Goal: Task Accomplishment & Management: Use online tool/utility

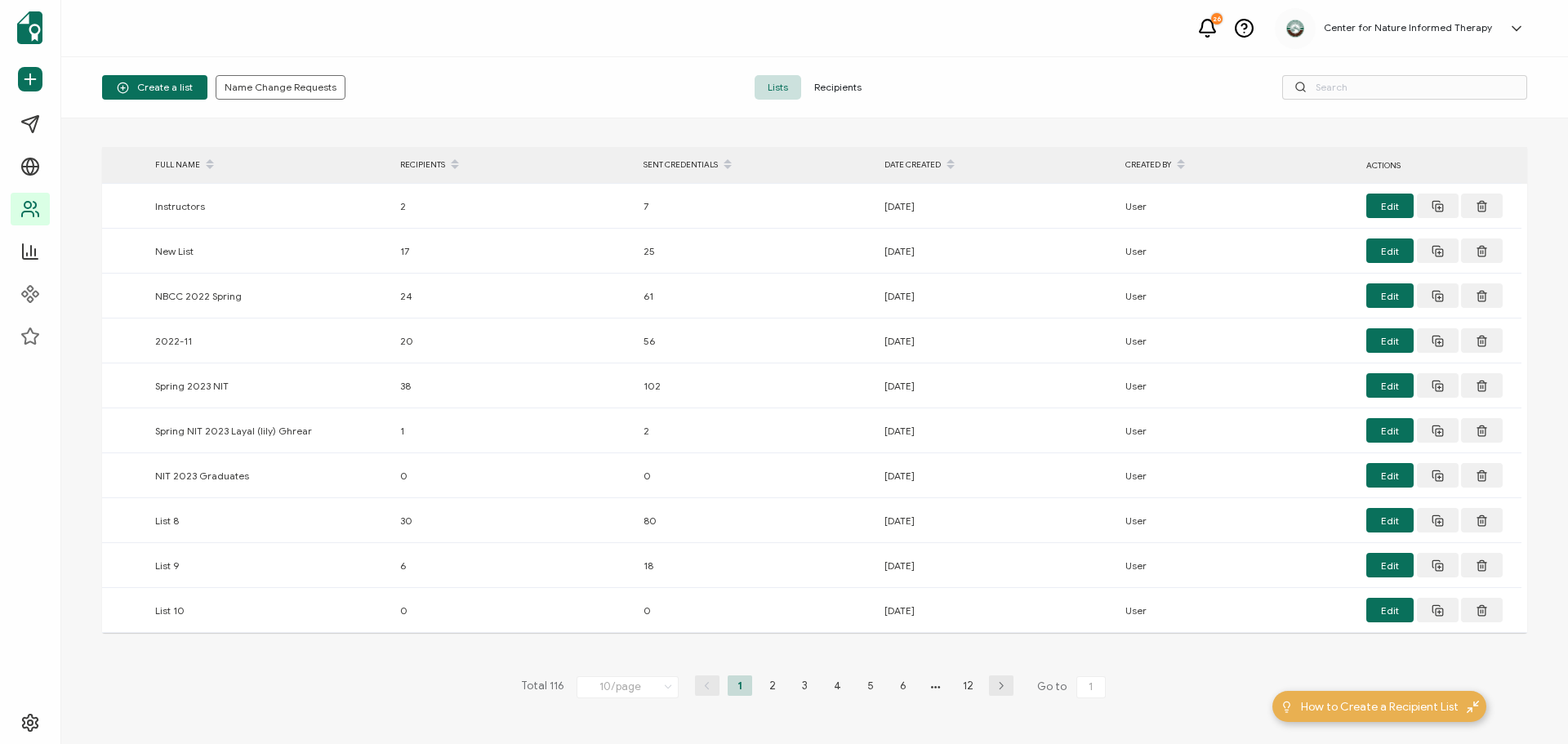
click at [996, 688] on icon "button" at bounding box center [1001, 686] width 25 height 10
click at [698, 684] on icon "button" at bounding box center [707, 686] width 25 height 10
click at [955, 154] on span at bounding box center [951, 165] width 20 height 28
click at [953, 163] on span at bounding box center [951, 165] width 20 height 28
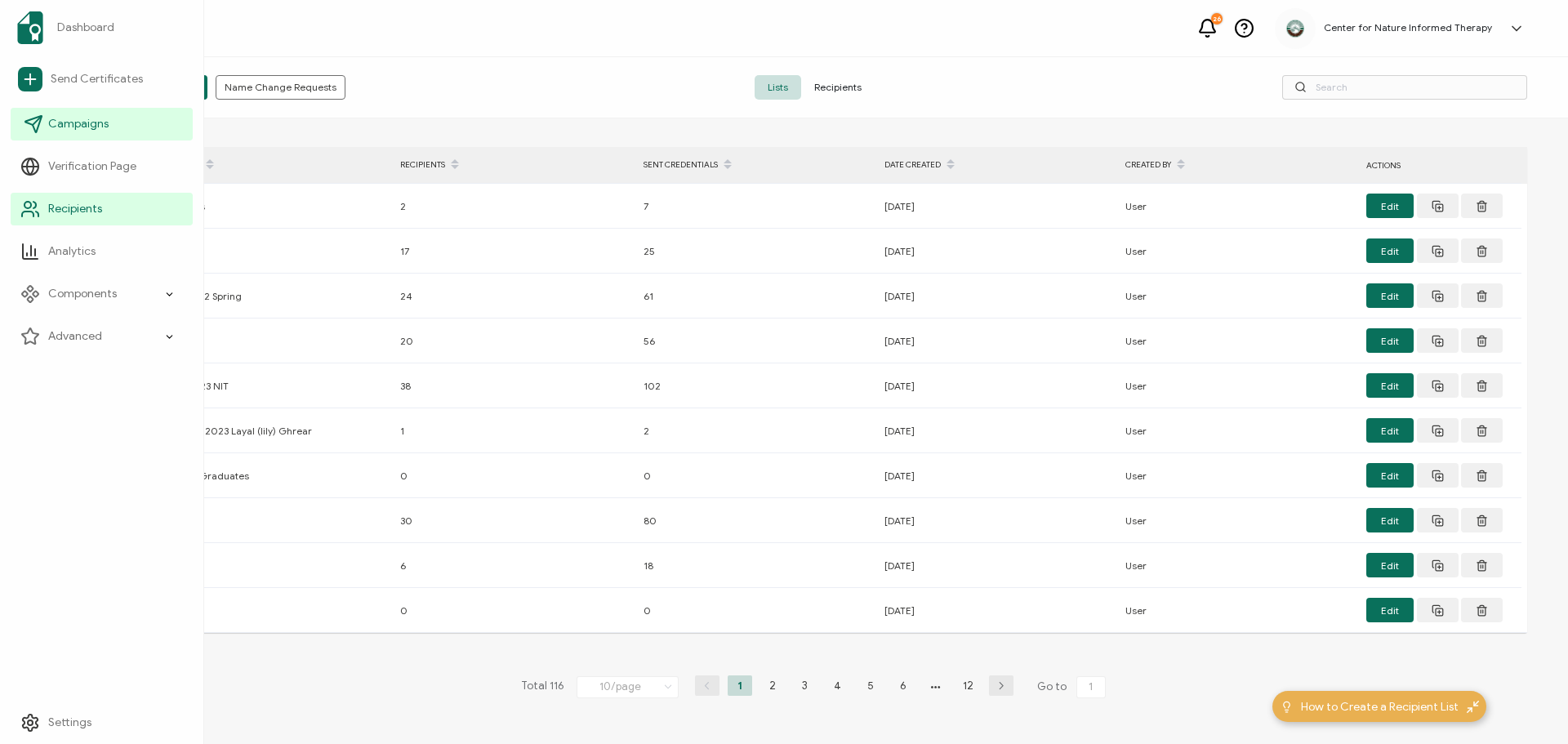
click at [95, 123] on span "Campaigns" at bounding box center [78, 124] width 60 height 17
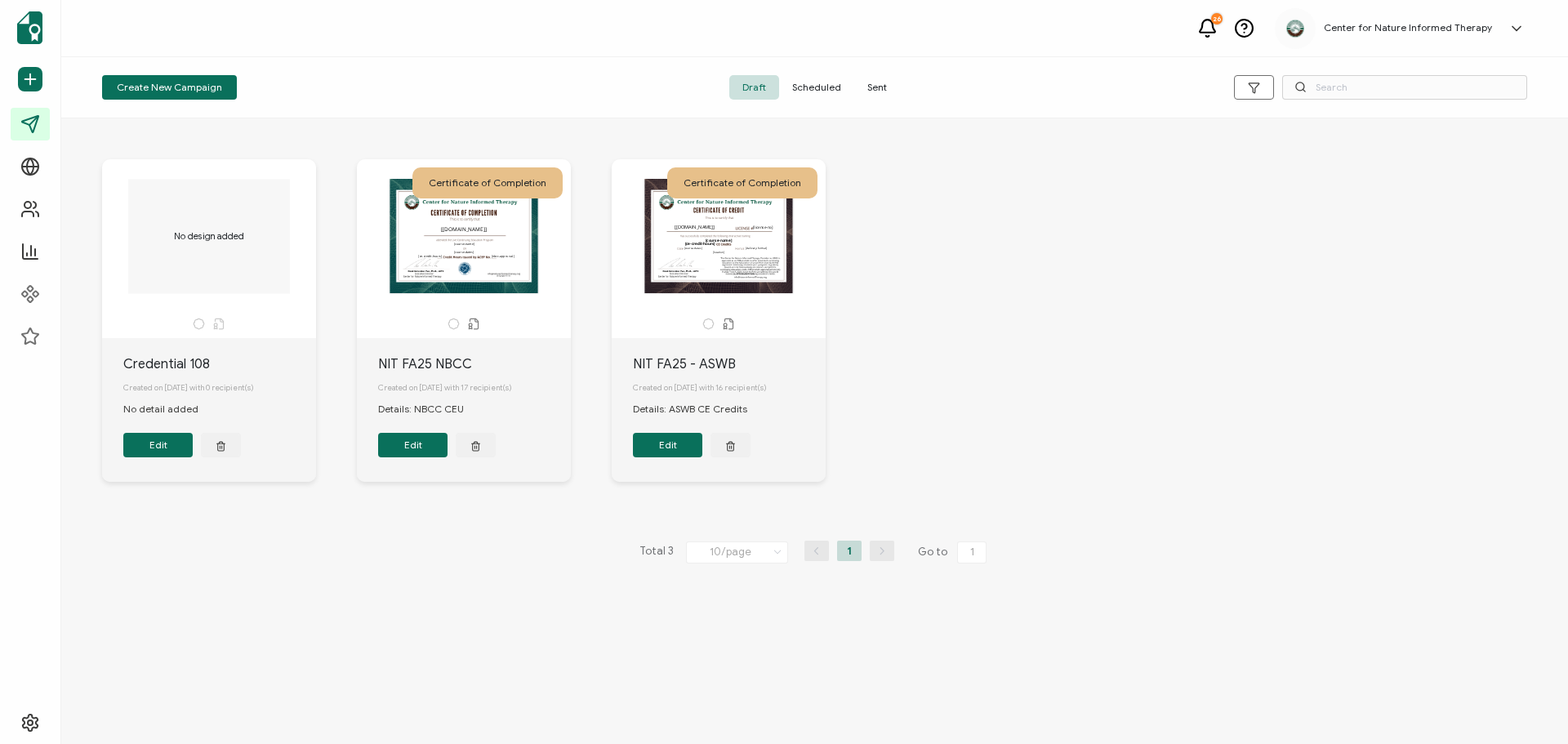
click at [683, 450] on button "Edit" at bounding box center [668, 446] width 70 height 25
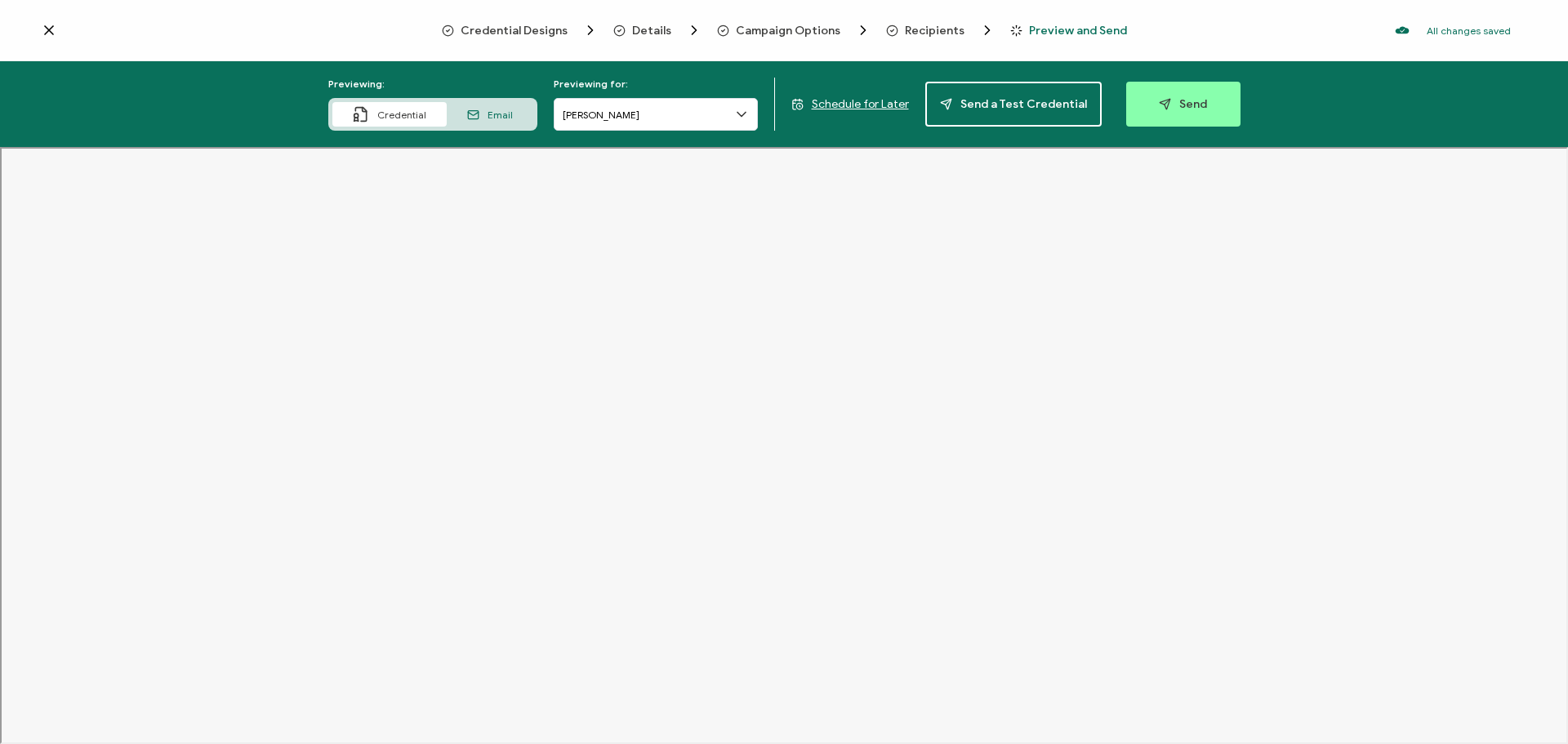
click at [653, 31] on span "Details" at bounding box center [651, 31] width 39 height 12
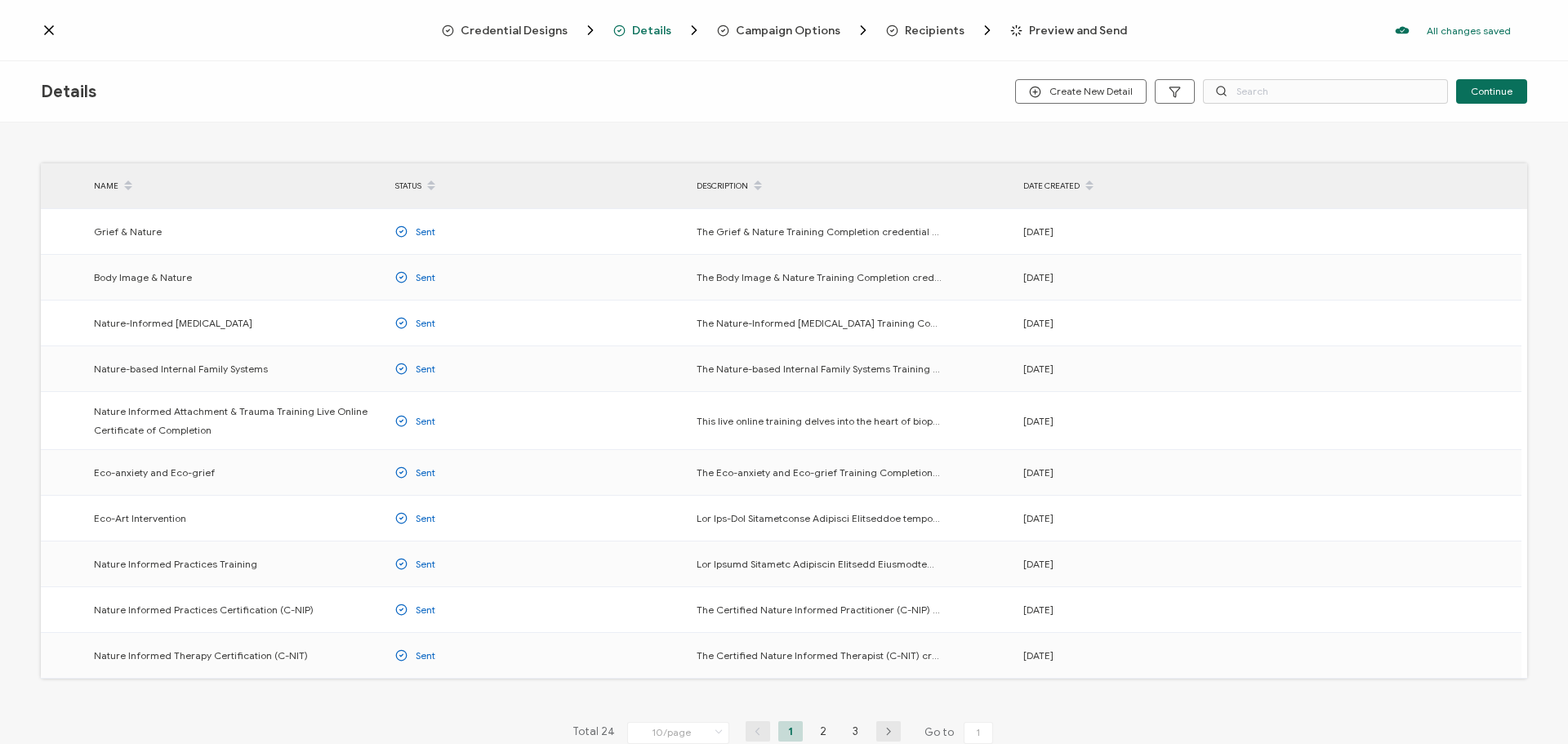
click at [794, 32] on span "Campaign Options" at bounding box center [788, 31] width 104 height 12
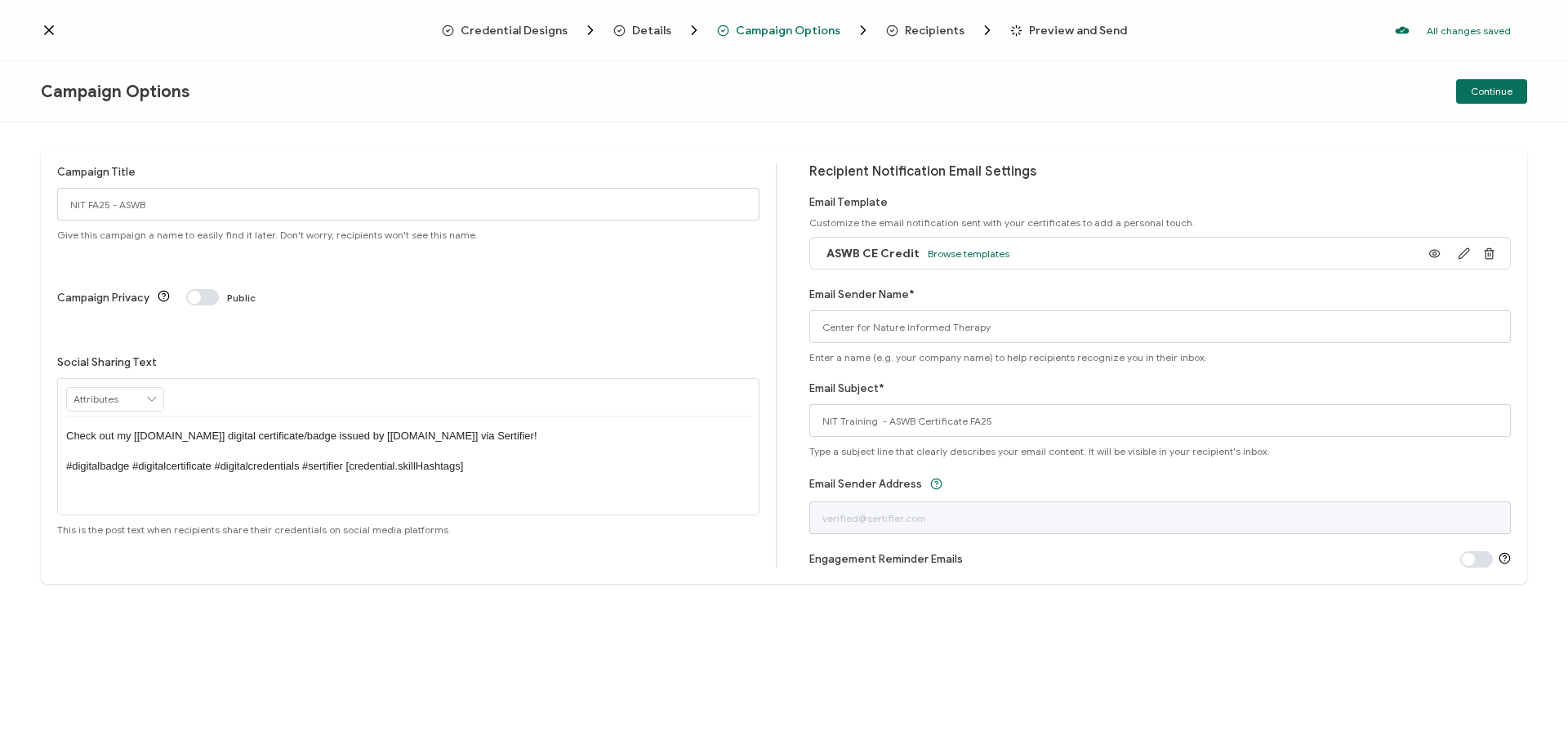
click at [933, 30] on span "Recipients" at bounding box center [934, 31] width 60 height 12
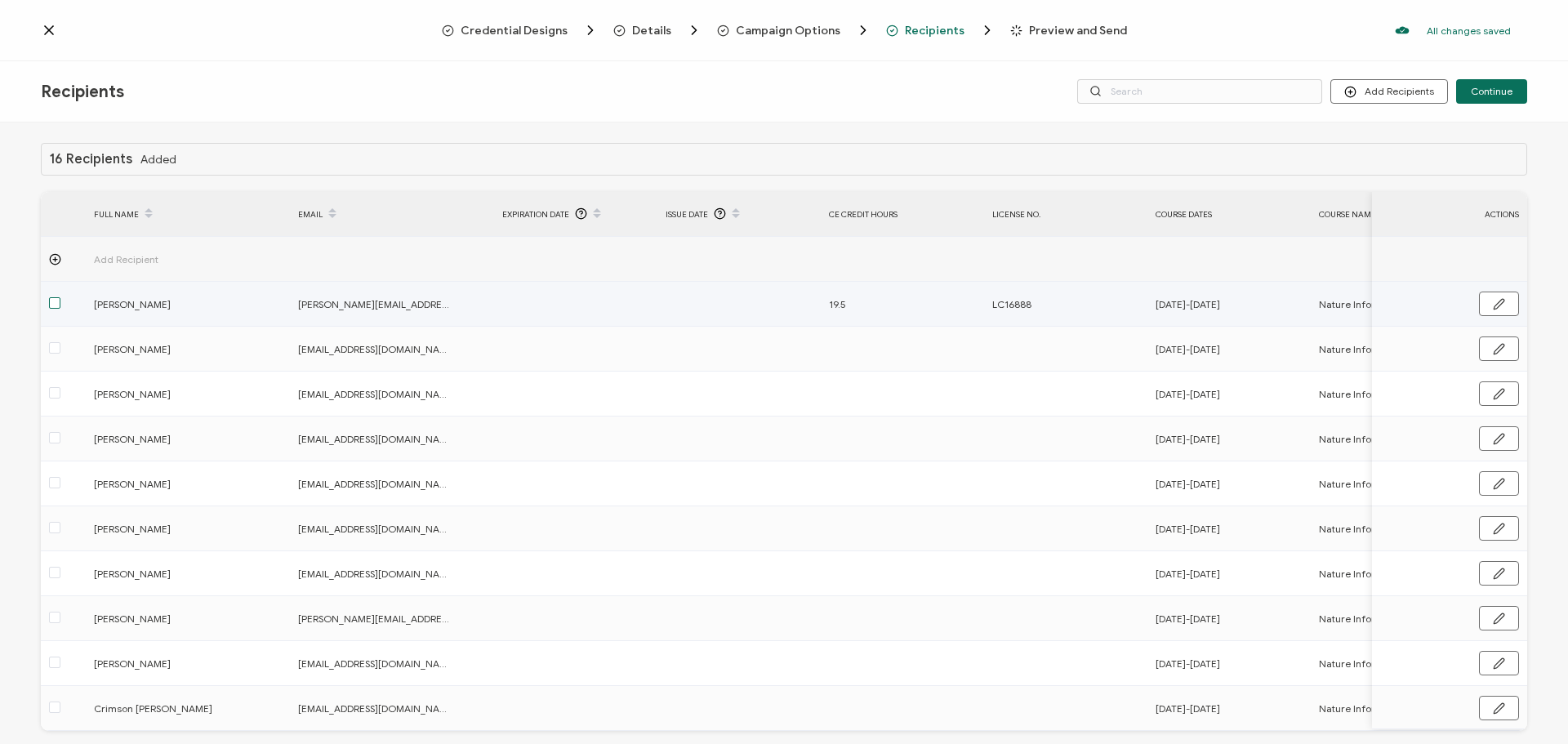
click at [56, 304] on span at bounding box center [55, 303] width 12 height 12
click at [60, 297] on input "checkbox" at bounding box center [60, 297] width 0 height 0
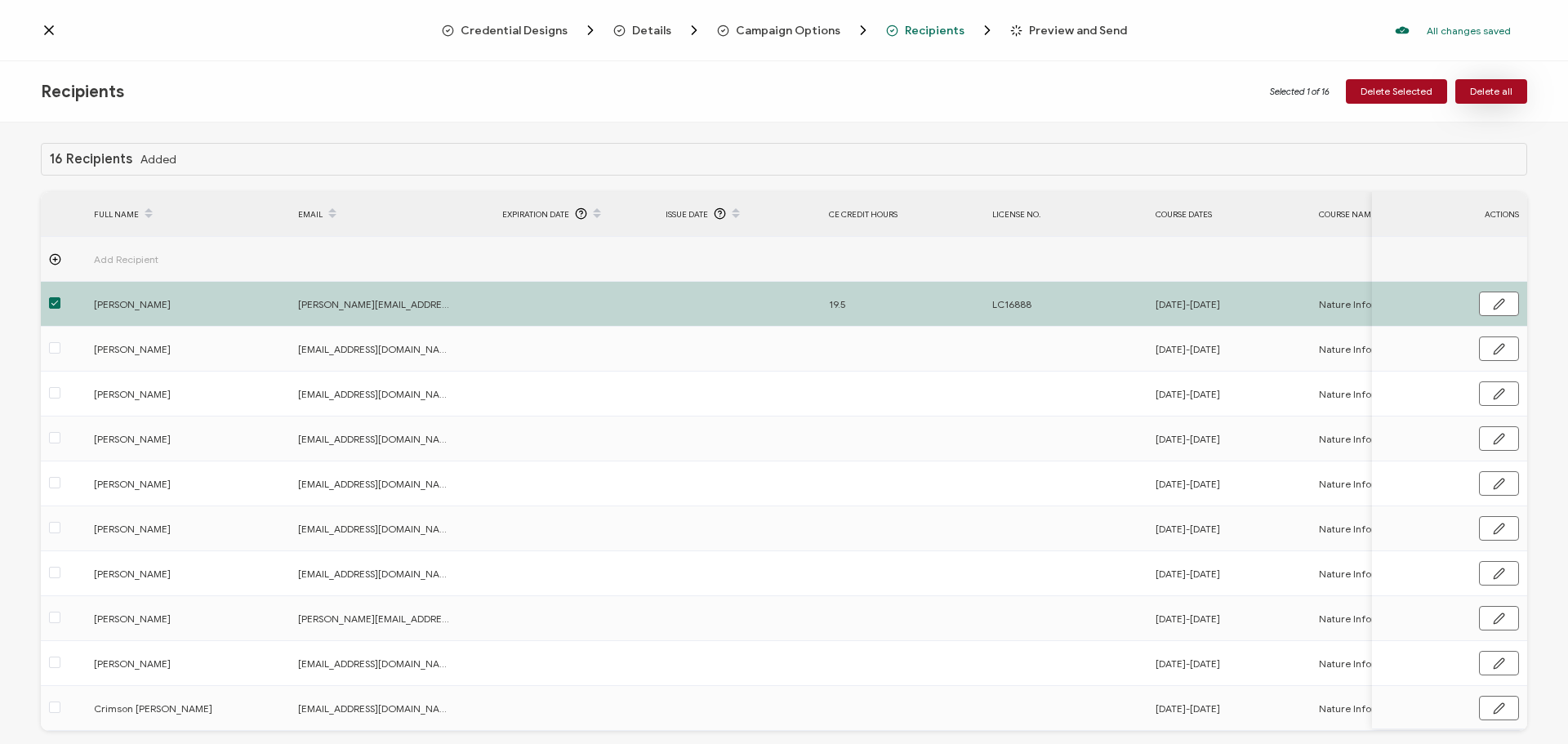
click at [1496, 103] on button "Delete all" at bounding box center [1491, 92] width 72 height 25
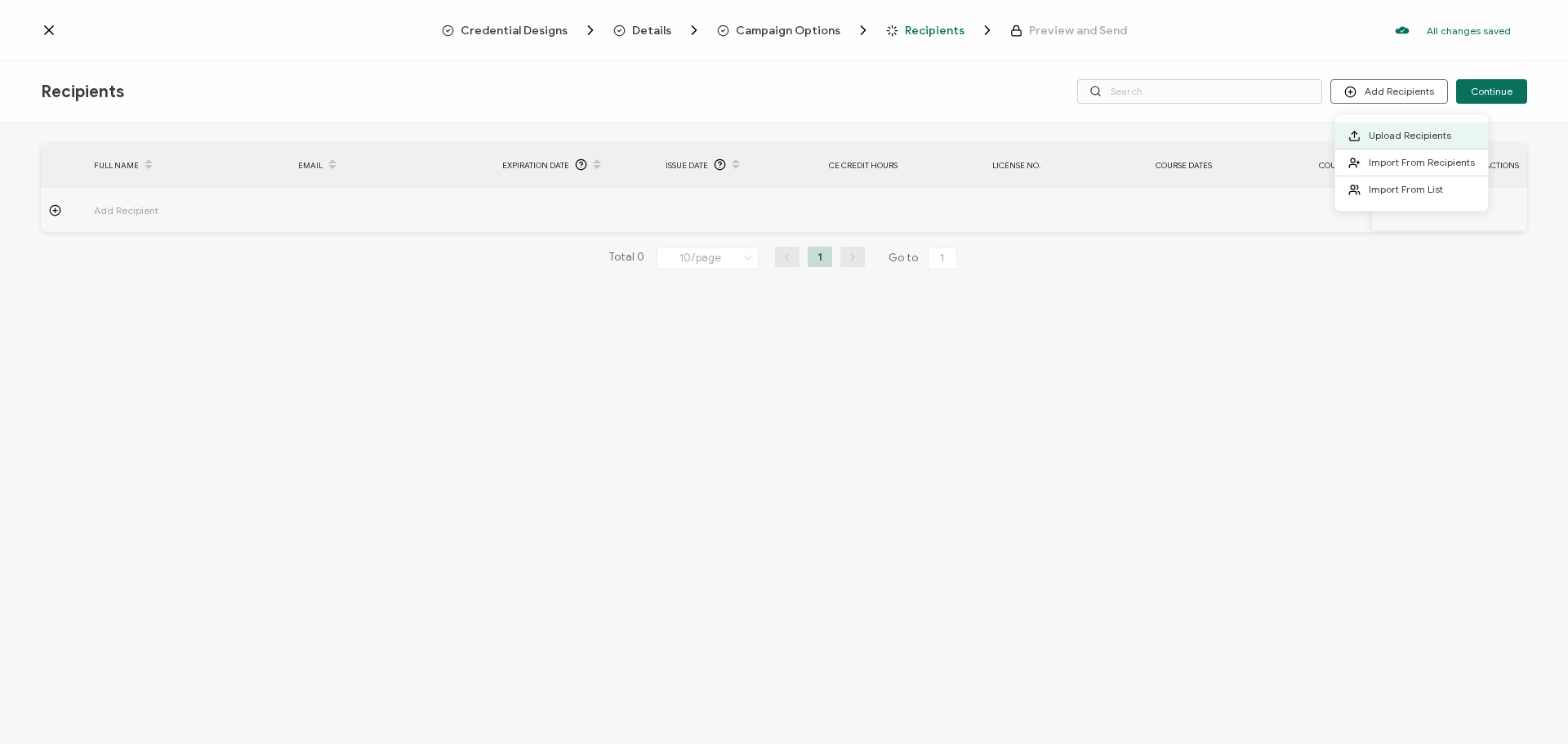
click at [1374, 129] on li "Upload Recipients" at bounding box center [1411, 136] width 152 height 27
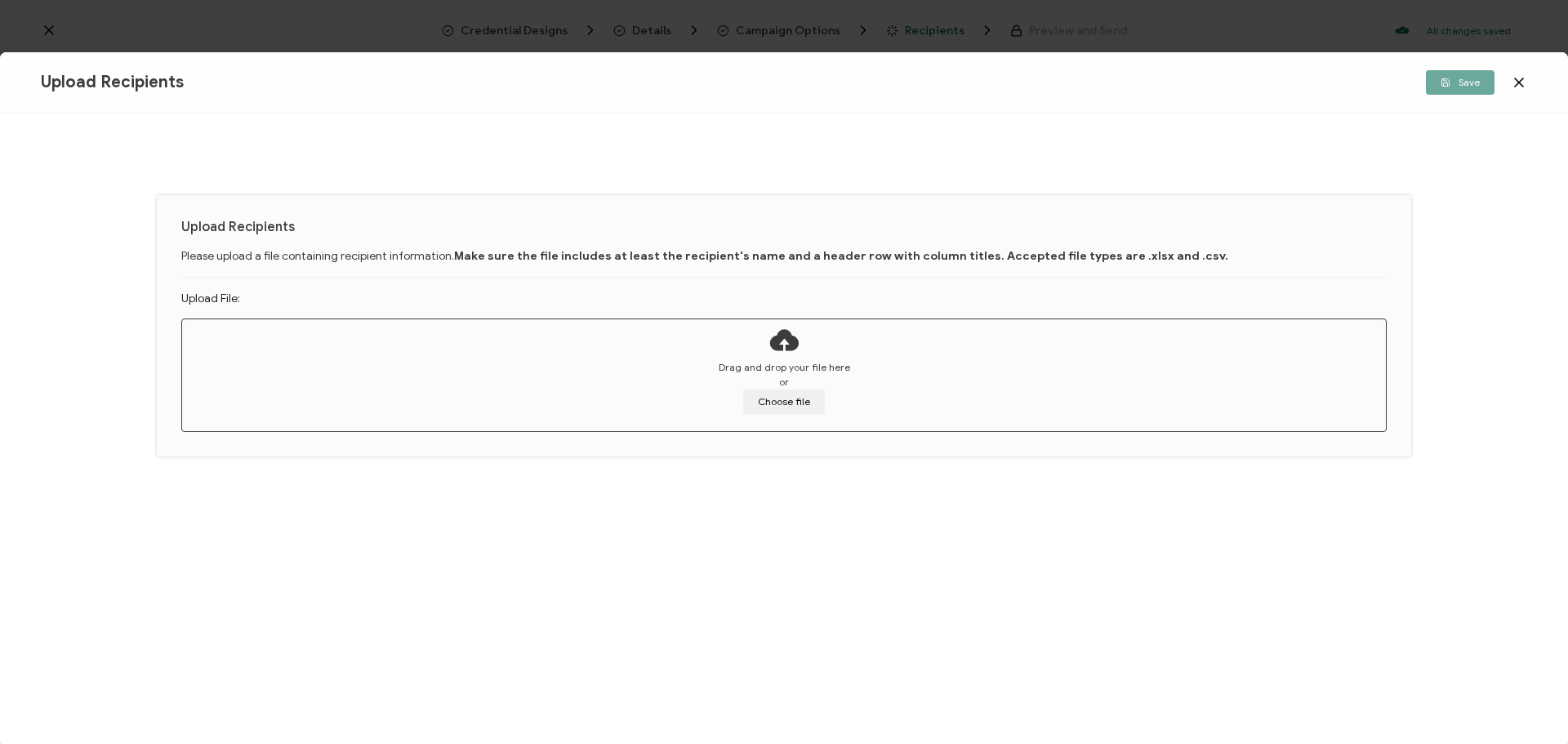
click at [1518, 83] on icon at bounding box center [1519, 83] width 8 height 8
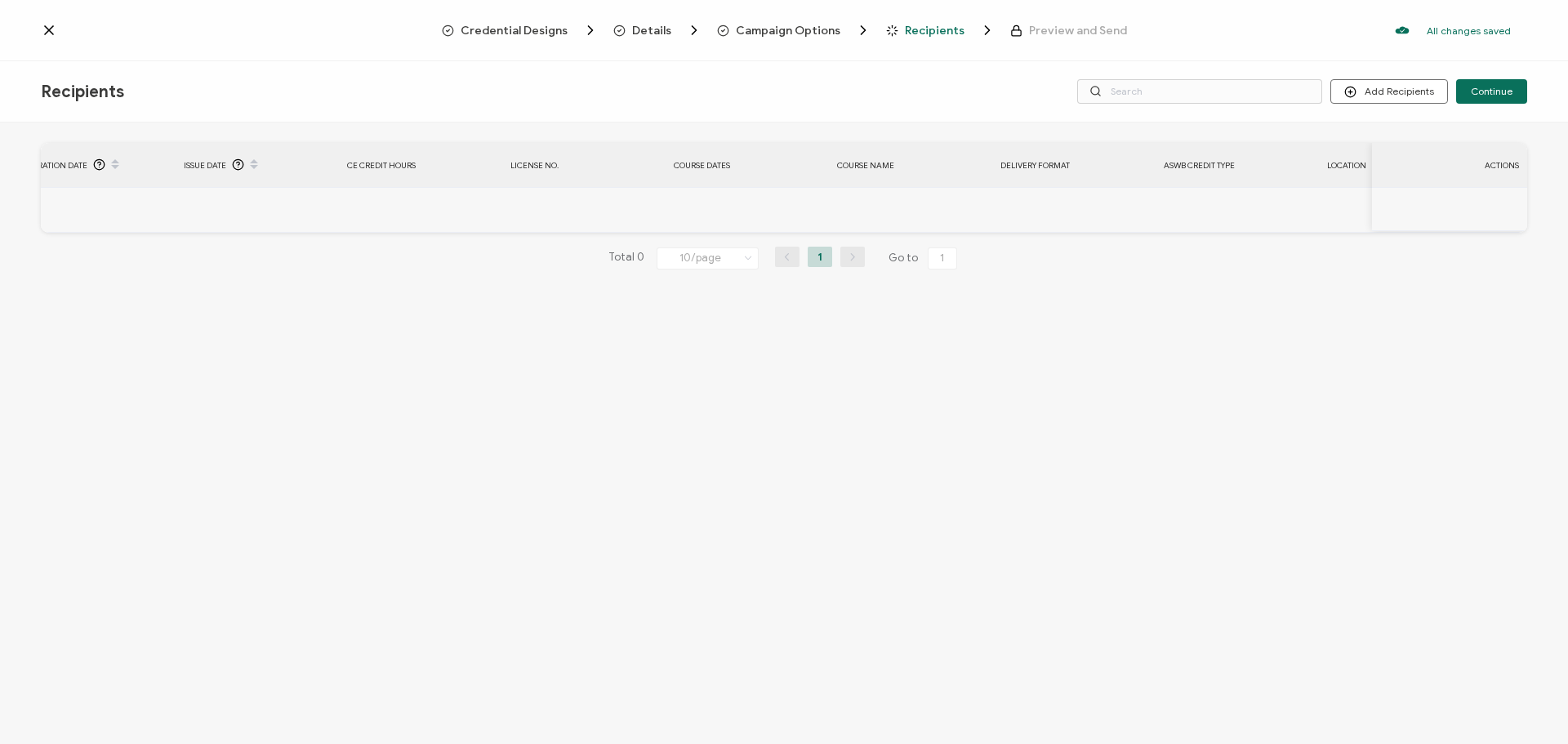
scroll to position [0, 509]
drag, startPoint x: 1055, startPoint y: 230, endPoint x: 765, endPoint y: 229, distance: 290.0
click at [765, 229] on tr "Add Recipient" at bounding box center [488, 210] width 2078 height 45
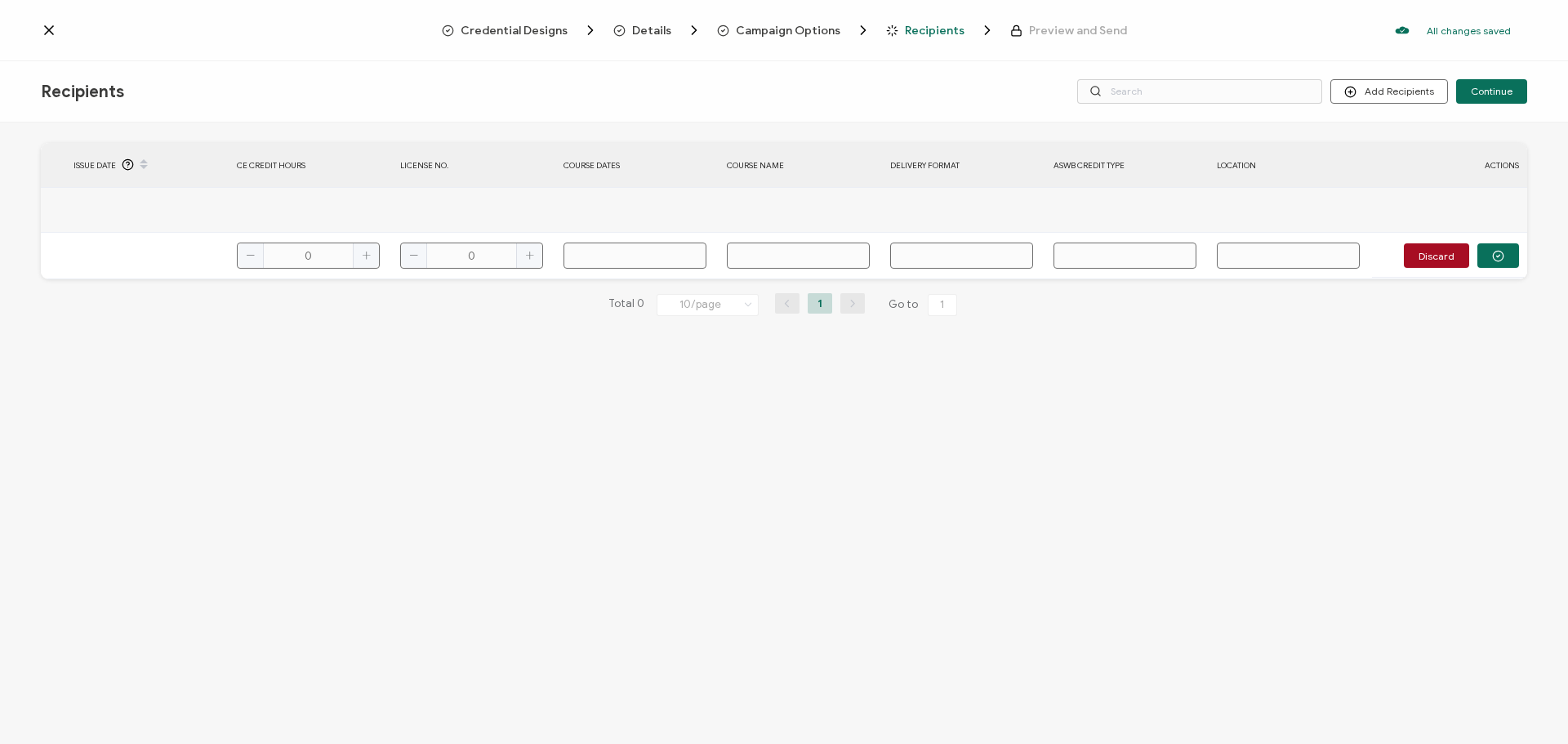
click at [838, 399] on div "FULL NAME EMAIL Expiration Date Issue Date CE Credit Hours License No. Course D…" at bounding box center [784, 435] width 1568 height 626
click at [1465, 266] on button "Discard" at bounding box center [1436, 256] width 65 height 25
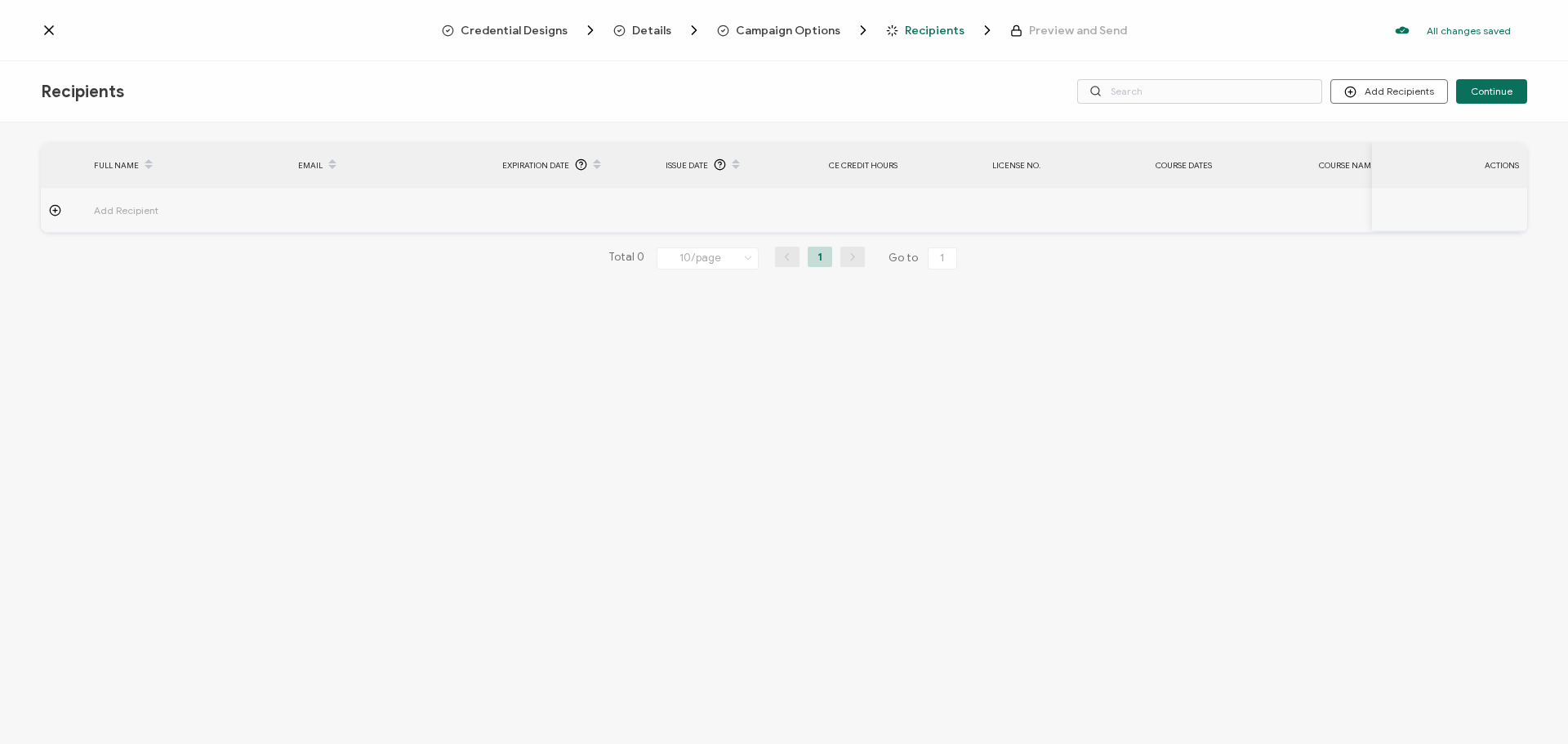
click at [765, 27] on span "Campaign Options" at bounding box center [788, 31] width 104 height 12
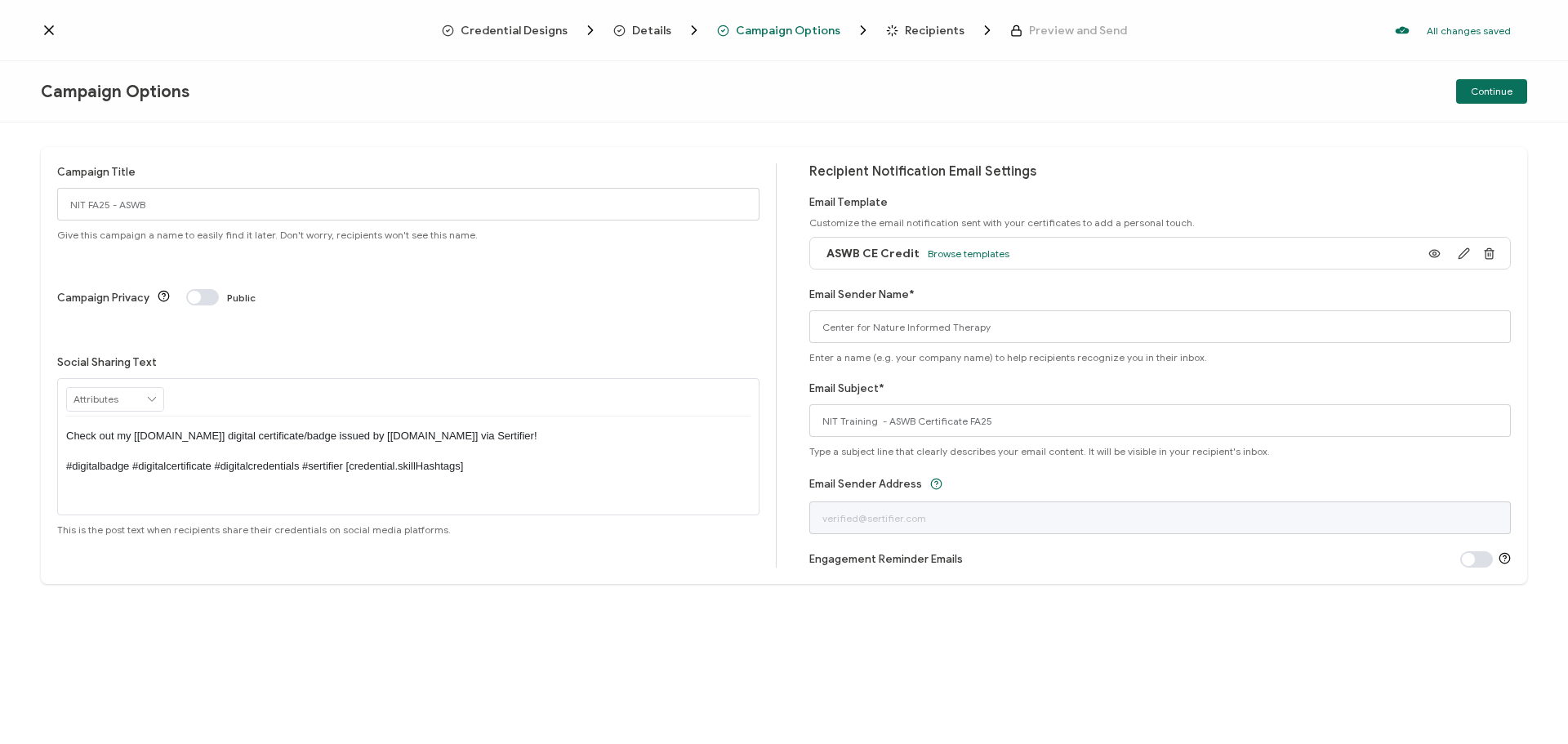
click at [905, 33] on span "Recipients" at bounding box center [934, 31] width 60 height 12
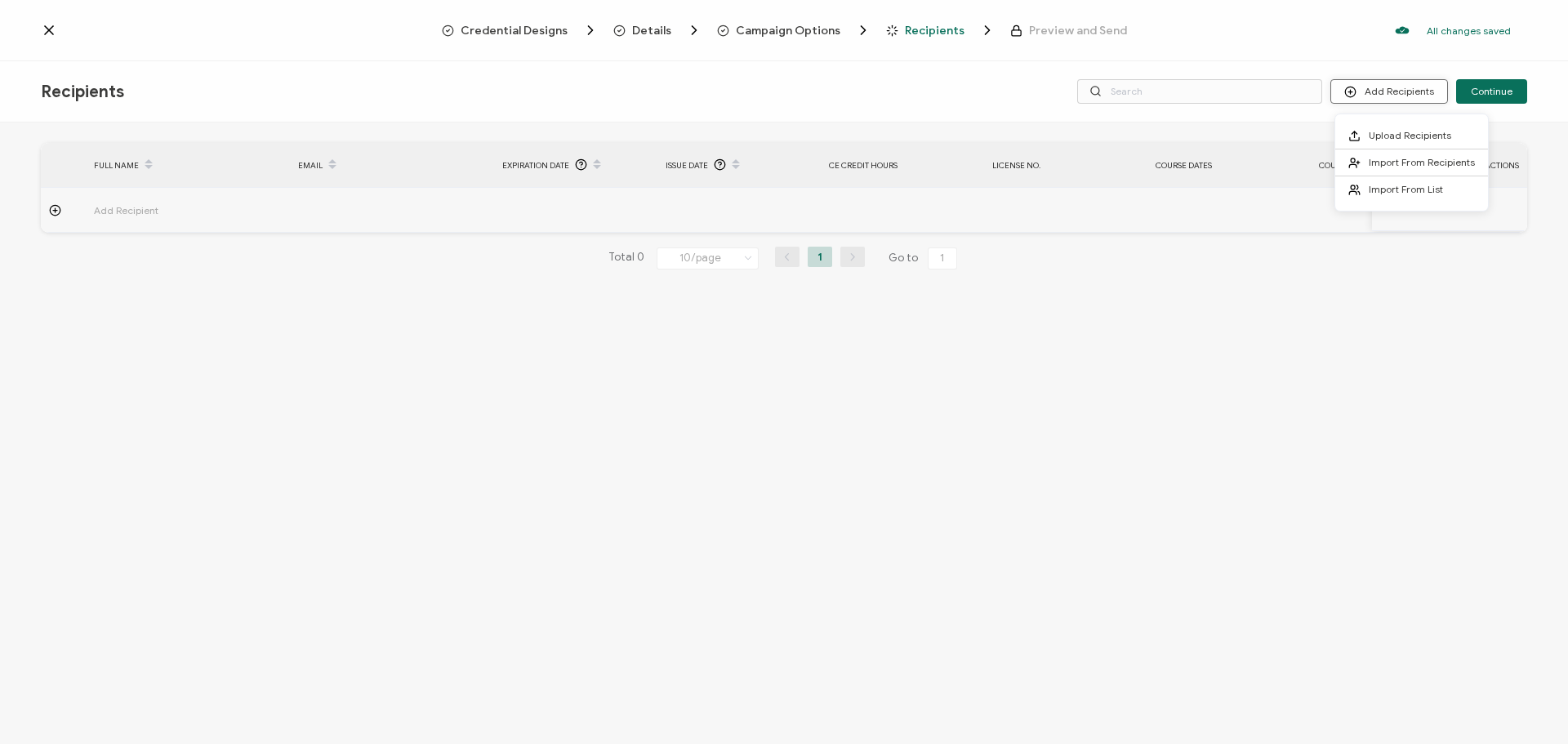
click at [1392, 95] on button "Add Recipients" at bounding box center [1389, 92] width 118 height 25
click at [1405, 141] on span "Upload Recipients" at bounding box center [1410, 135] width 83 height 12
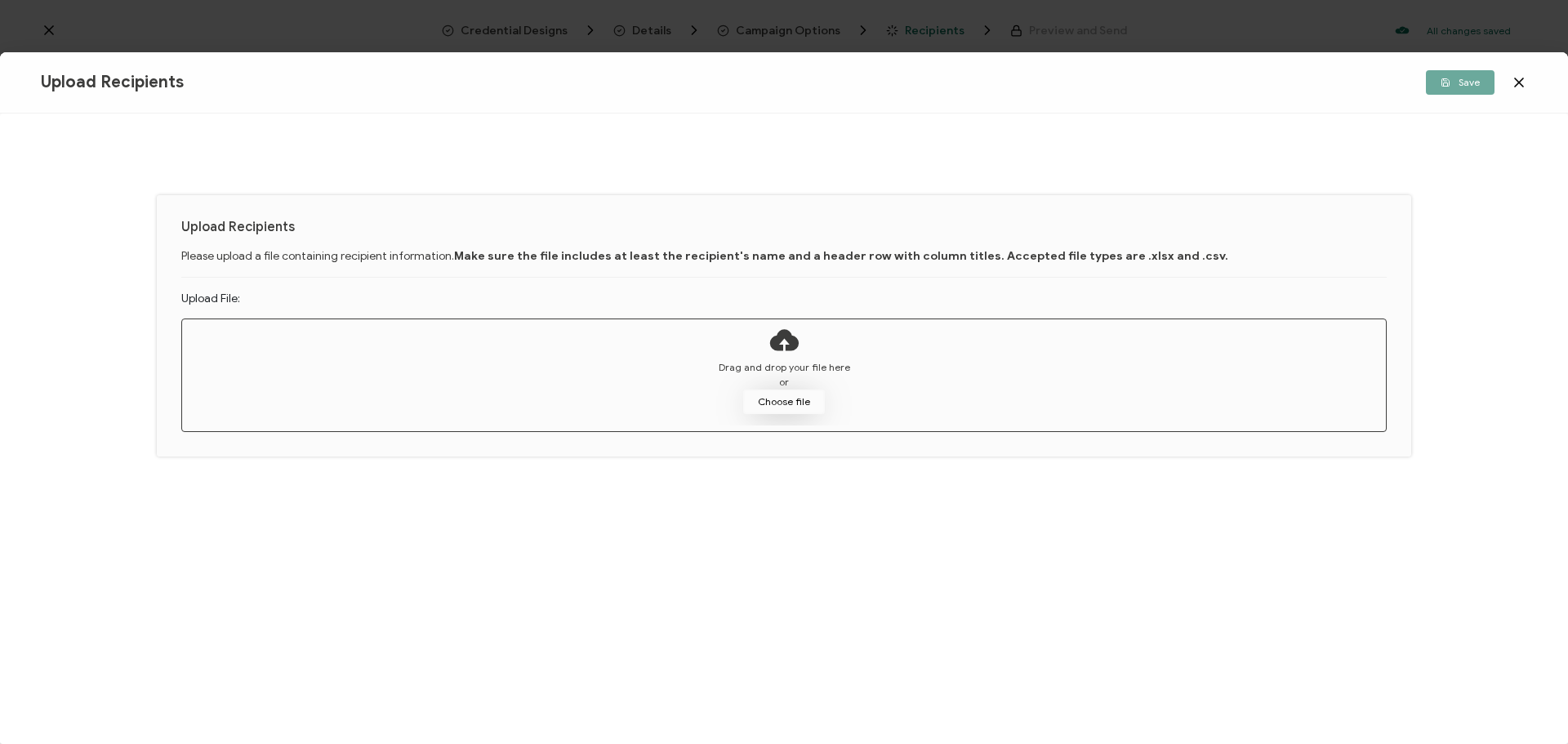
click at [787, 397] on button "Choose file" at bounding box center [784, 402] width 82 height 25
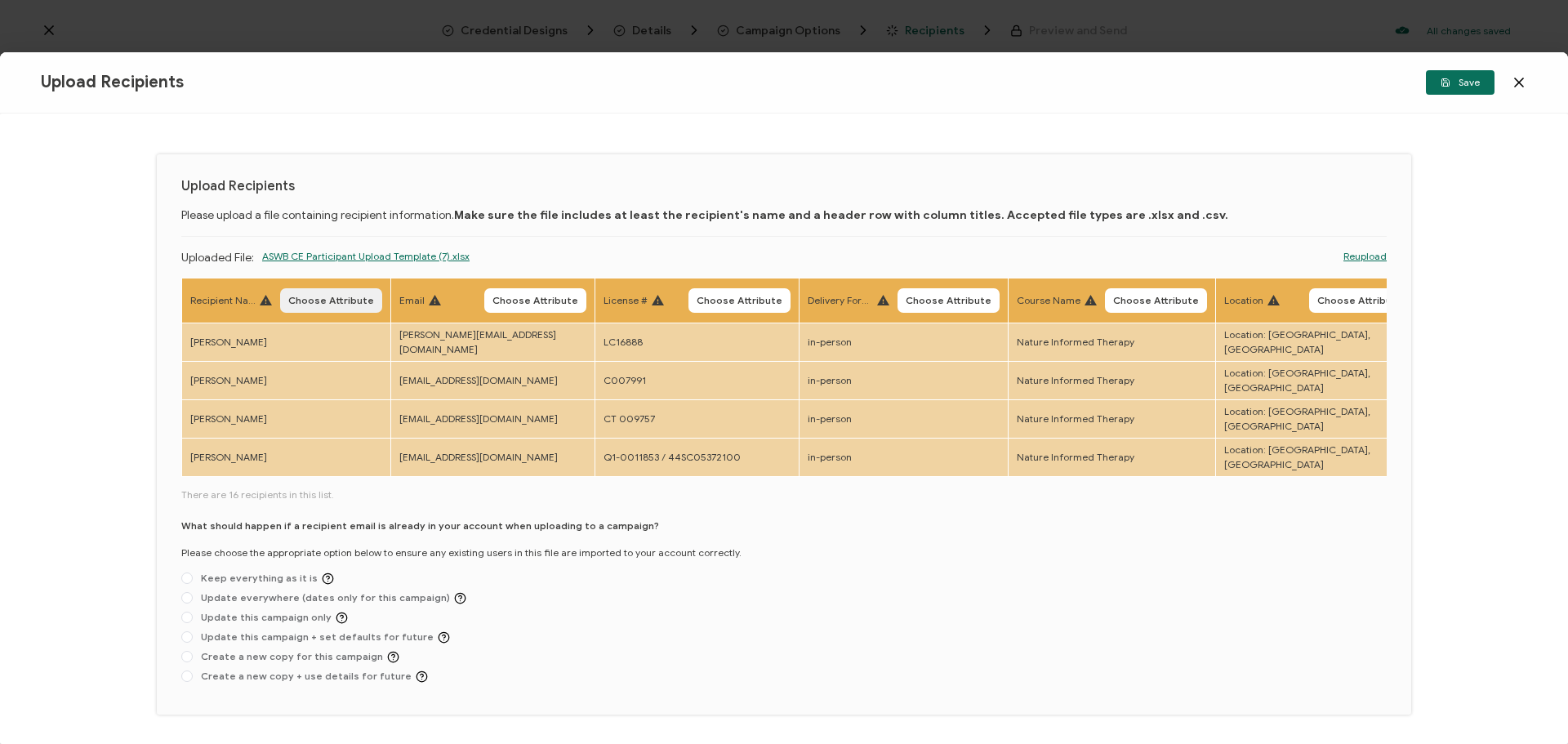
click at [319, 296] on span "Choose Attribute" at bounding box center [331, 301] width 86 height 10
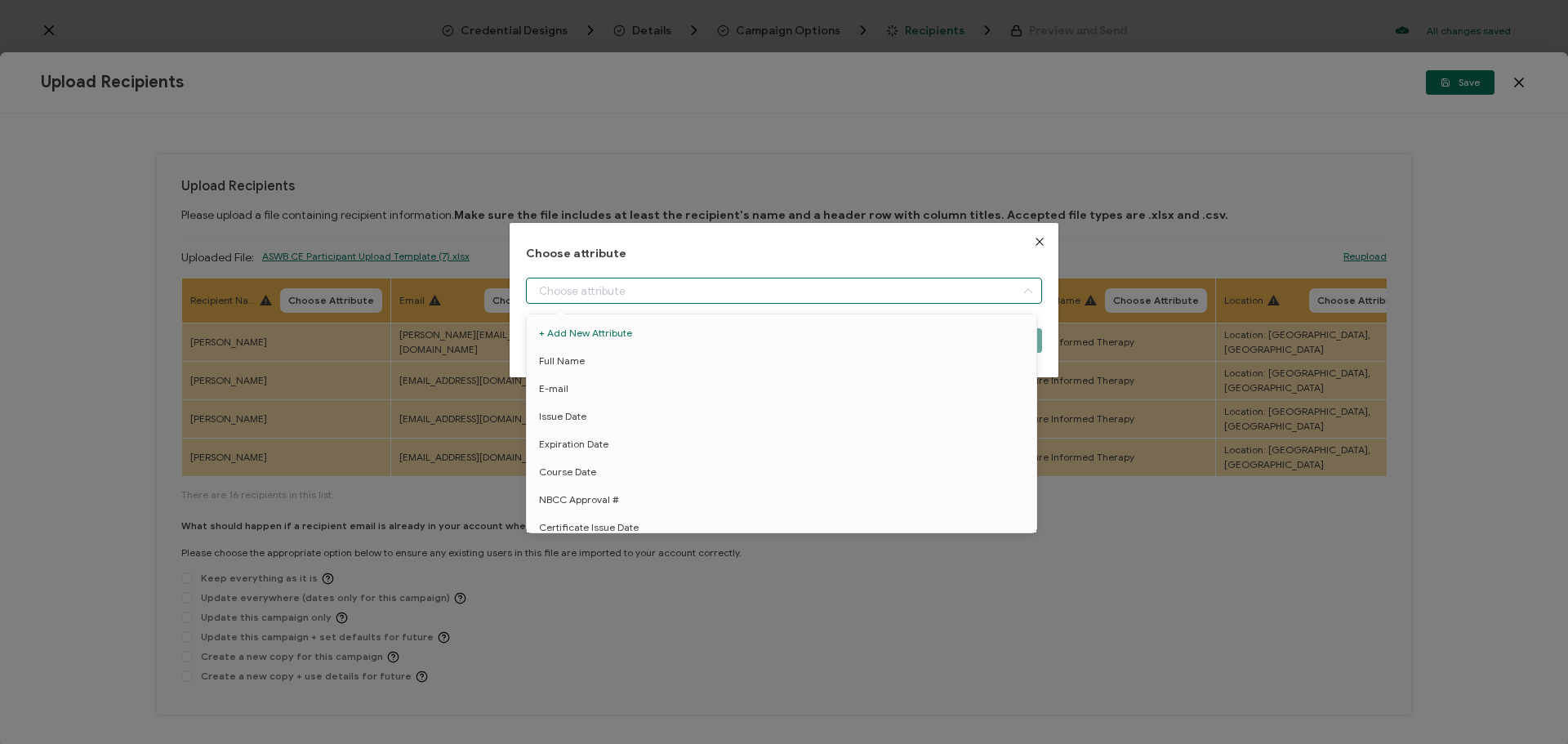
click at [693, 297] on input "dialog" at bounding box center [784, 291] width 516 height 27
click at [673, 360] on li "Full Name" at bounding box center [784, 361] width 523 height 28
type input "Full Name"
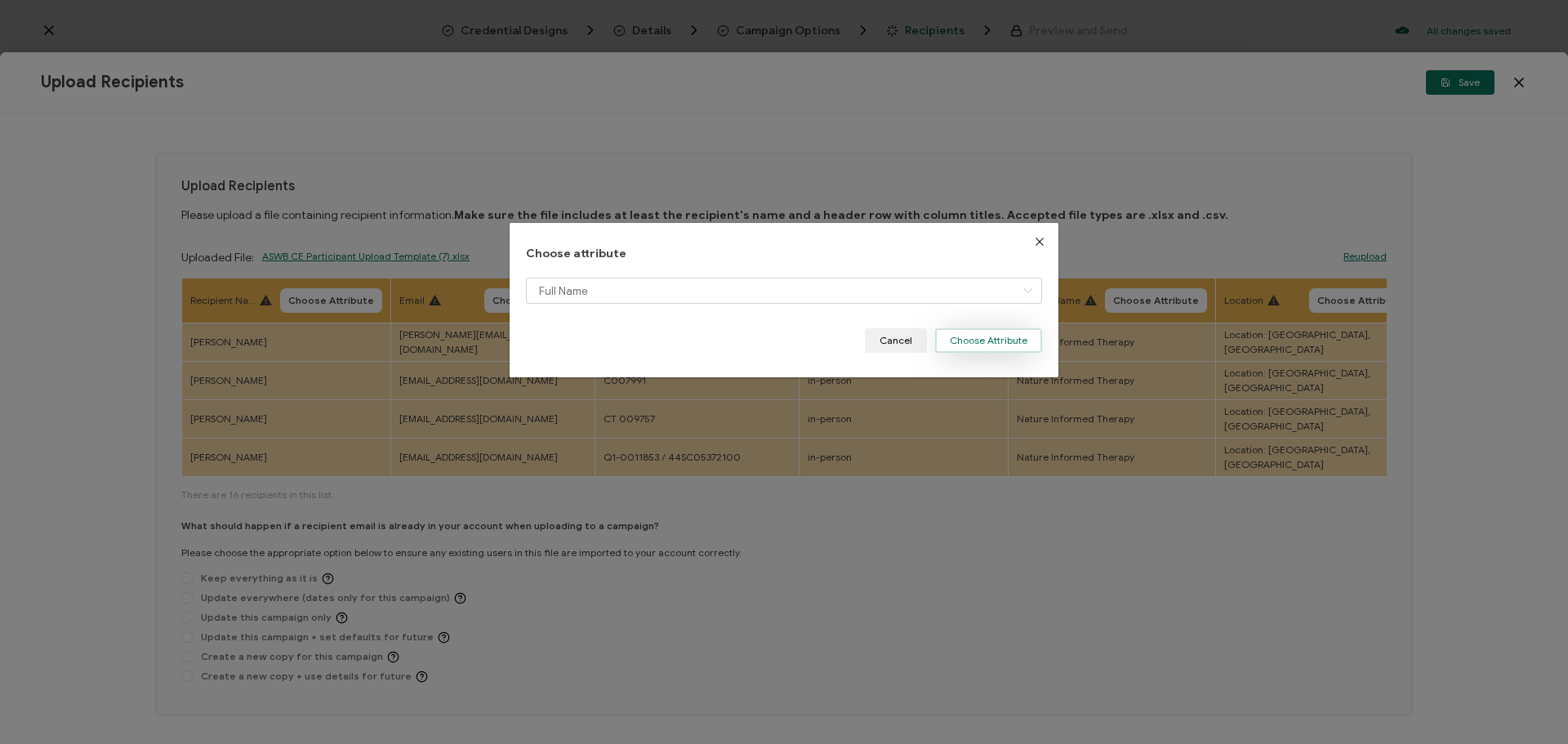
click at [1009, 345] on button "Choose Attribute" at bounding box center [988, 341] width 107 height 25
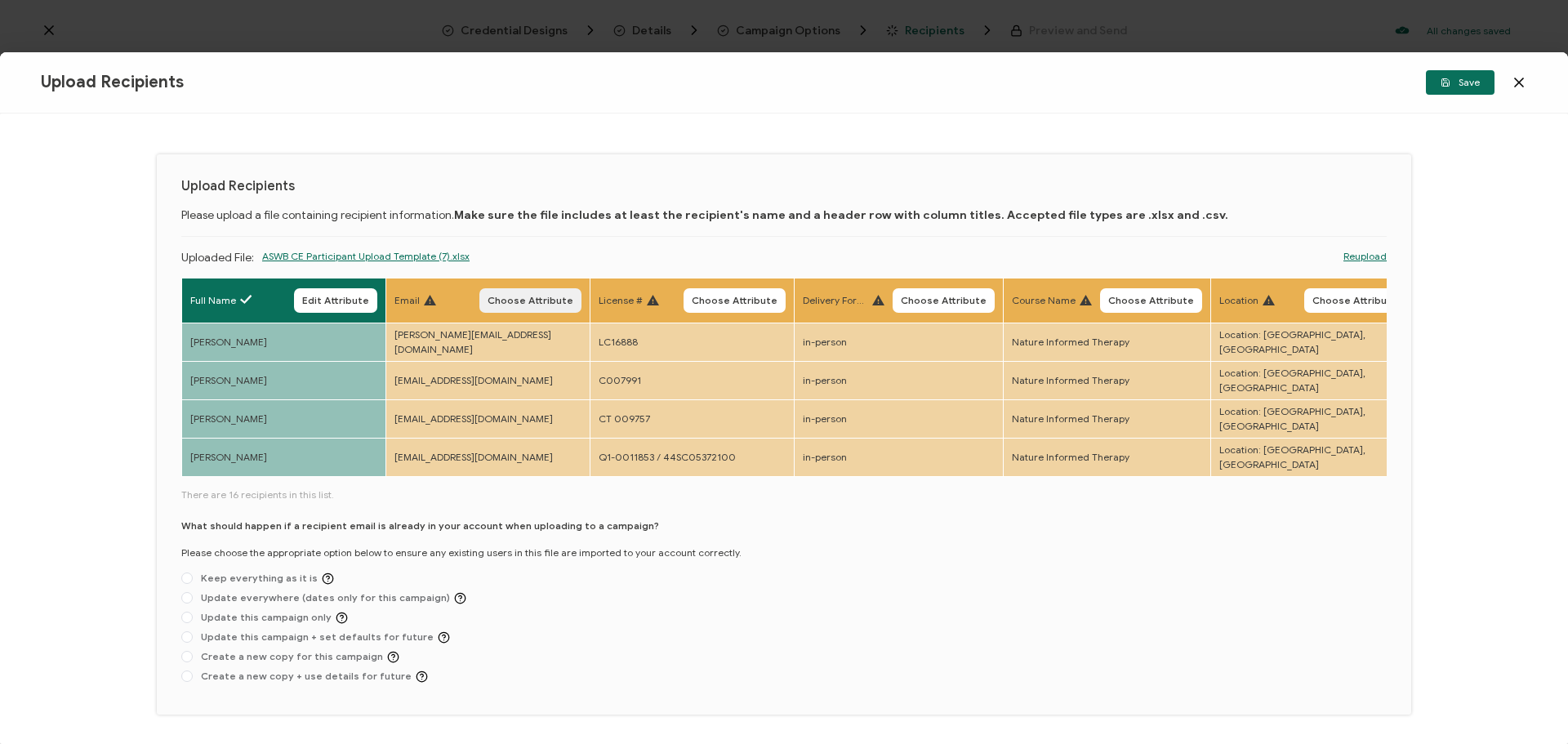
click at [535, 307] on button "Choose Attribute" at bounding box center [530, 301] width 102 height 25
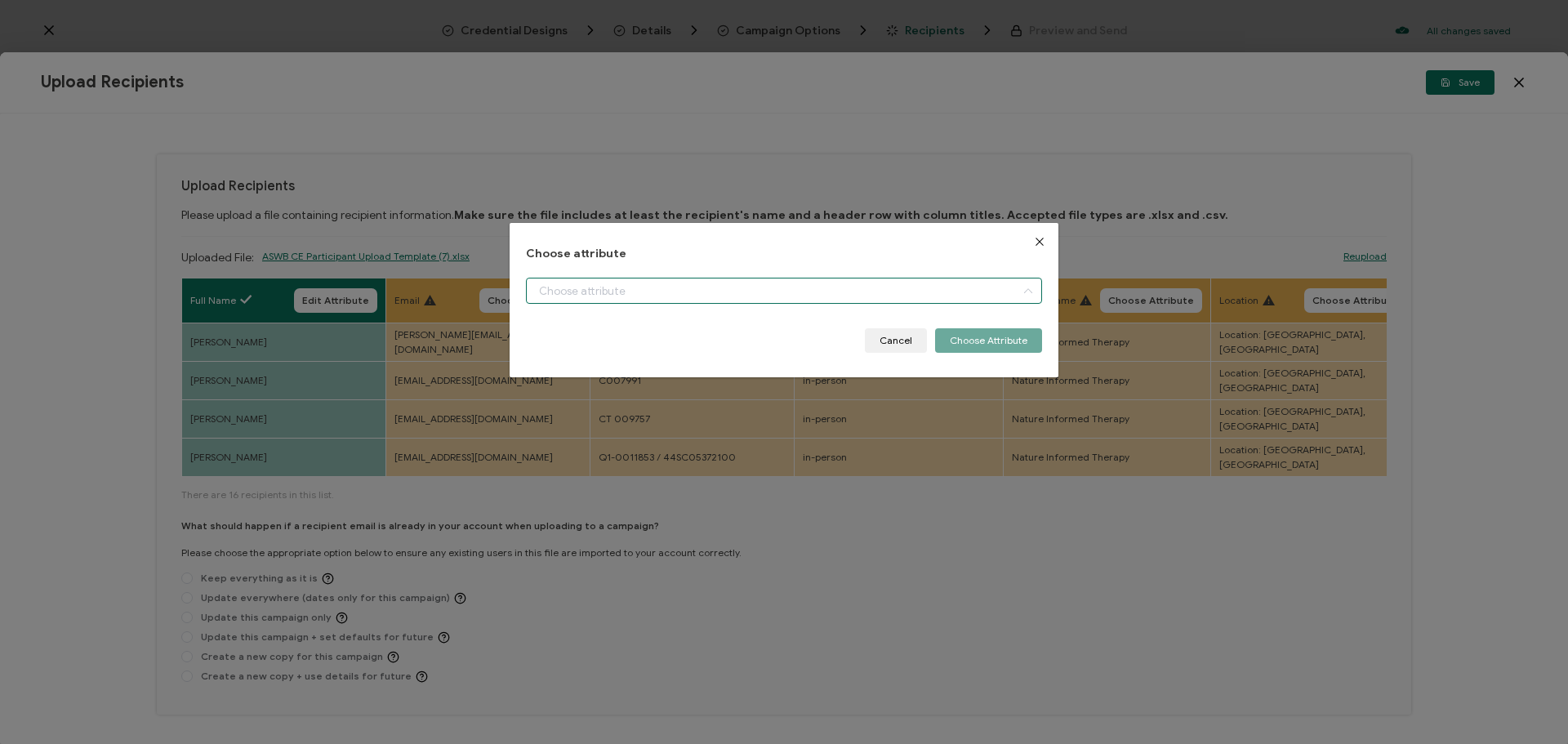
click at [581, 288] on input "dialog" at bounding box center [784, 291] width 516 height 27
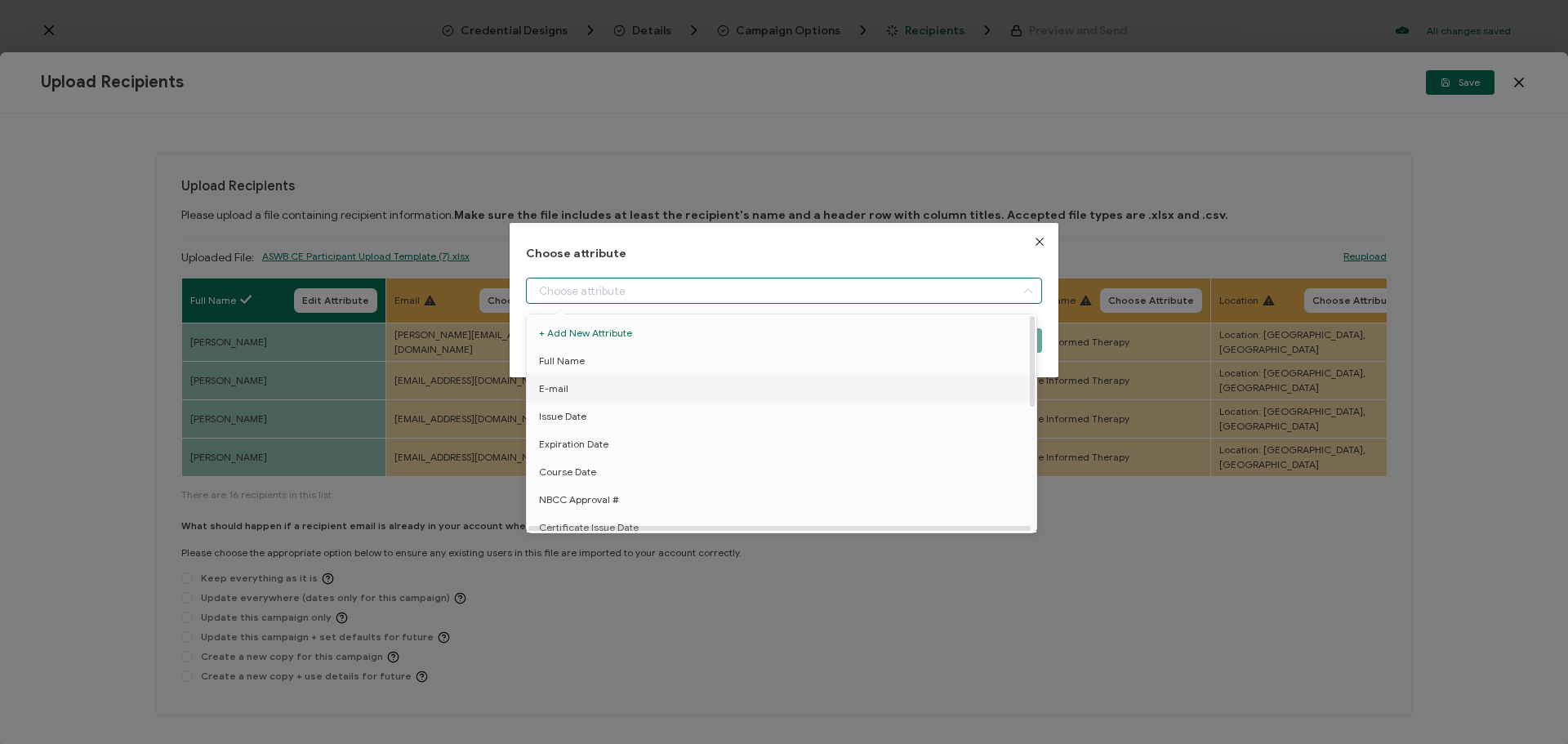
click at [593, 394] on li "E-mail" at bounding box center [784, 389] width 523 height 28
type input "E-mail"
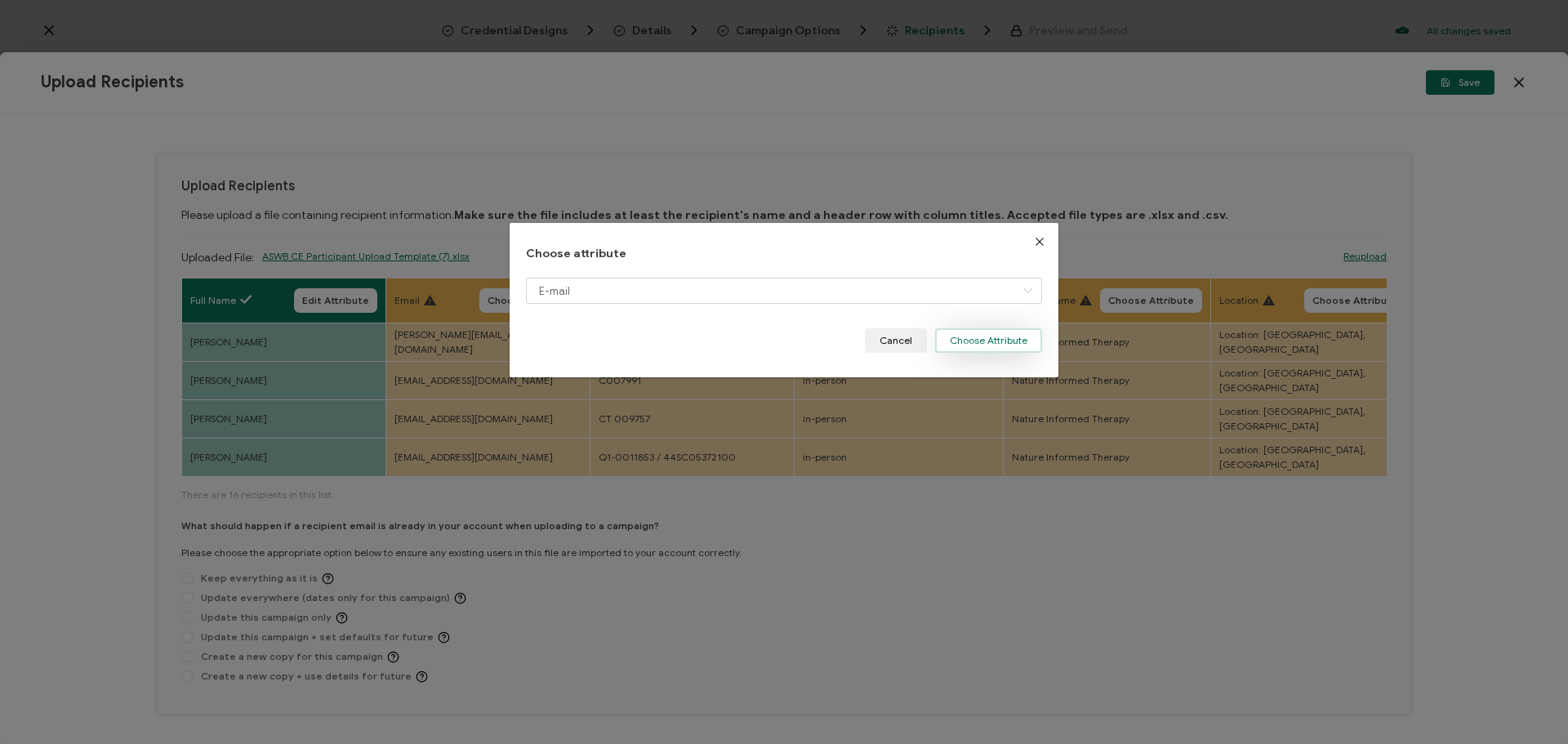
click at [957, 341] on button "Choose Attribute" at bounding box center [988, 341] width 107 height 25
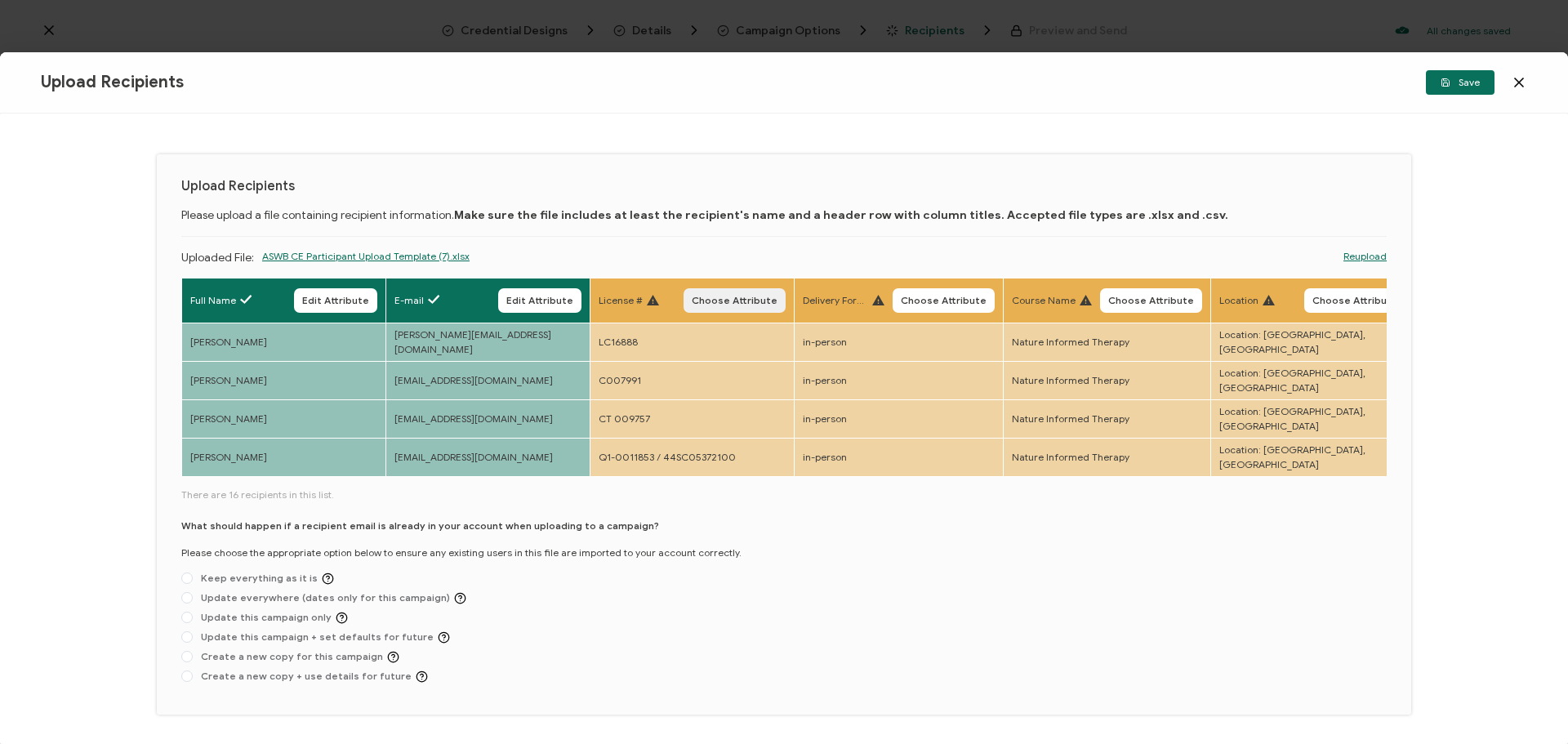
click at [745, 306] on span "Choose Attribute" at bounding box center [735, 301] width 86 height 10
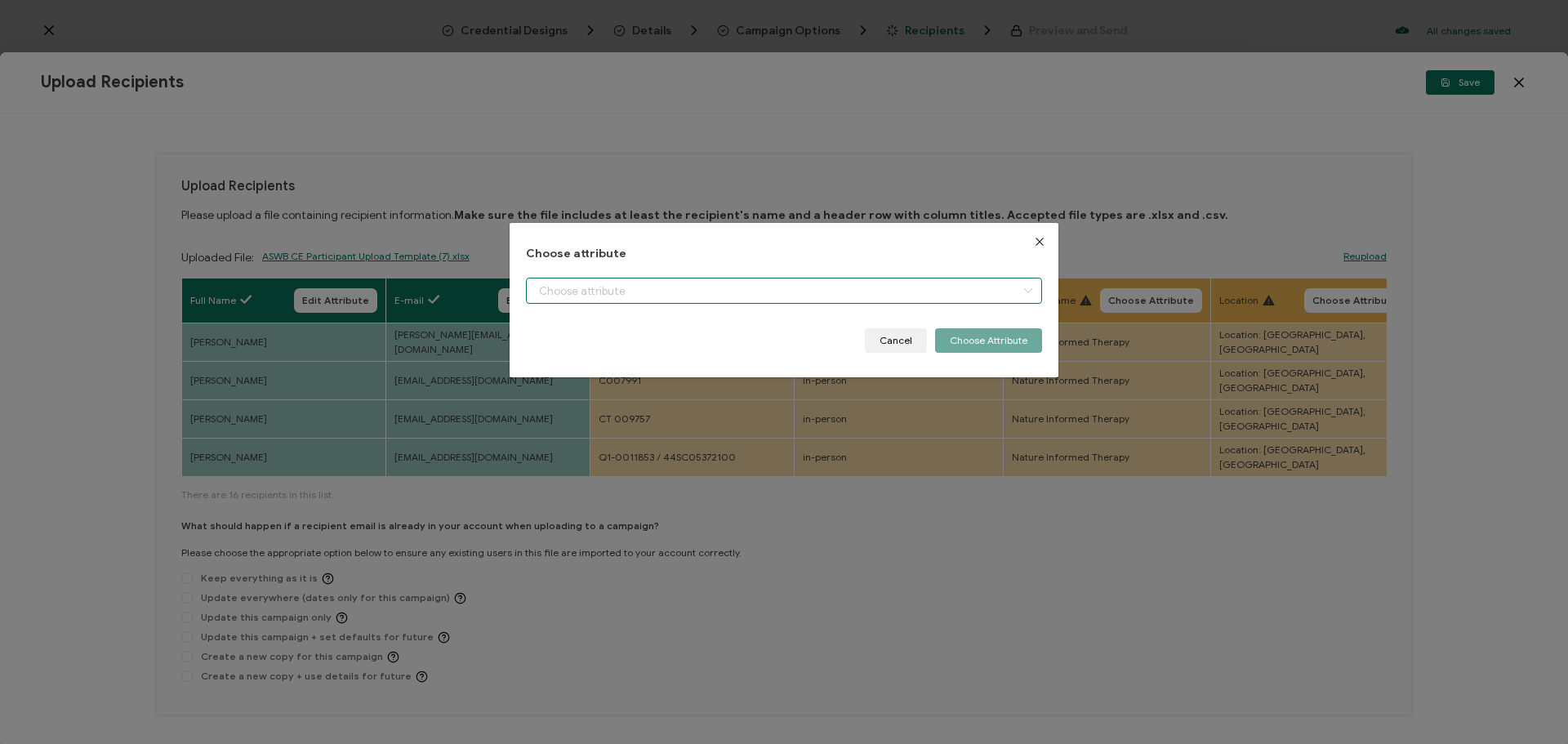
click at [740, 290] on input "dialog" at bounding box center [784, 291] width 516 height 27
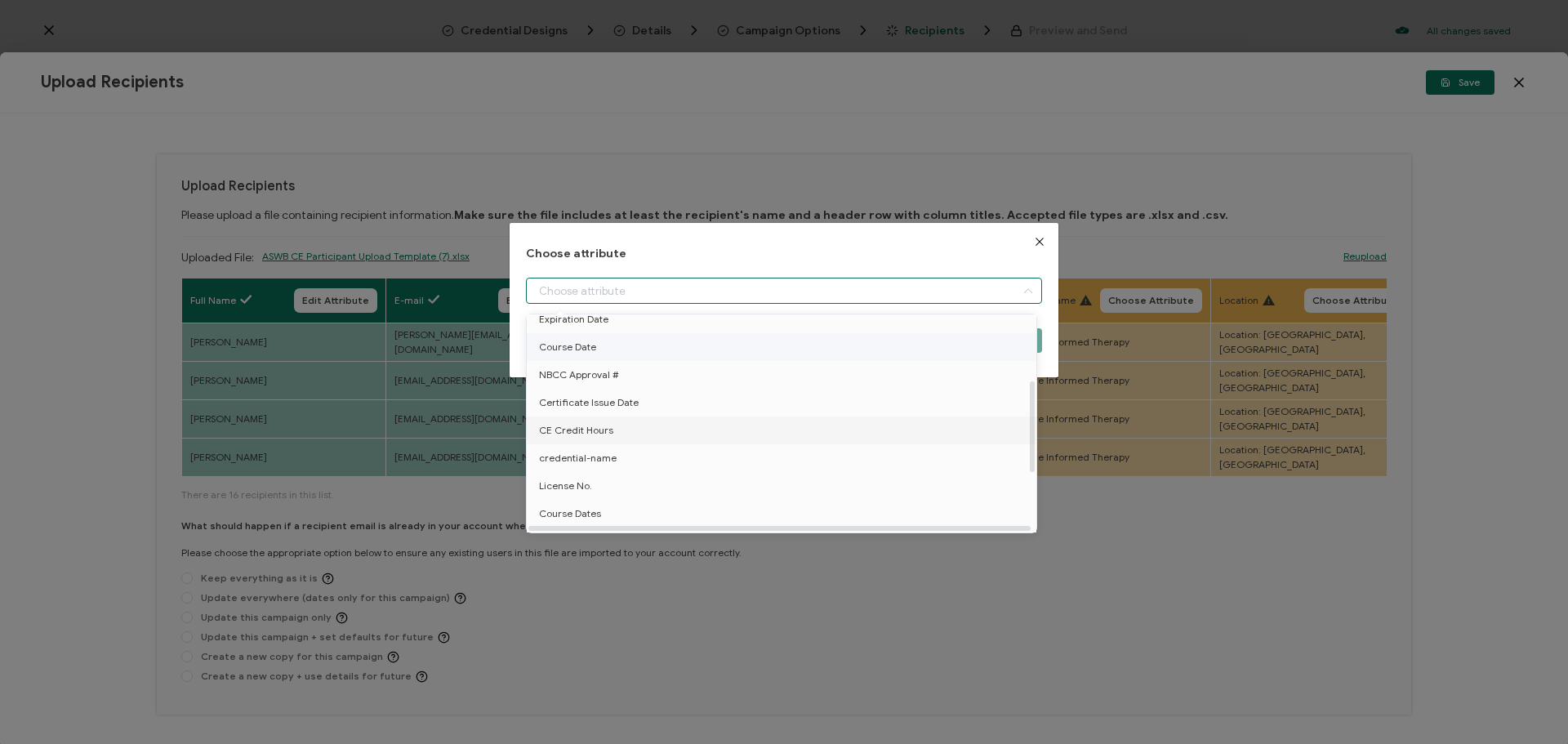
scroll to position [163, 0]
click at [656, 452] on li "License No." at bounding box center [784, 448] width 523 height 28
type input "License No."
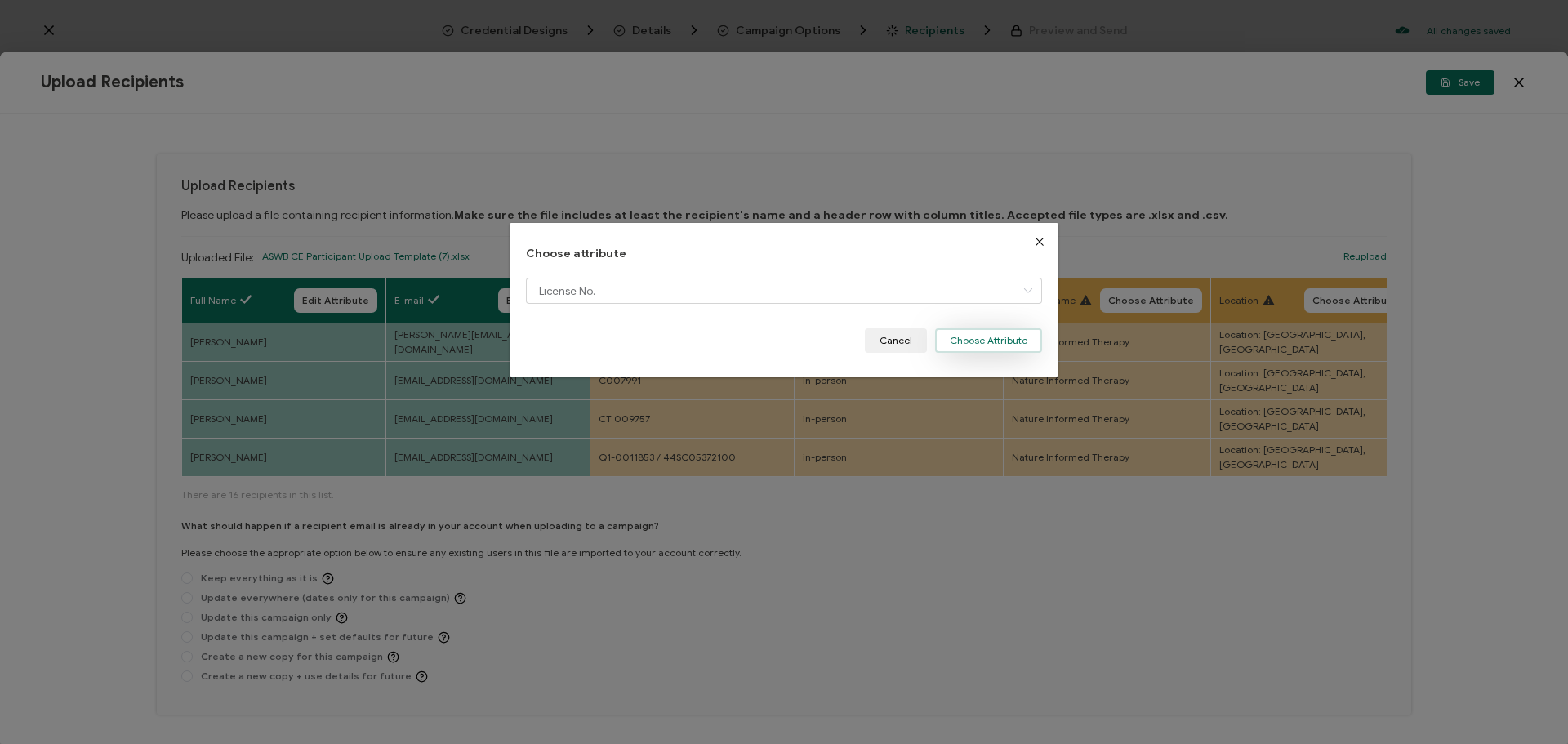
click at [961, 335] on button "Choose Attribute" at bounding box center [988, 341] width 107 height 25
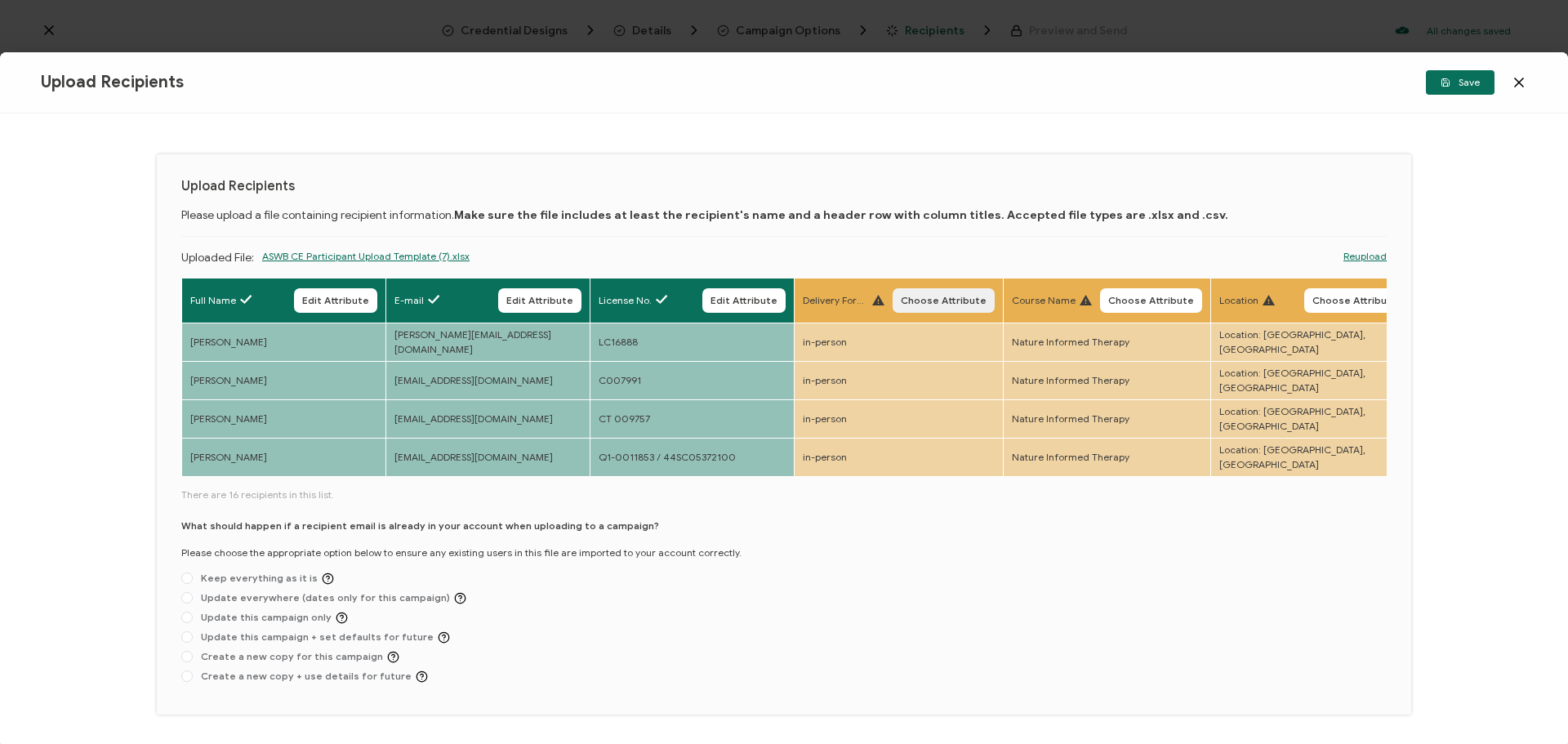
click at [942, 304] on span "Choose Attribute" at bounding box center [943, 301] width 86 height 10
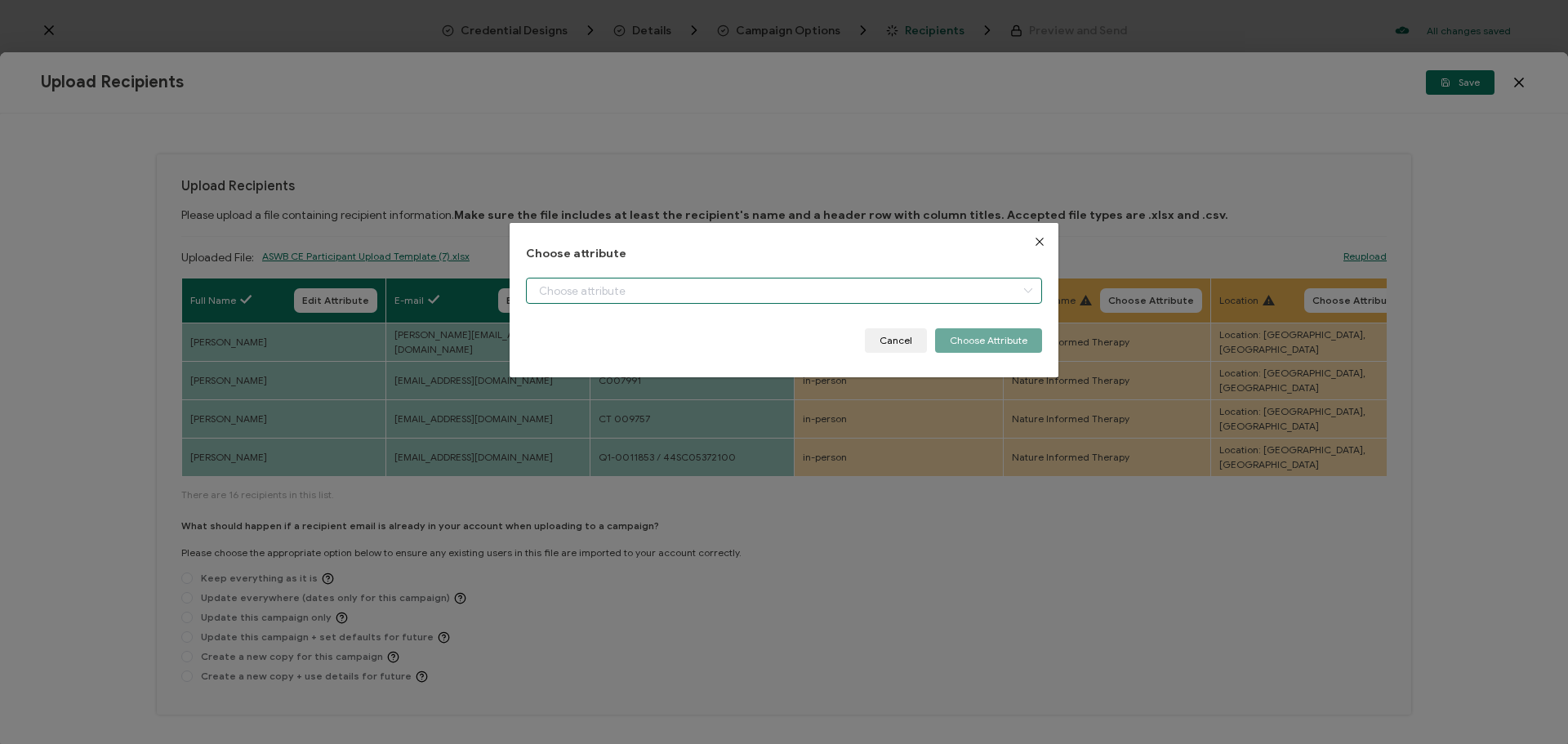
click at [896, 297] on input "dialog" at bounding box center [784, 291] width 516 height 27
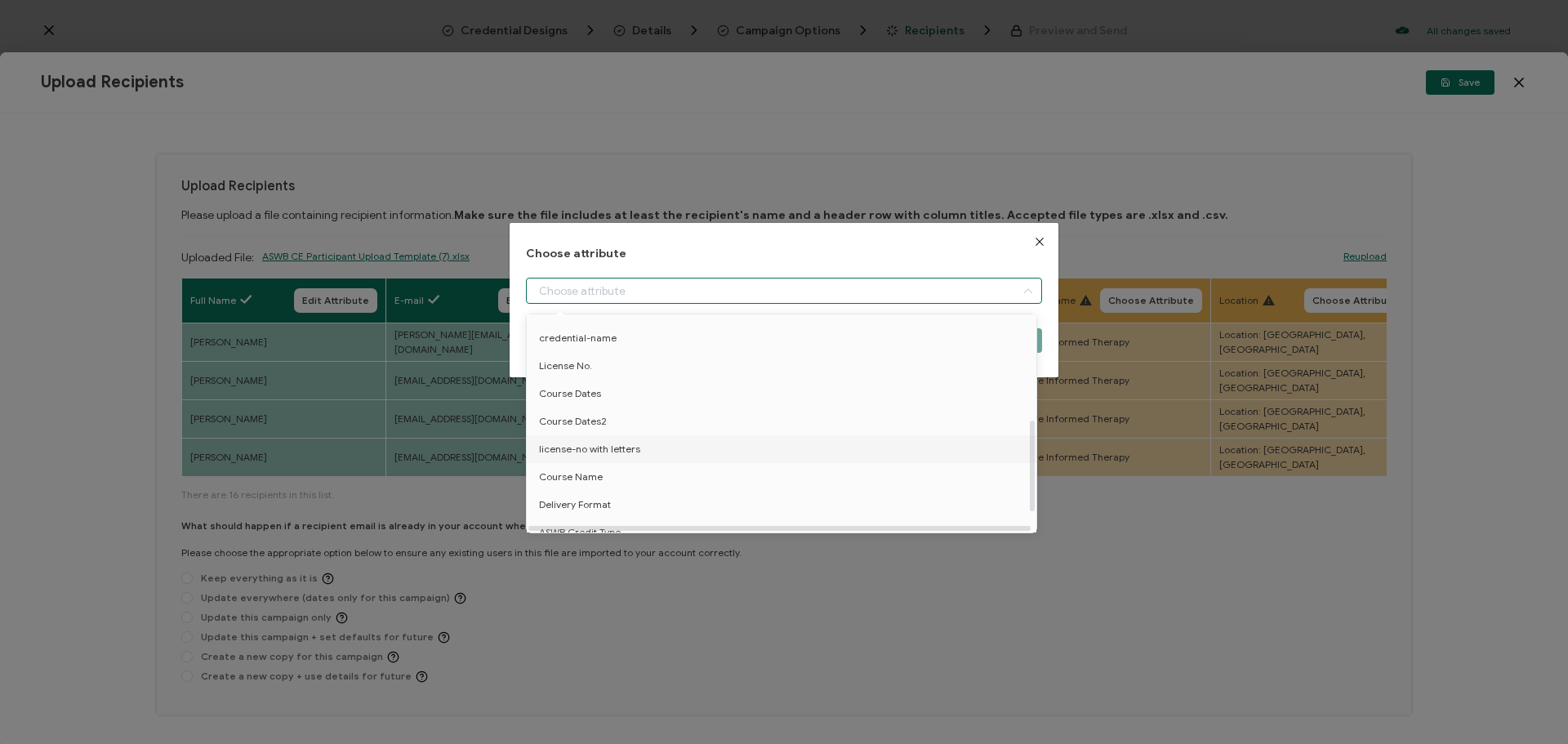
scroll to position [294, 0]
click at [837, 450] on li "Delivery Format" at bounding box center [784, 464] width 523 height 28
type input "Delivery Format"
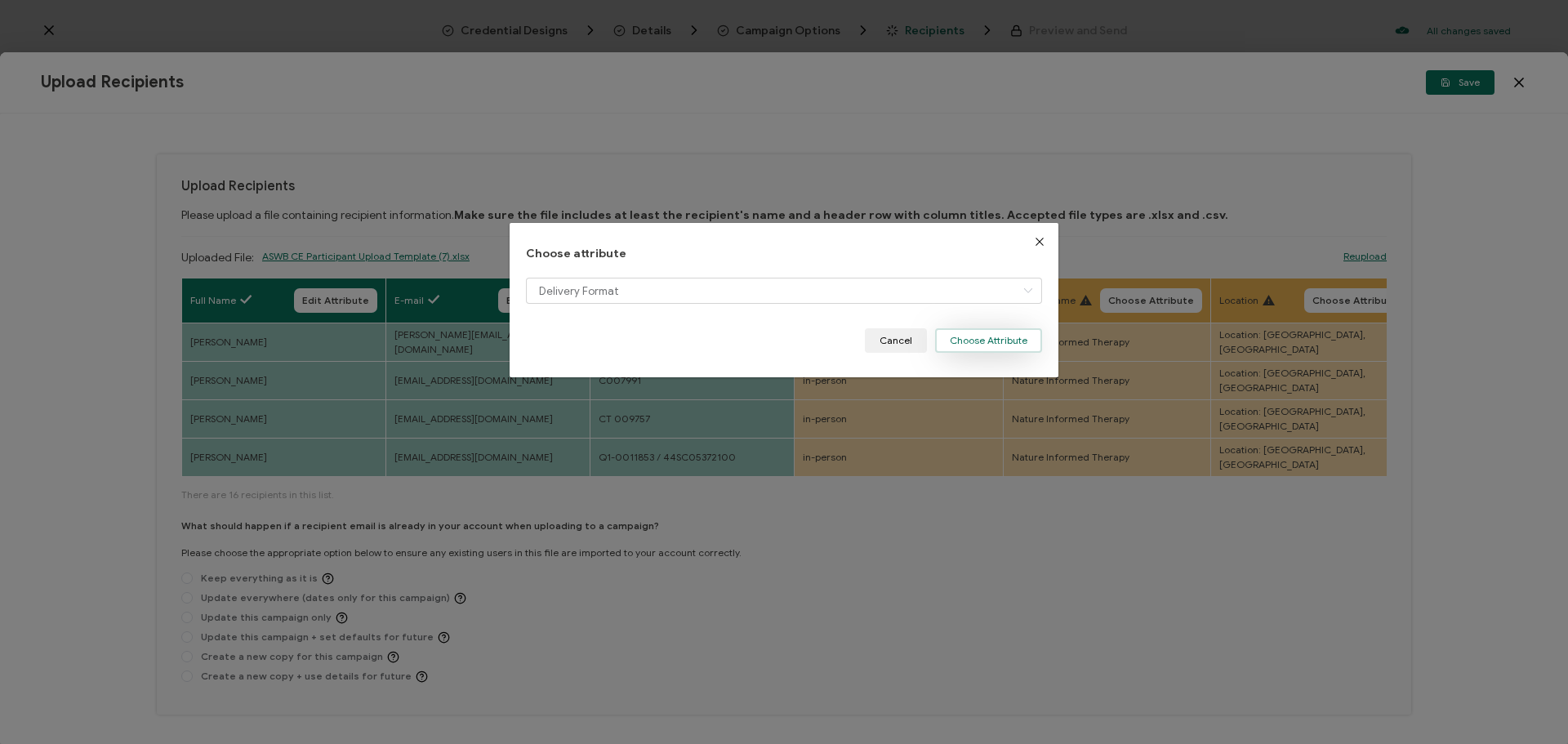
click at [991, 342] on button "Choose Attribute" at bounding box center [988, 341] width 107 height 25
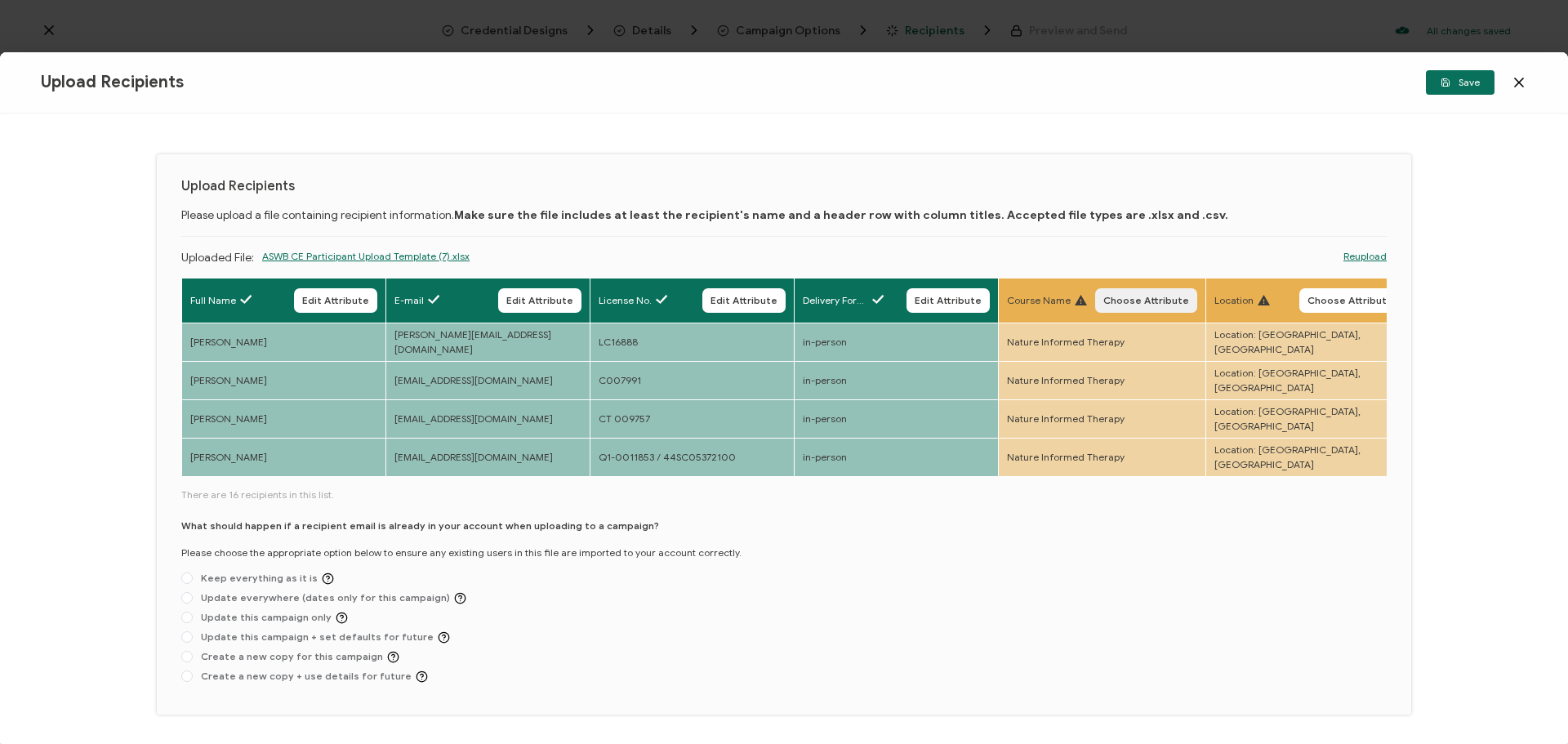
click at [1147, 300] on span "Choose Attribute" at bounding box center [1146, 301] width 86 height 10
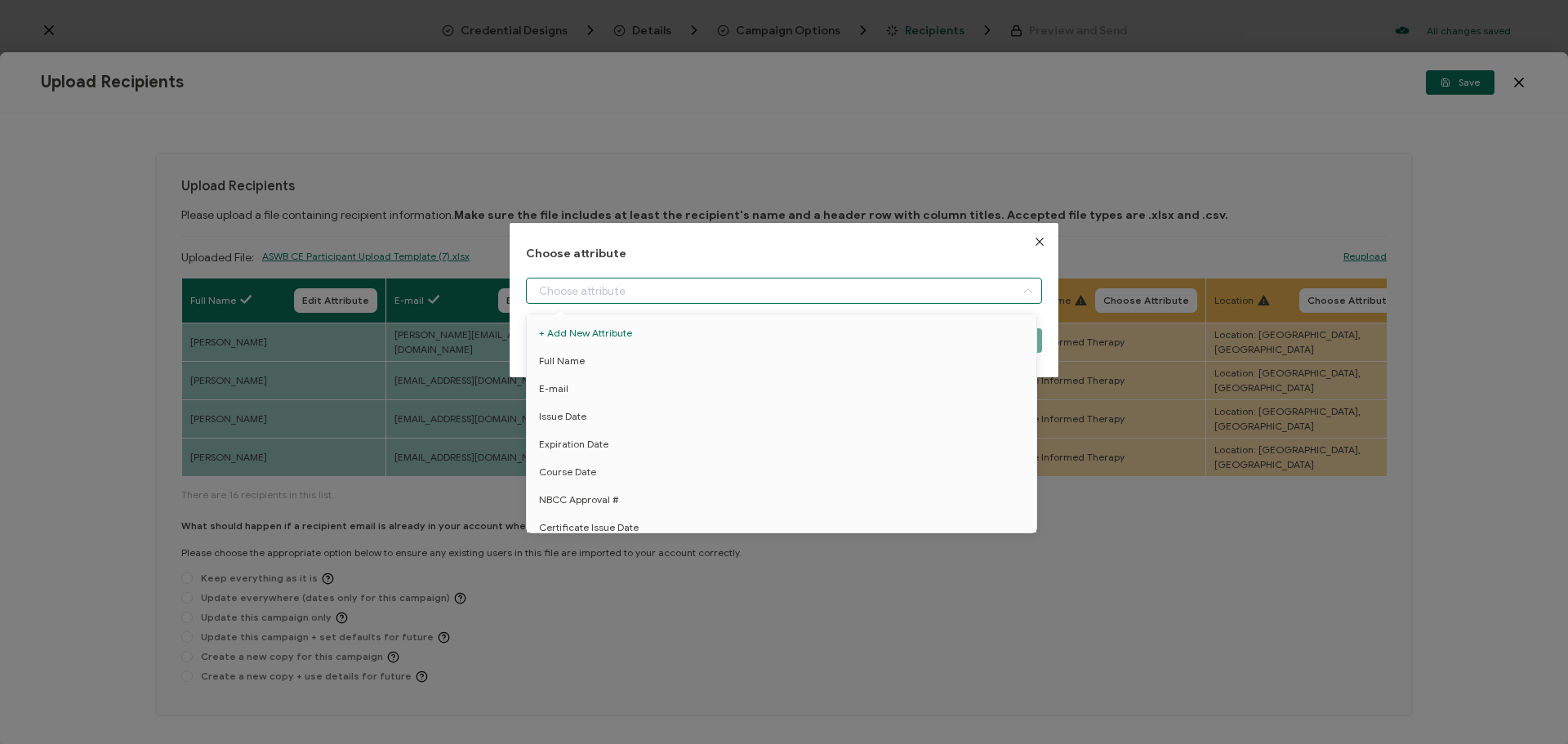
click at [827, 286] on input "dialog" at bounding box center [784, 291] width 516 height 27
click at [742, 476] on li "Course Name" at bounding box center [784, 477] width 523 height 28
type input "Course Name"
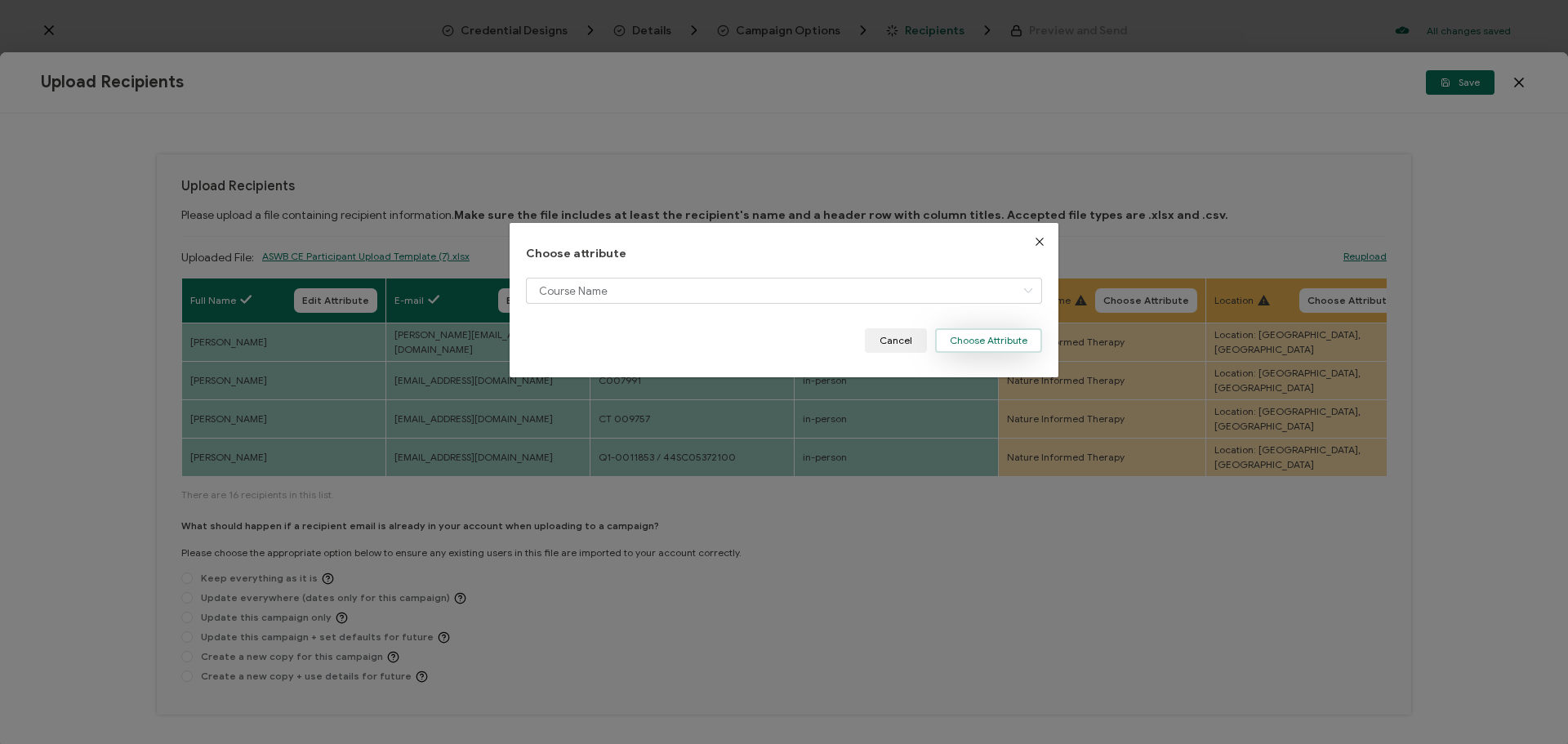
click at [965, 335] on button "Choose Attribute" at bounding box center [988, 341] width 107 height 25
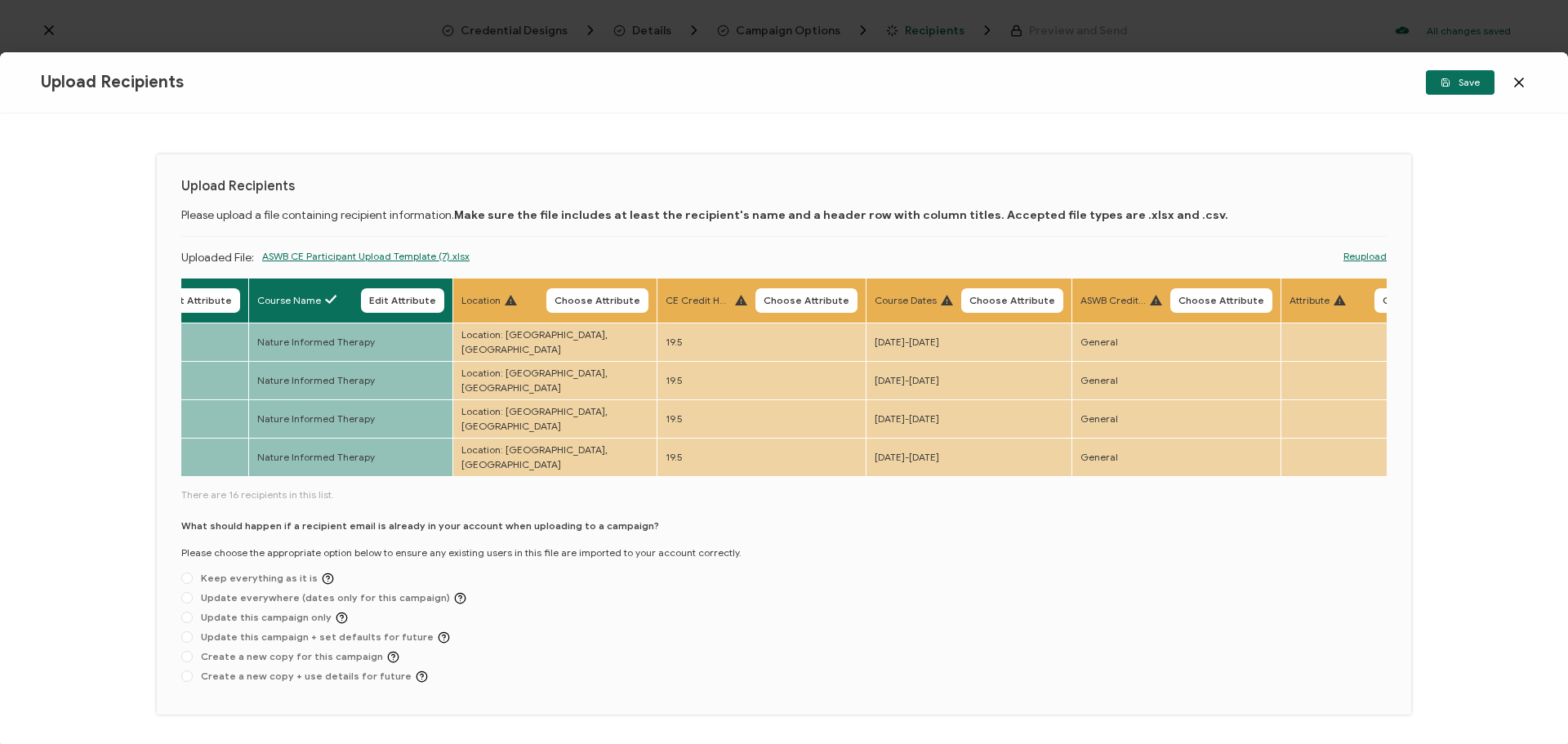
scroll to position [0, 753]
click at [599, 309] on button "Choose Attribute" at bounding box center [594, 301] width 102 height 25
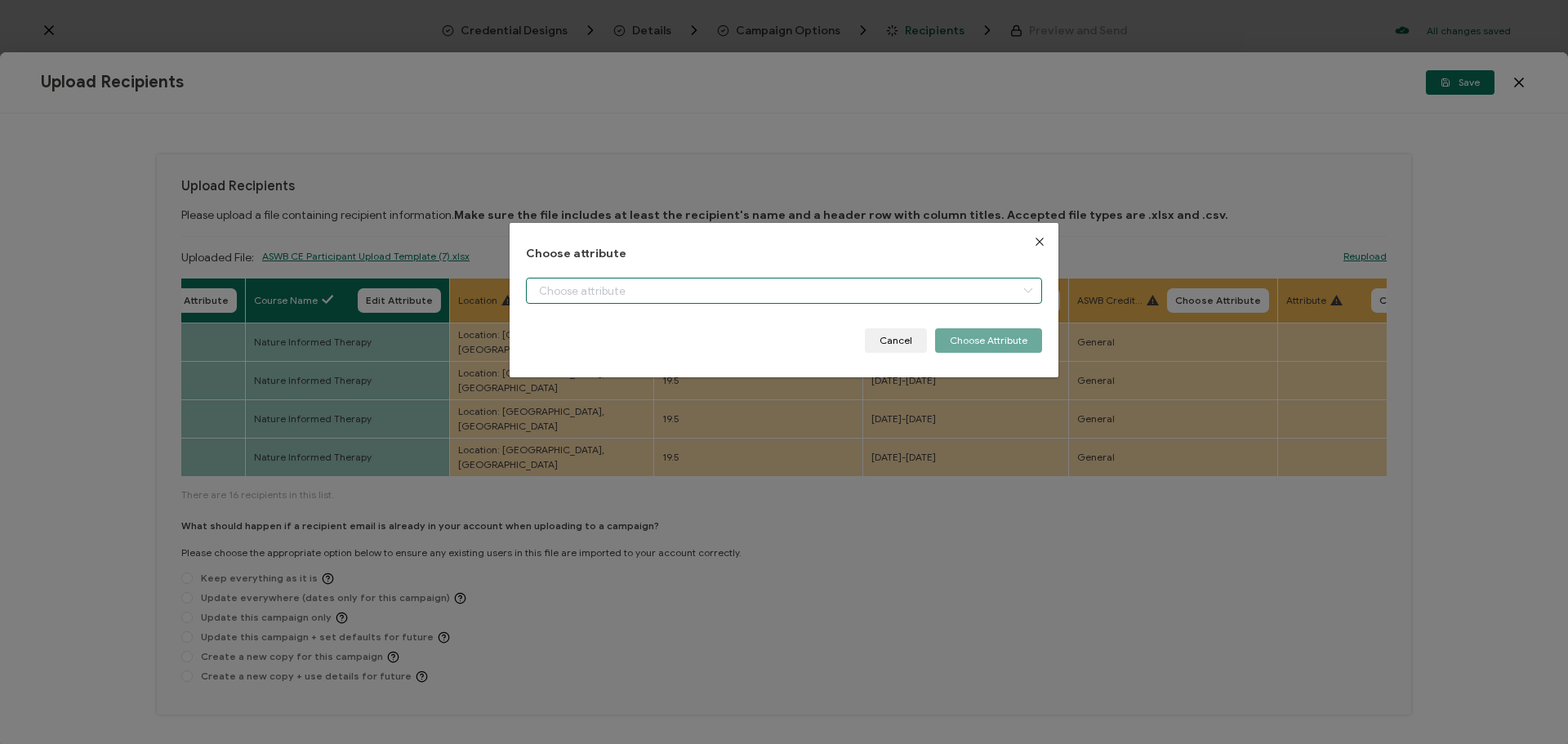
click at [620, 299] on input "dialog" at bounding box center [784, 291] width 516 height 27
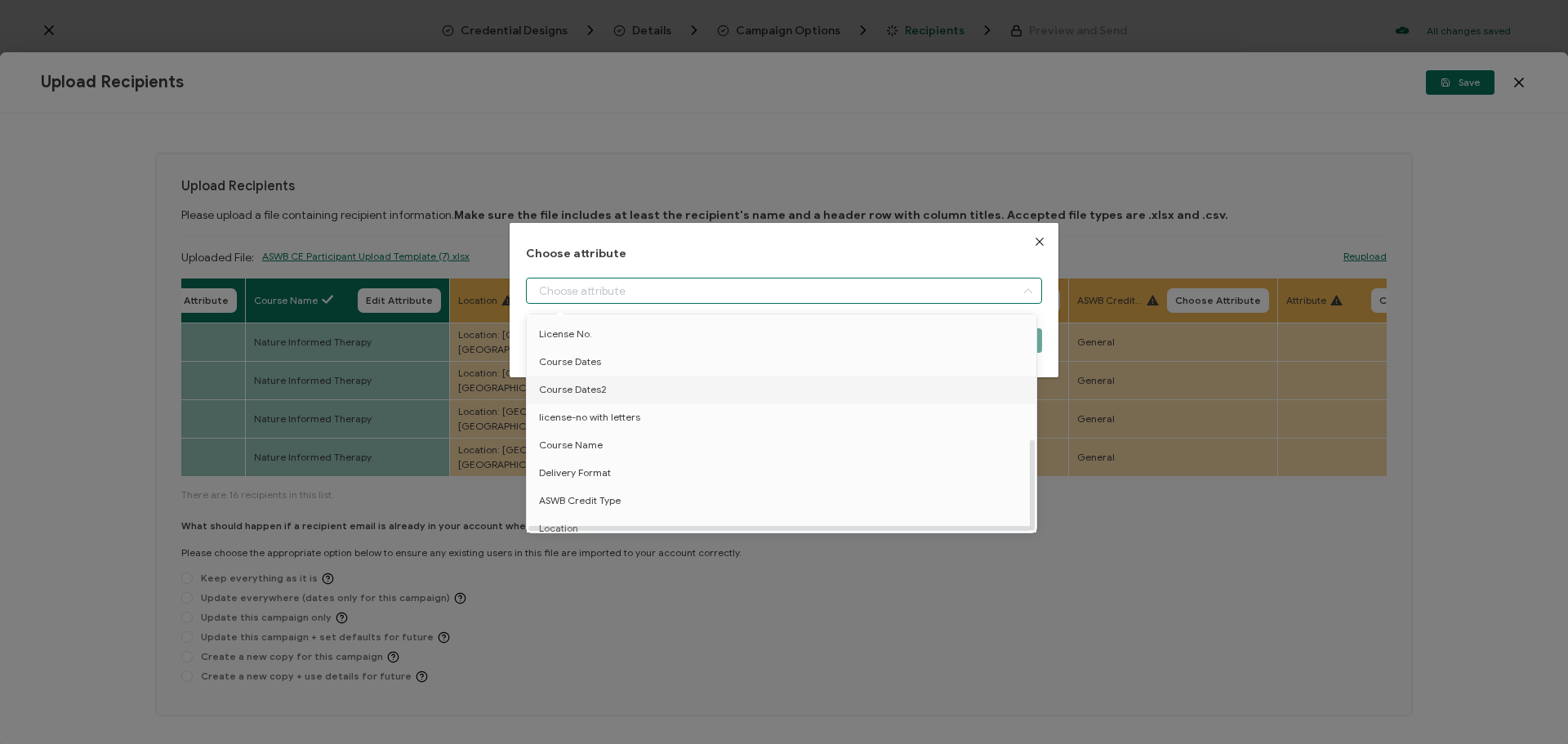
scroll to position [294, 0]
click at [605, 505] on li "Location" at bounding box center [784, 519] width 523 height 28
type input "Location"
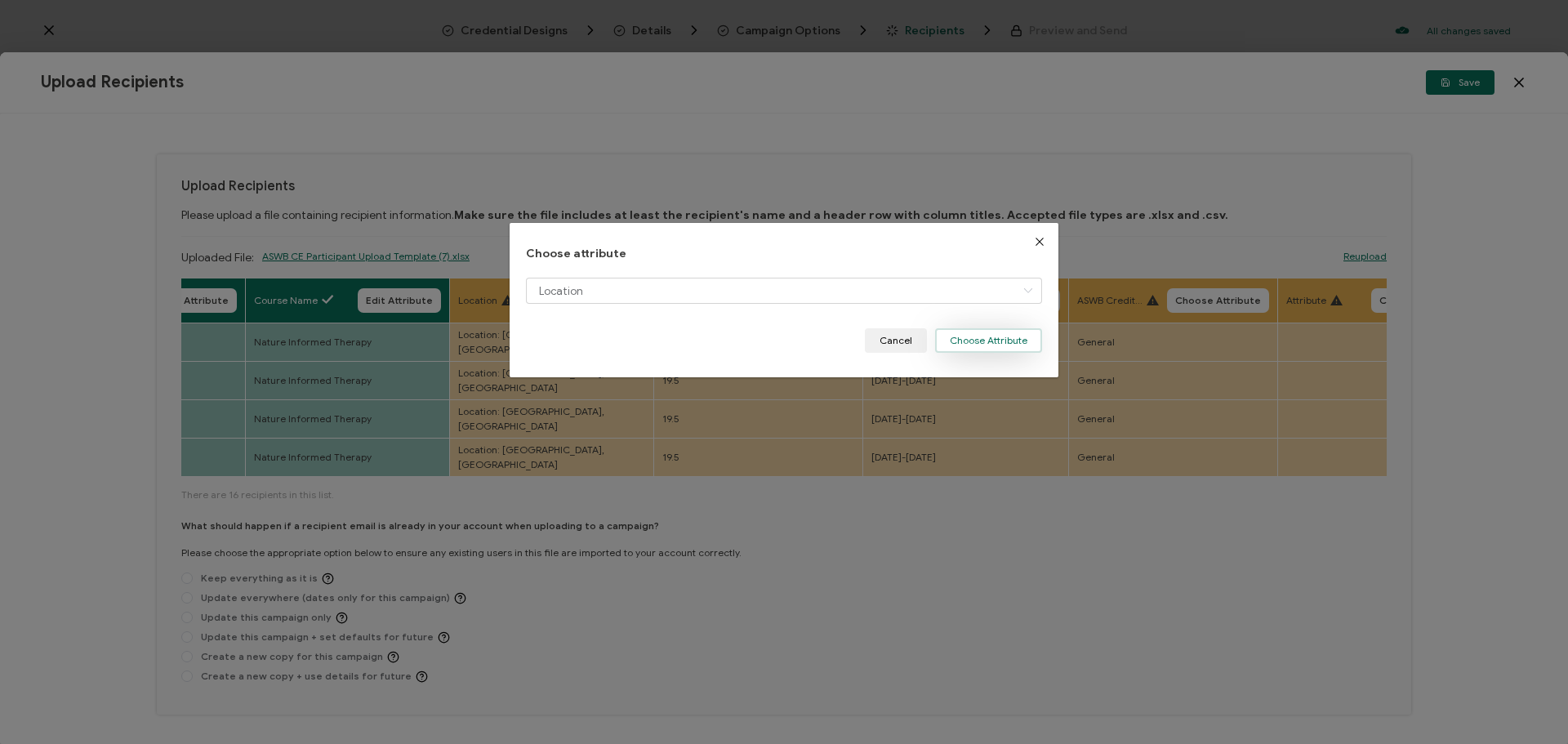
click at [948, 341] on button "Choose Attribute" at bounding box center [988, 341] width 107 height 25
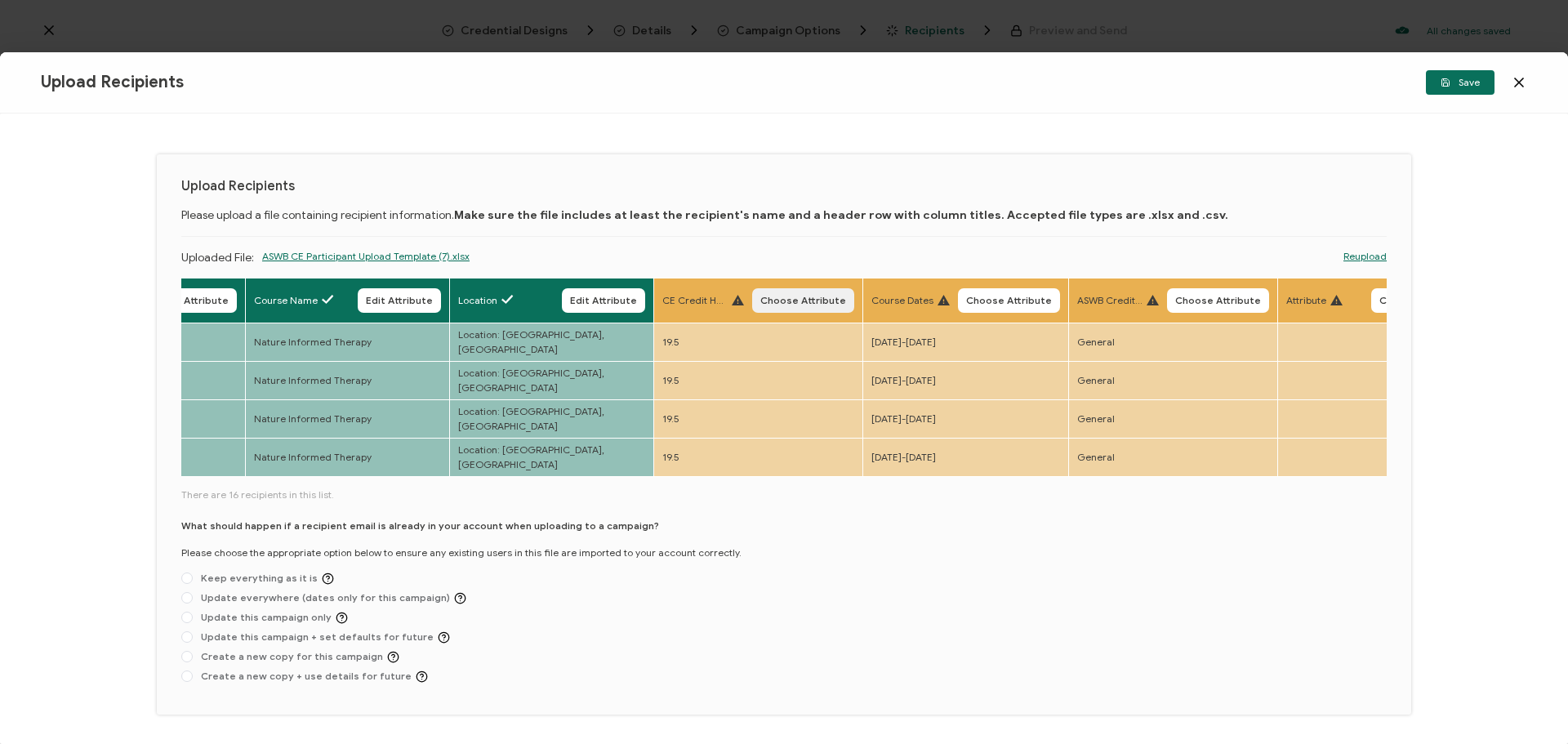
click at [798, 306] on span "Choose Attribute" at bounding box center [803, 301] width 86 height 10
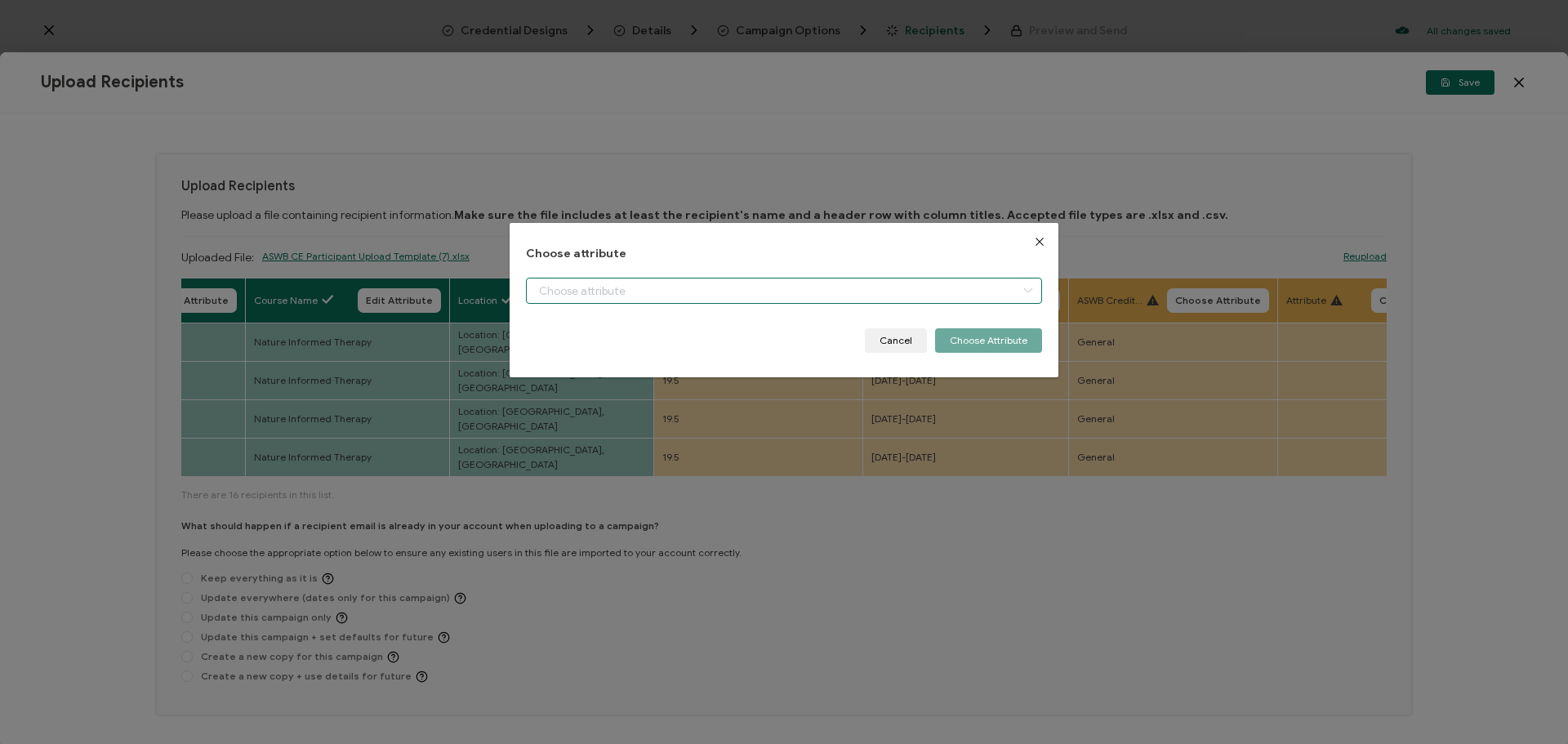
click at [756, 295] on input "dialog" at bounding box center [784, 291] width 516 height 27
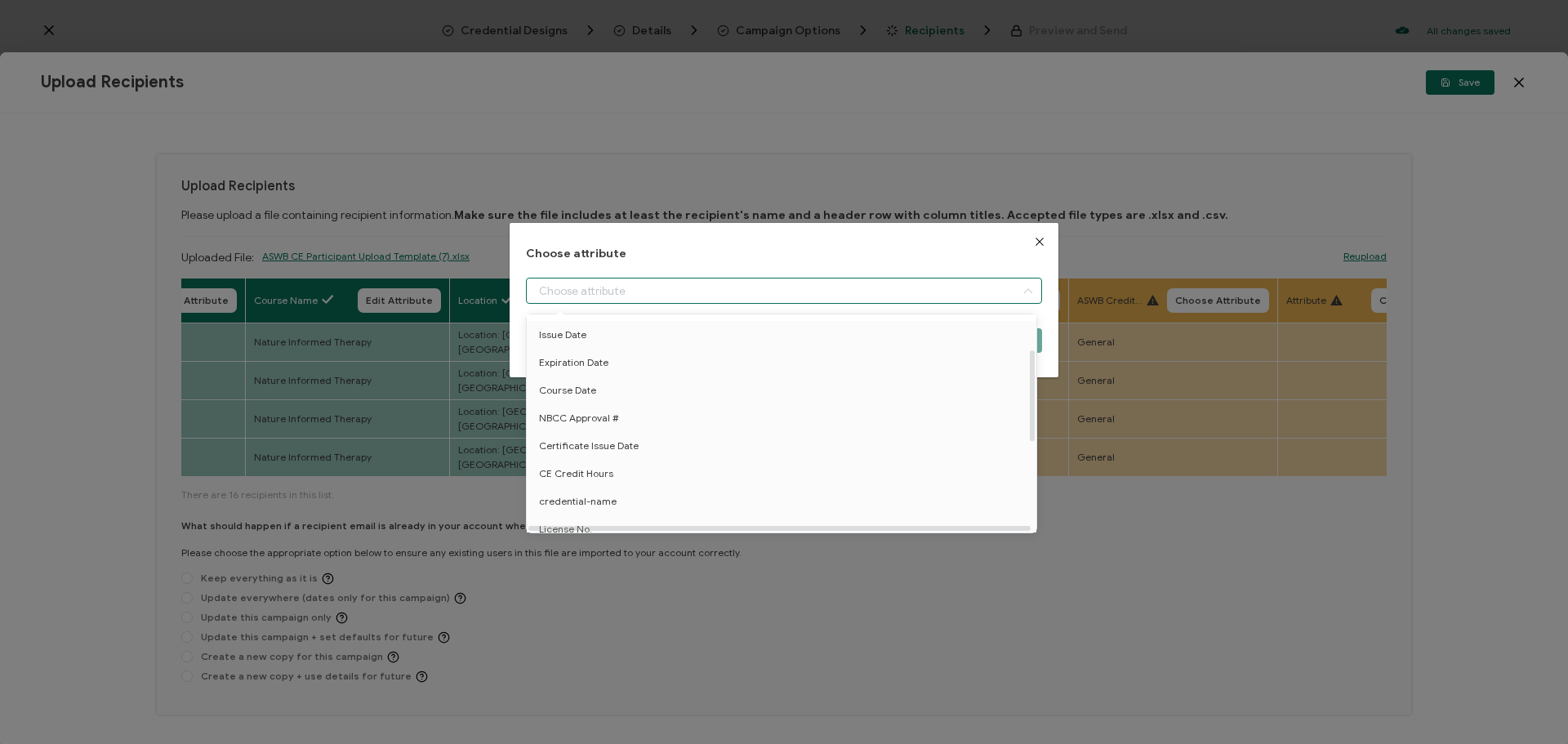
scroll to position [163, 0]
click at [707, 399] on li "CE Credit Hours" at bounding box center [784, 392] width 523 height 28
type input "CE Credit Hours"
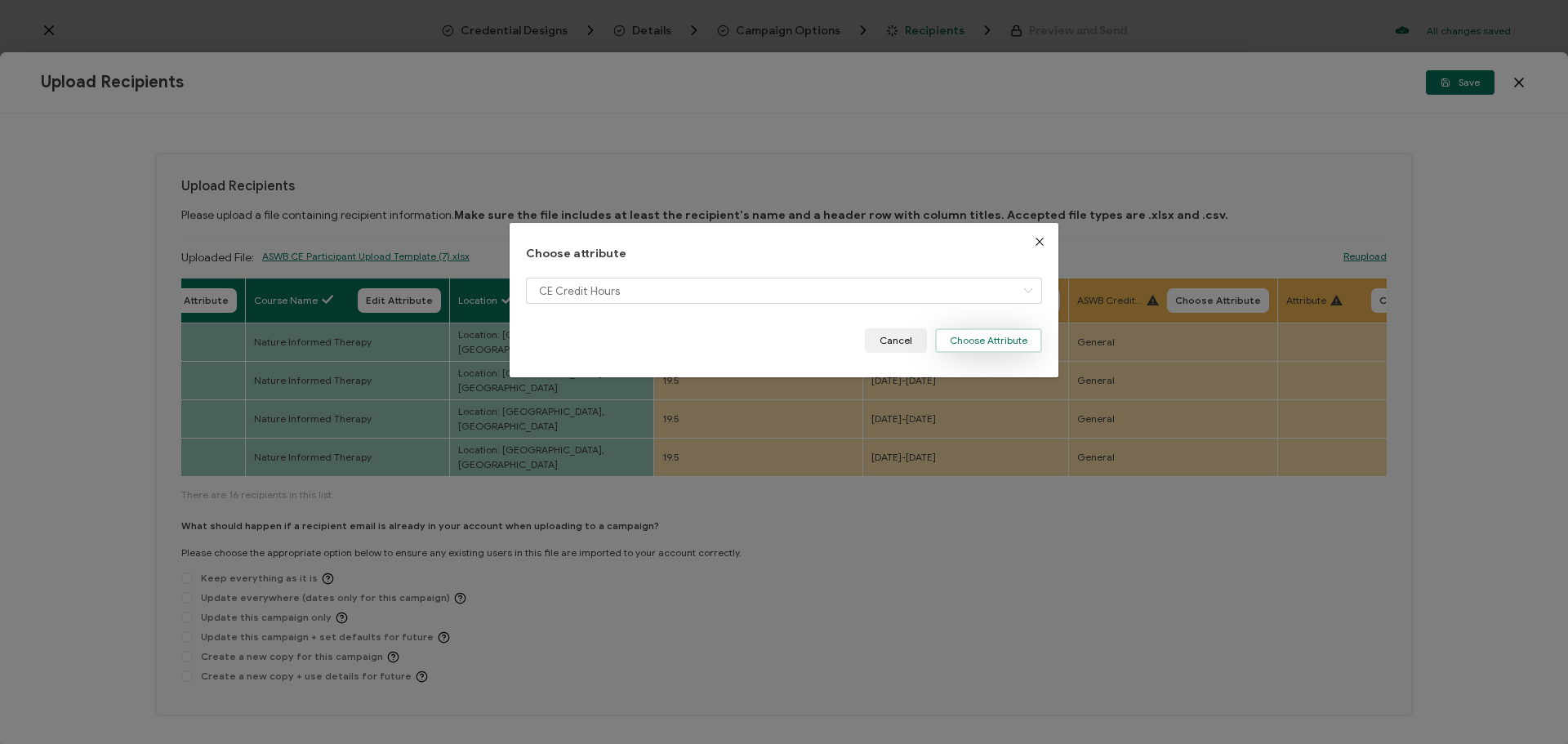
click at [979, 335] on button "Choose Attribute" at bounding box center [988, 341] width 107 height 25
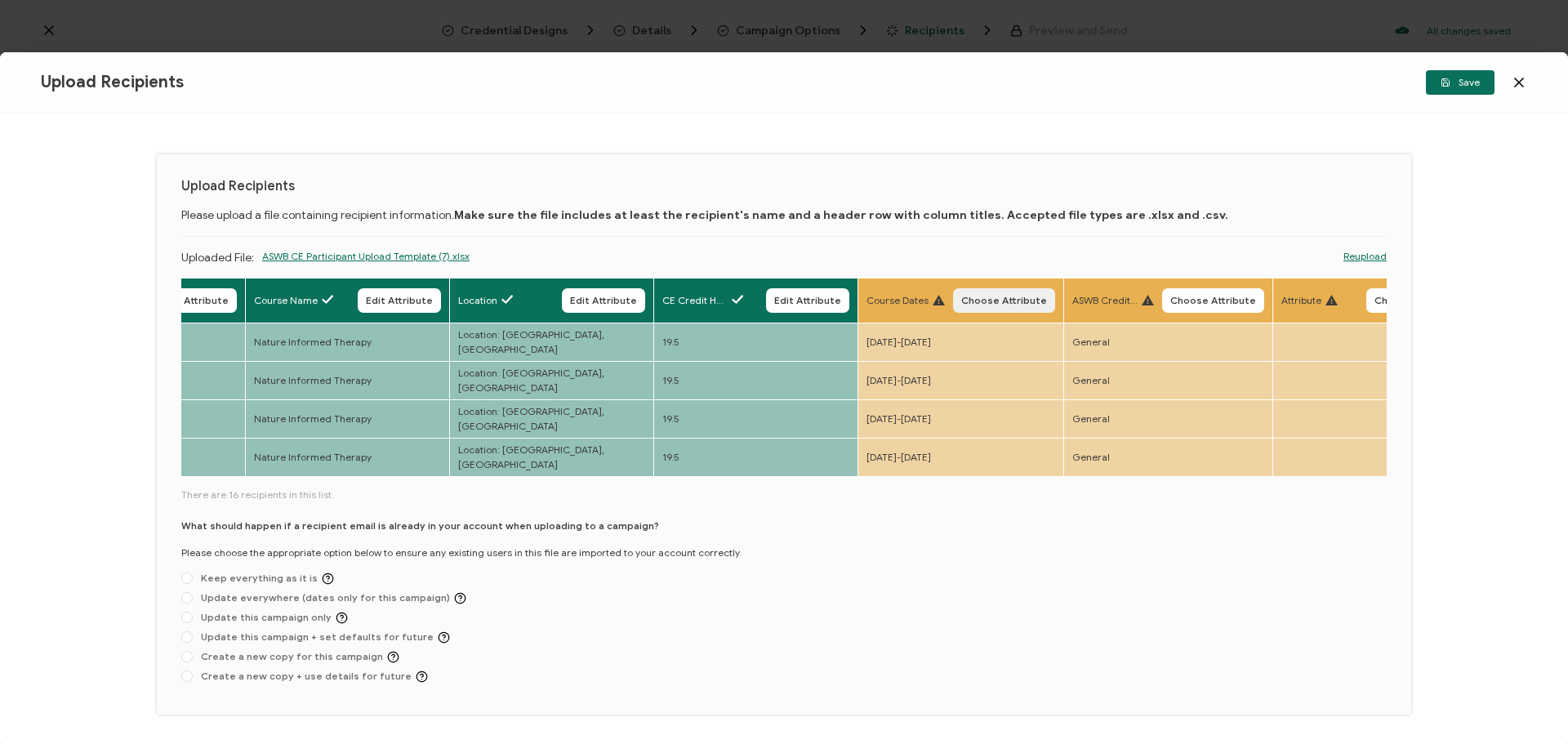
click at [1011, 302] on span "Choose Attribute" at bounding box center [1004, 301] width 86 height 10
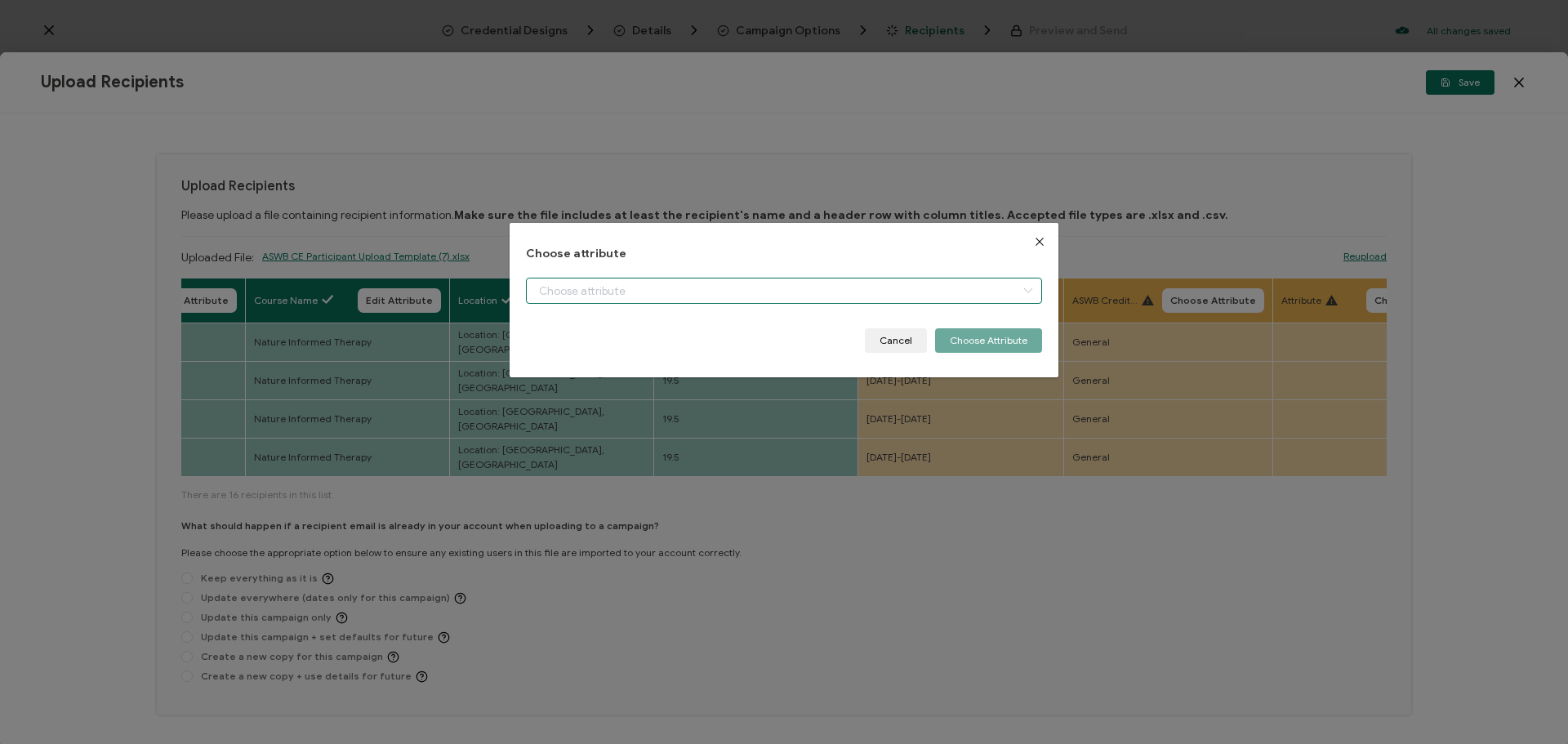
click at [907, 297] on input "dialog" at bounding box center [784, 291] width 516 height 27
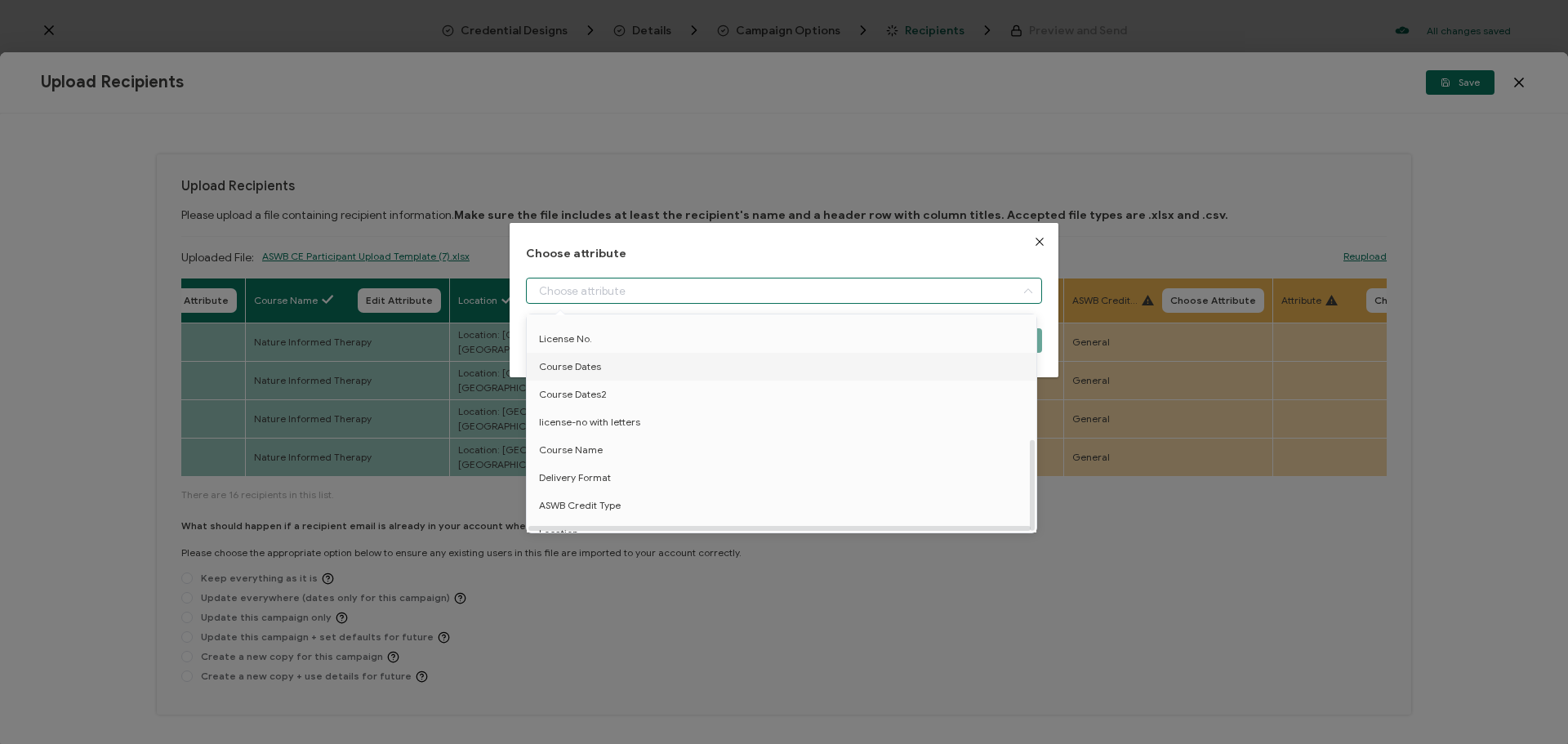
scroll to position [294, 0]
click at [691, 341] on li "Course Dates" at bounding box center [784, 353] width 523 height 28
type input "Course Dates"
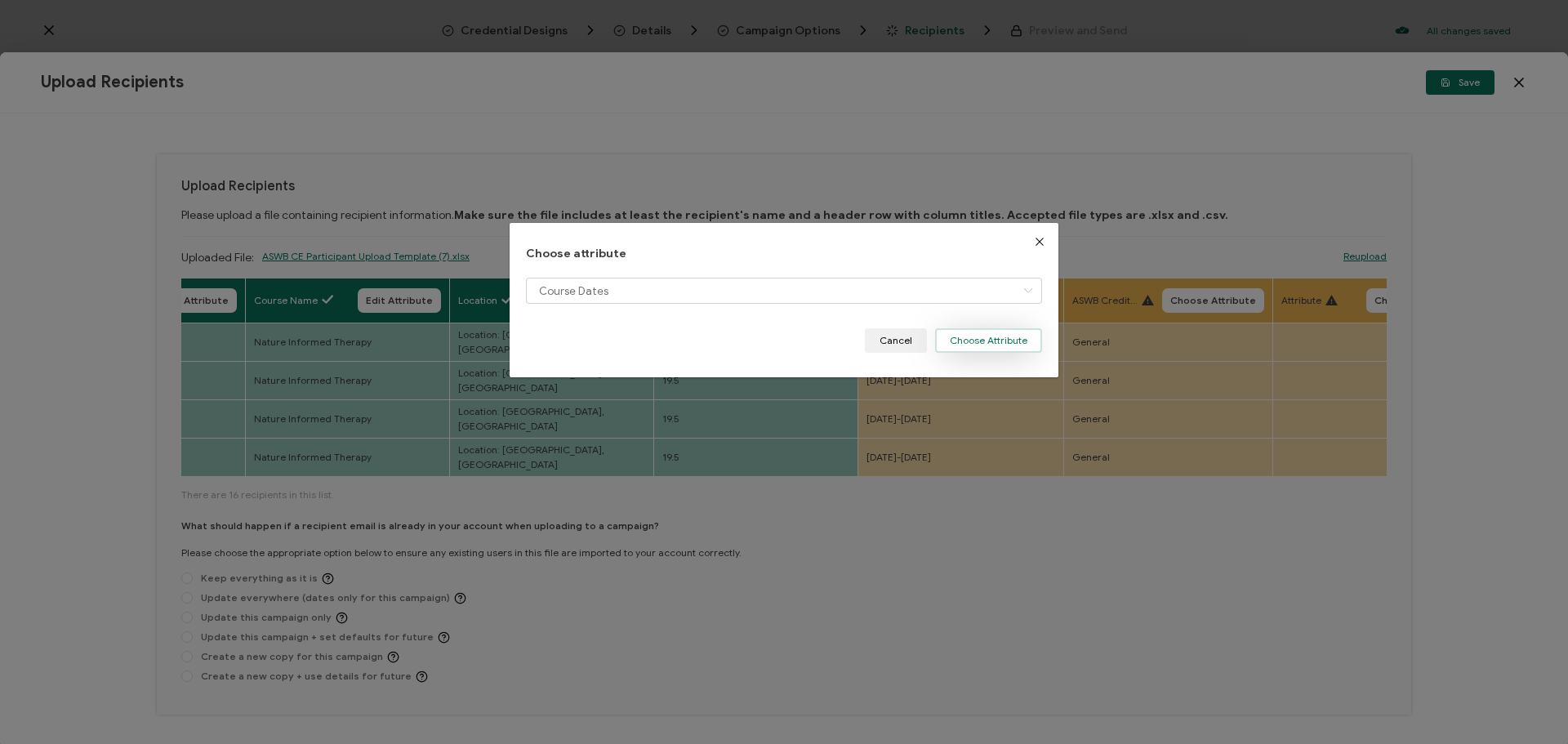
click at [1006, 347] on button "Choose Attribute" at bounding box center [988, 341] width 107 height 25
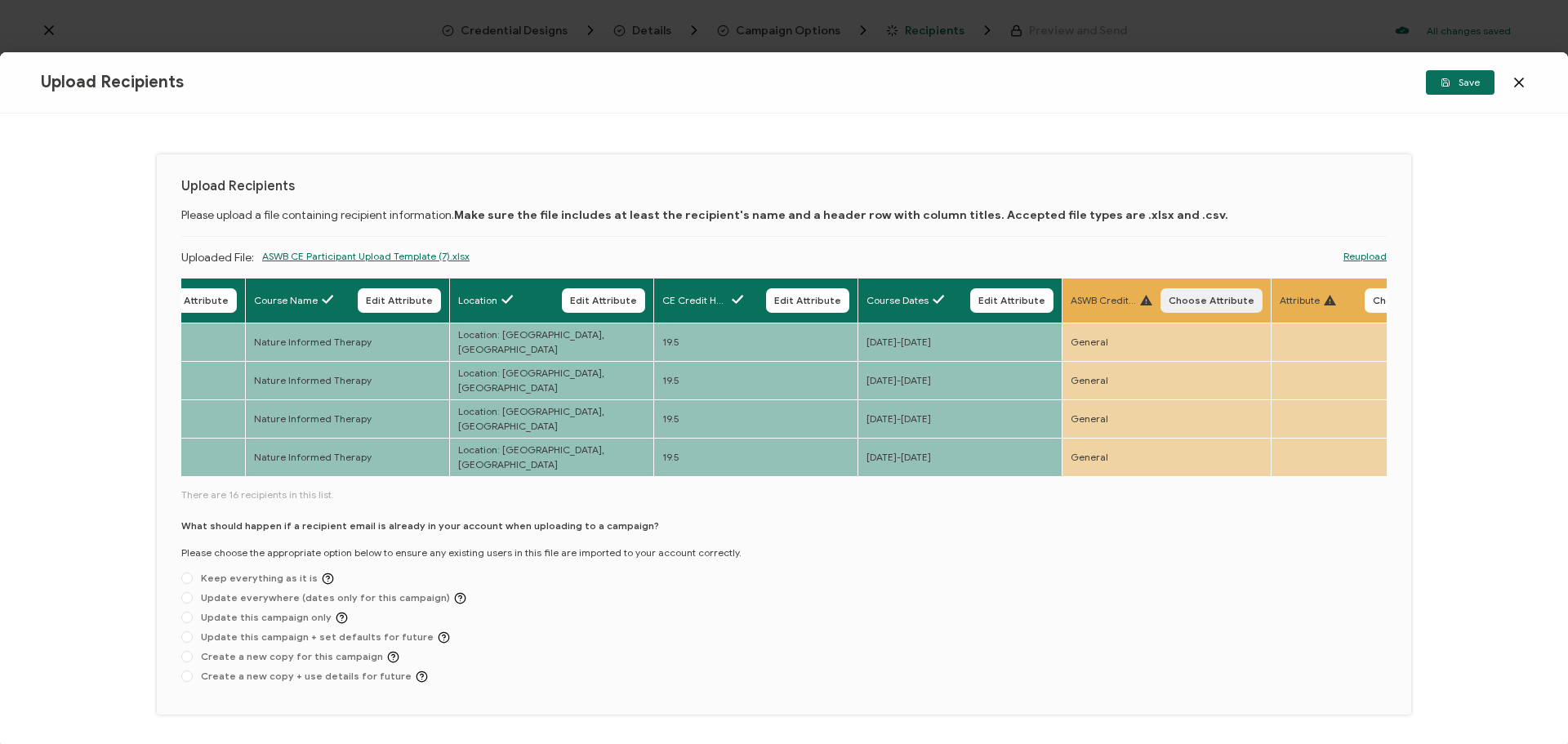
click at [1199, 306] on span "Choose Attribute" at bounding box center [1212, 301] width 86 height 10
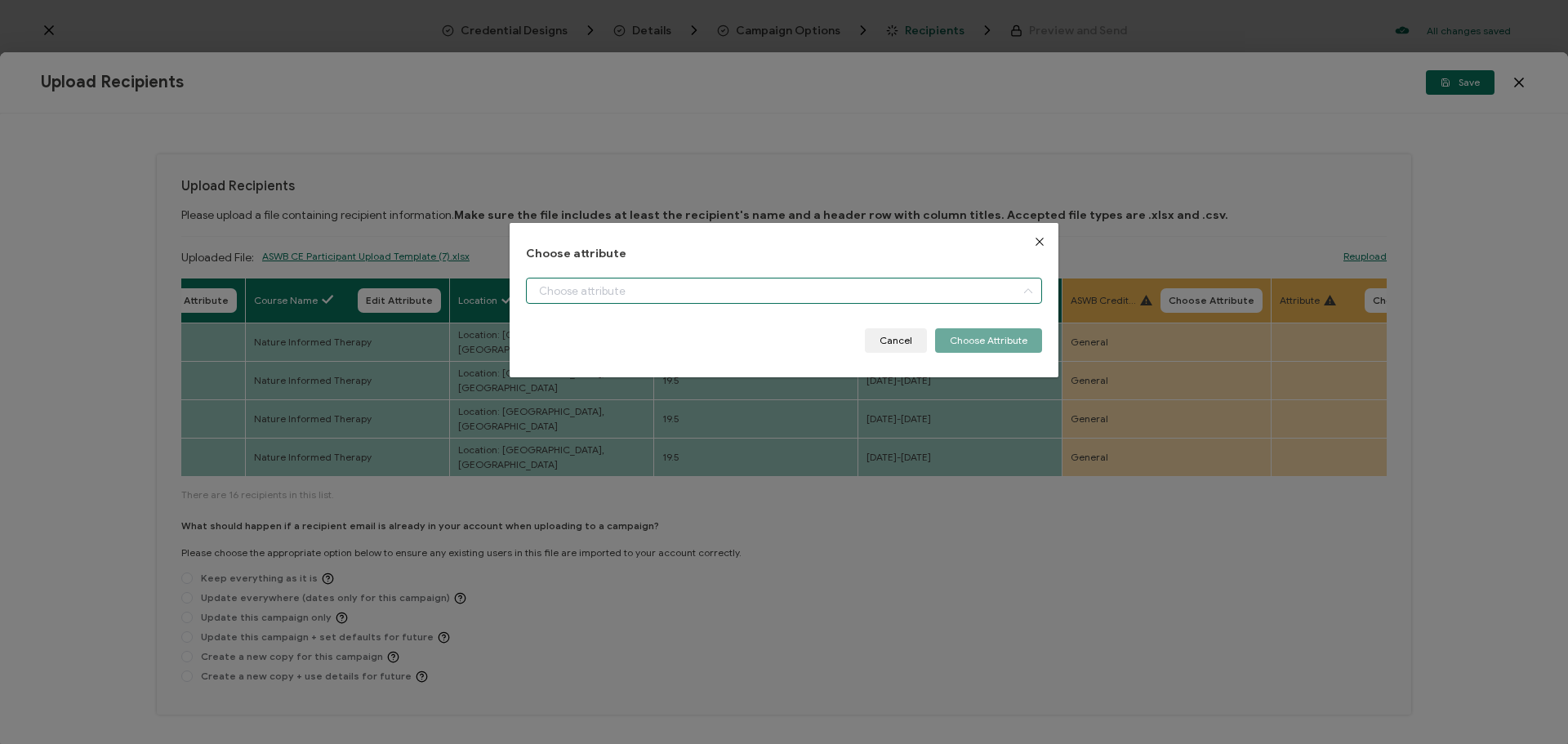
click at [810, 299] on input "dialog" at bounding box center [784, 291] width 516 height 27
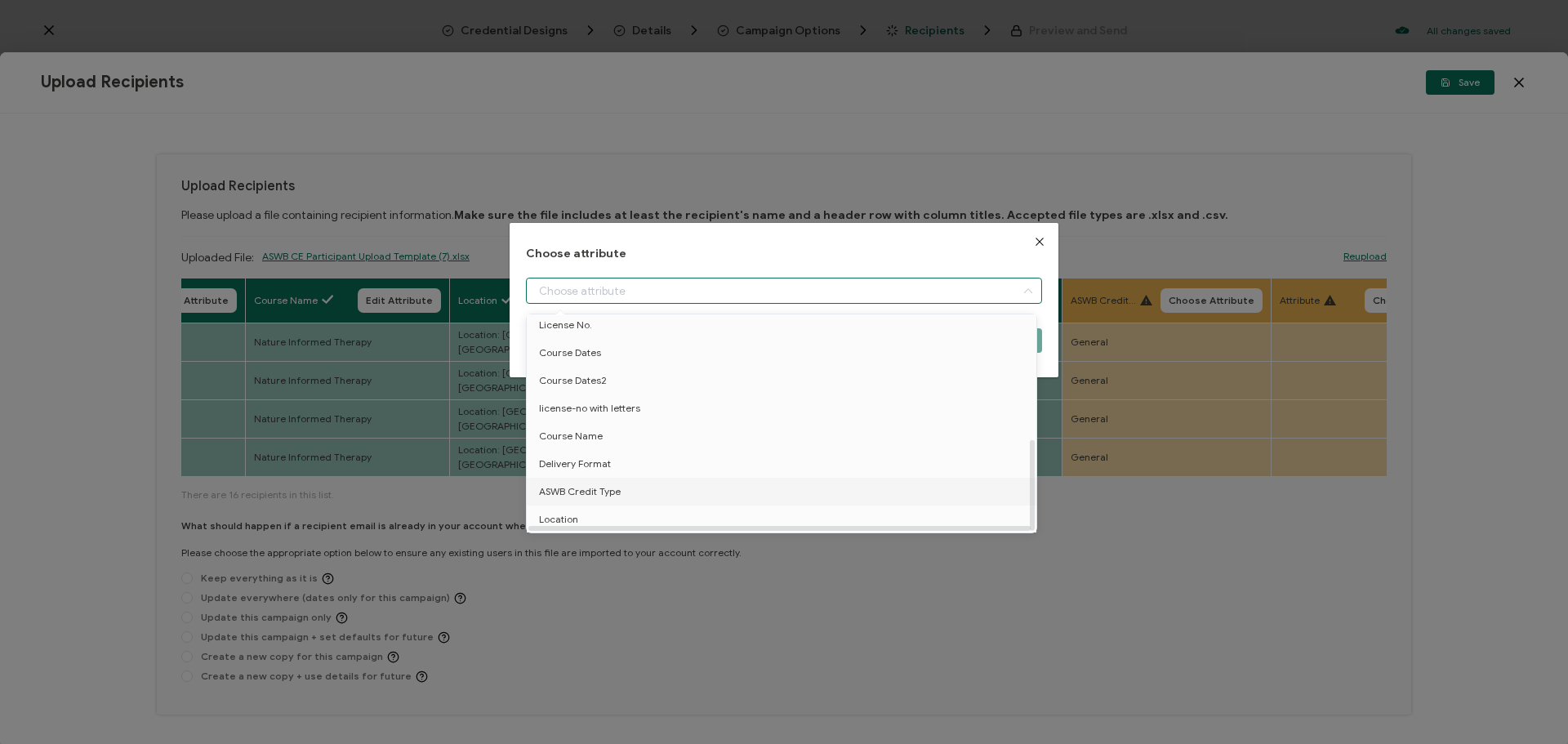
click at [697, 483] on li "ASWB Credit Type" at bounding box center [784, 492] width 523 height 28
type input "ASWB Credit Type"
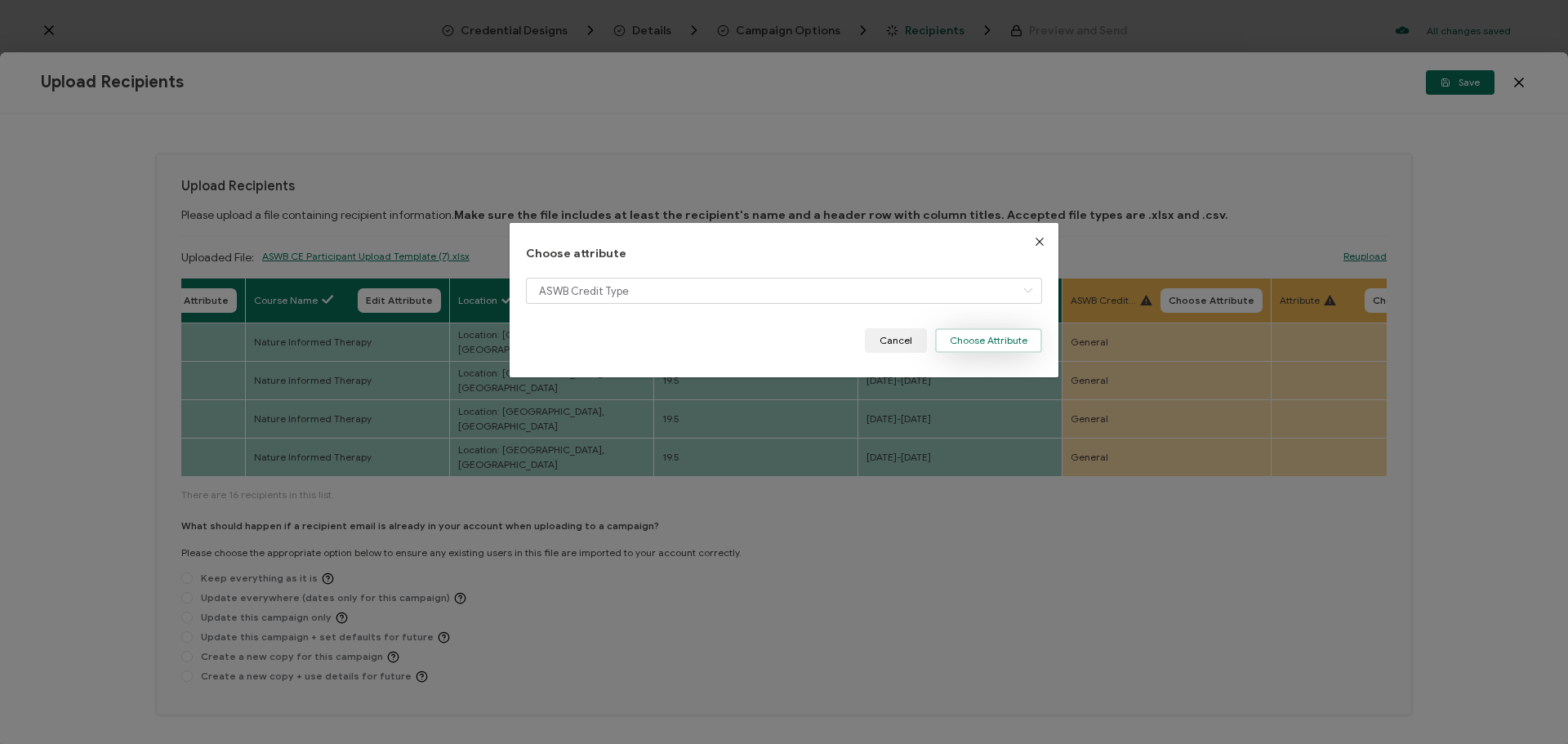
click at [1027, 329] on button "Choose Attribute" at bounding box center [988, 341] width 107 height 25
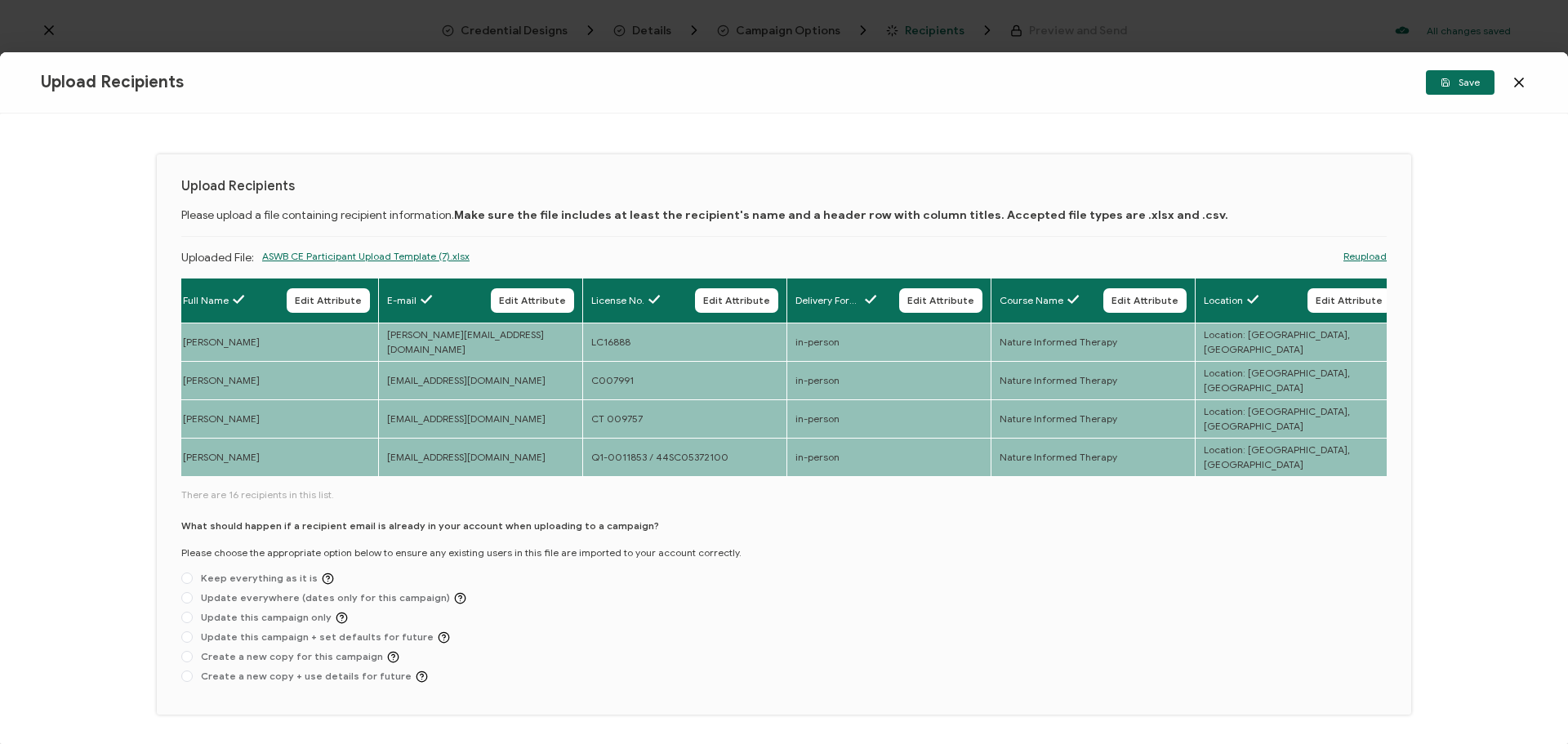
scroll to position [0, 0]
click at [191, 651] on span at bounding box center [187, 657] width 12 height 12
click at [191, 651] on input "Create a new copy for this campaign" at bounding box center [187, 658] width 12 height 13
radio input "true"
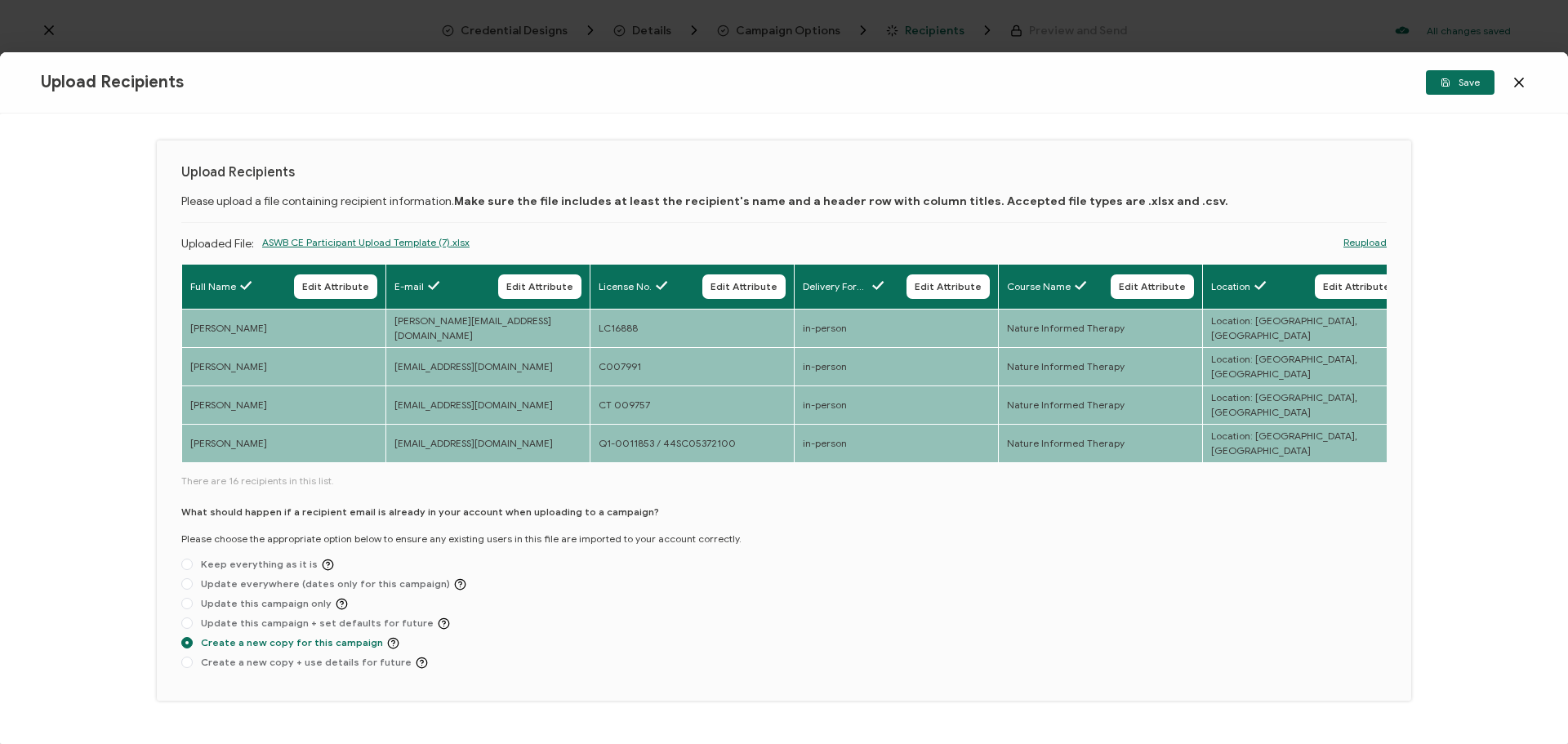
scroll to position [17, 0]
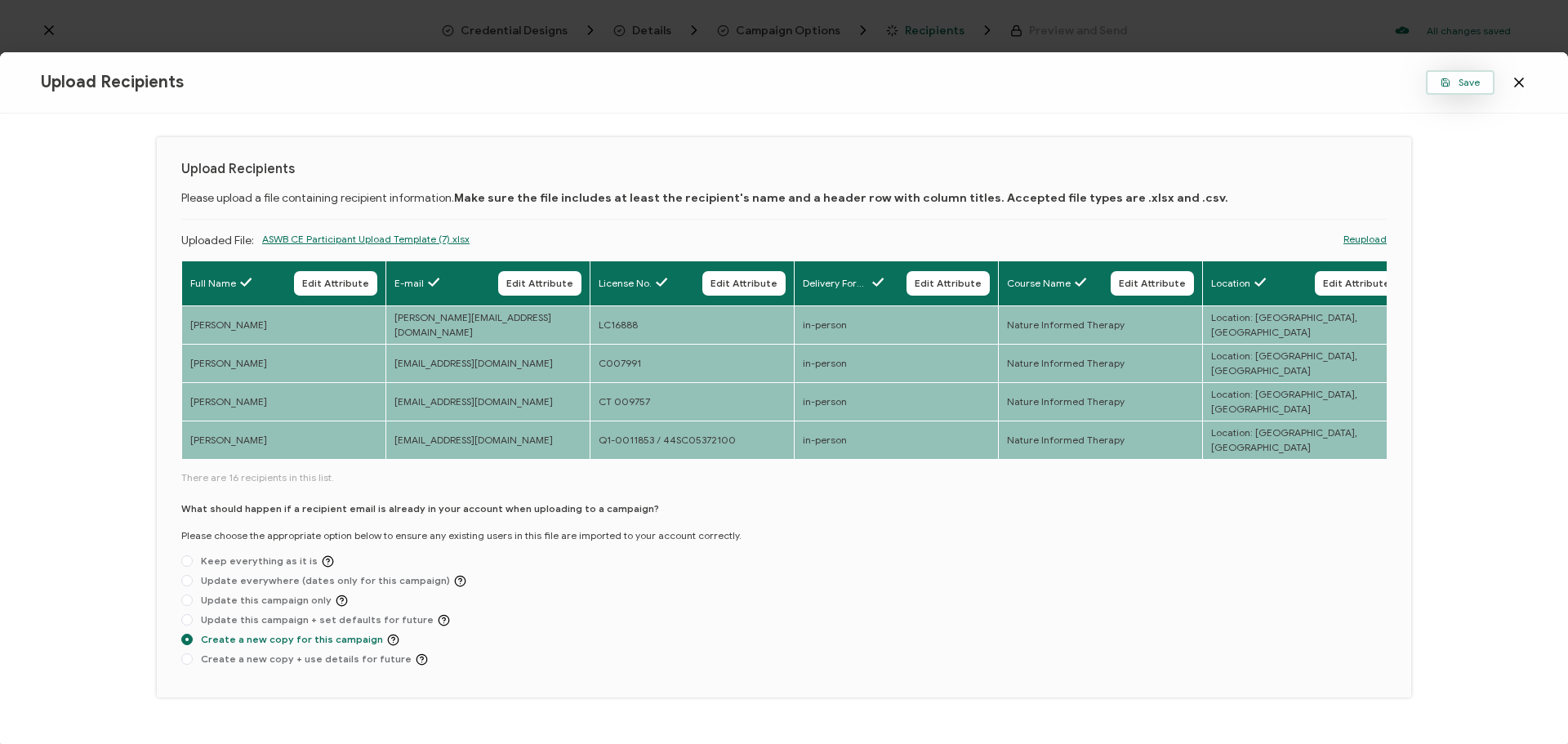
click at [1450, 83] on icon "button" at bounding box center [1445, 83] width 10 height 10
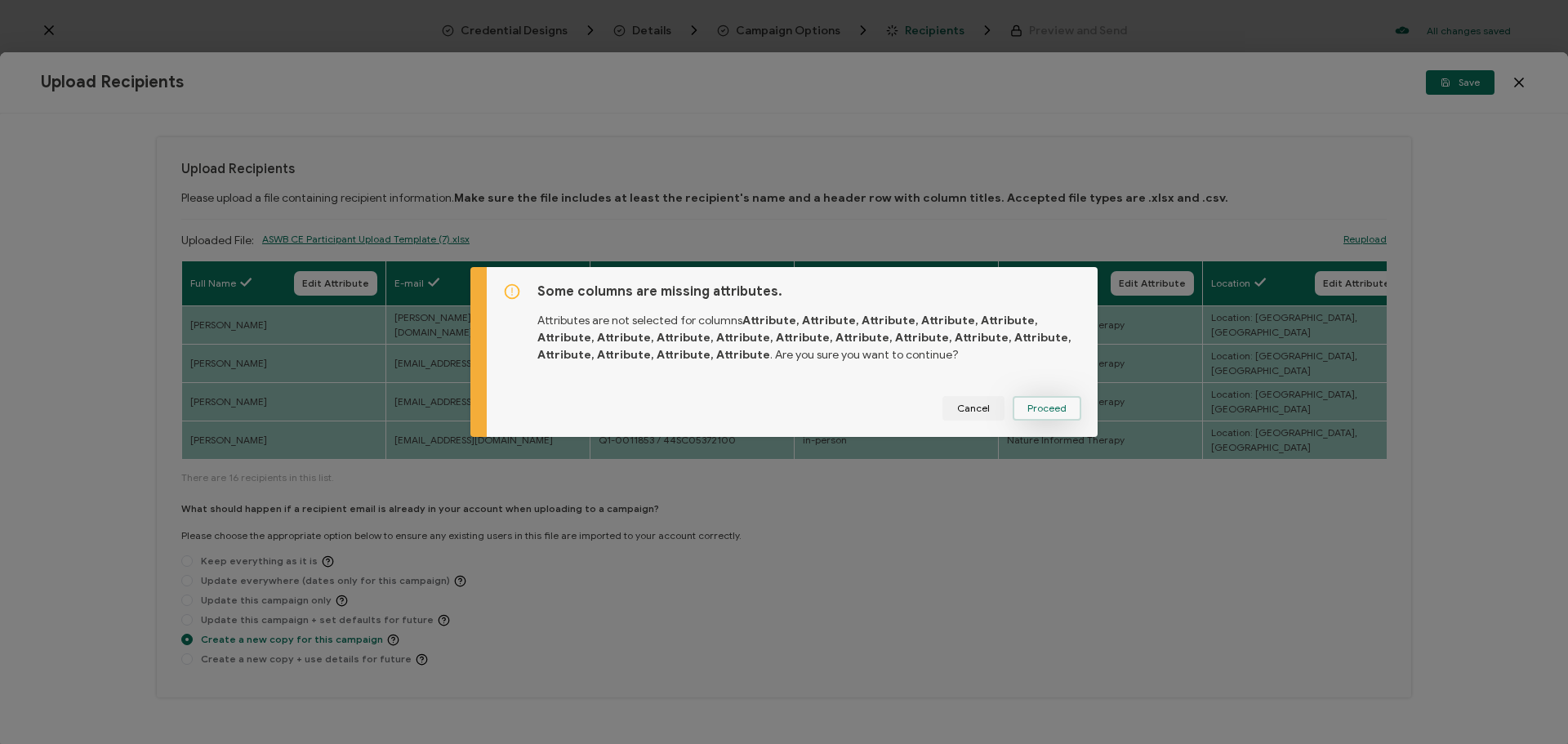
click at [1049, 399] on button "Proceed" at bounding box center [1047, 408] width 69 height 25
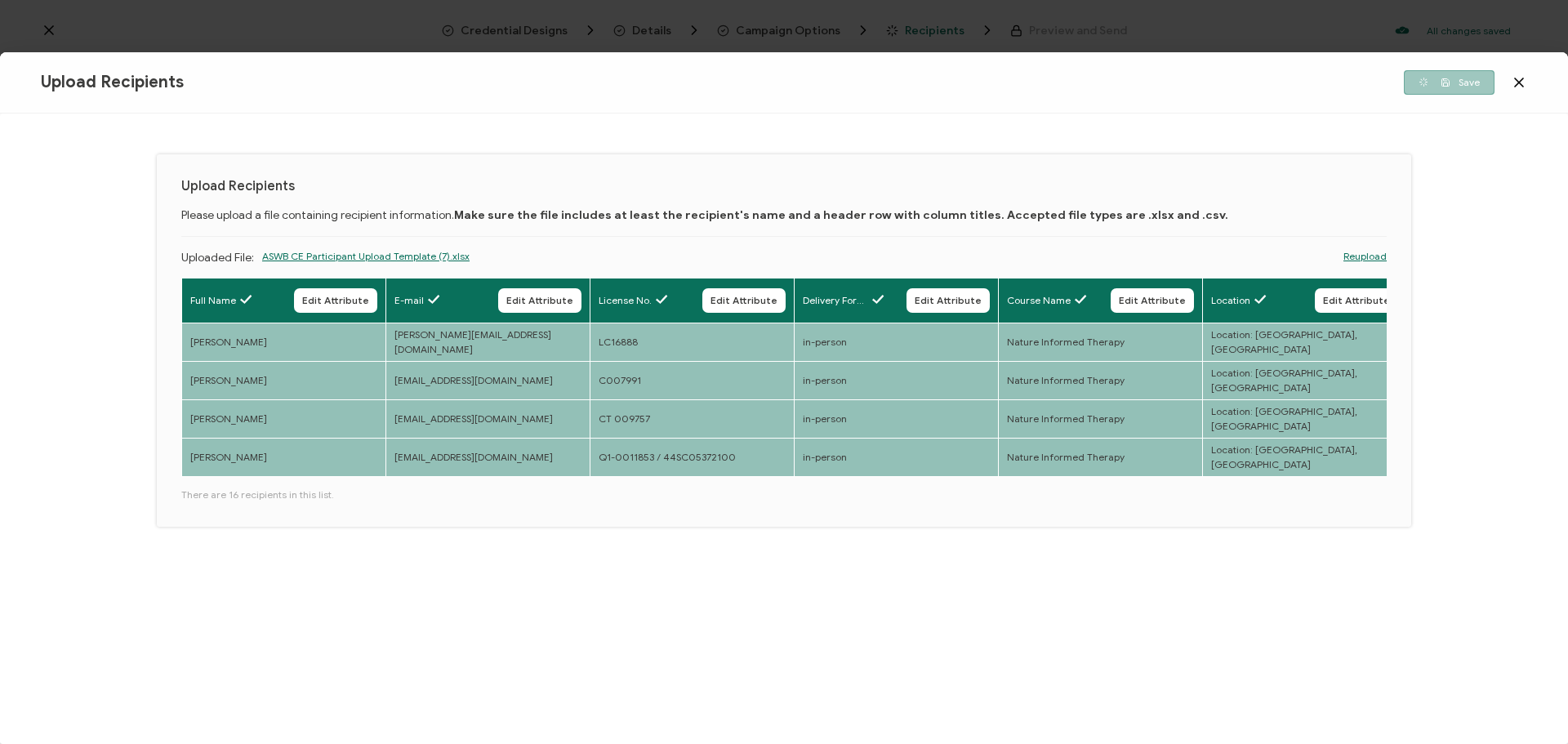
scroll to position [0, 0]
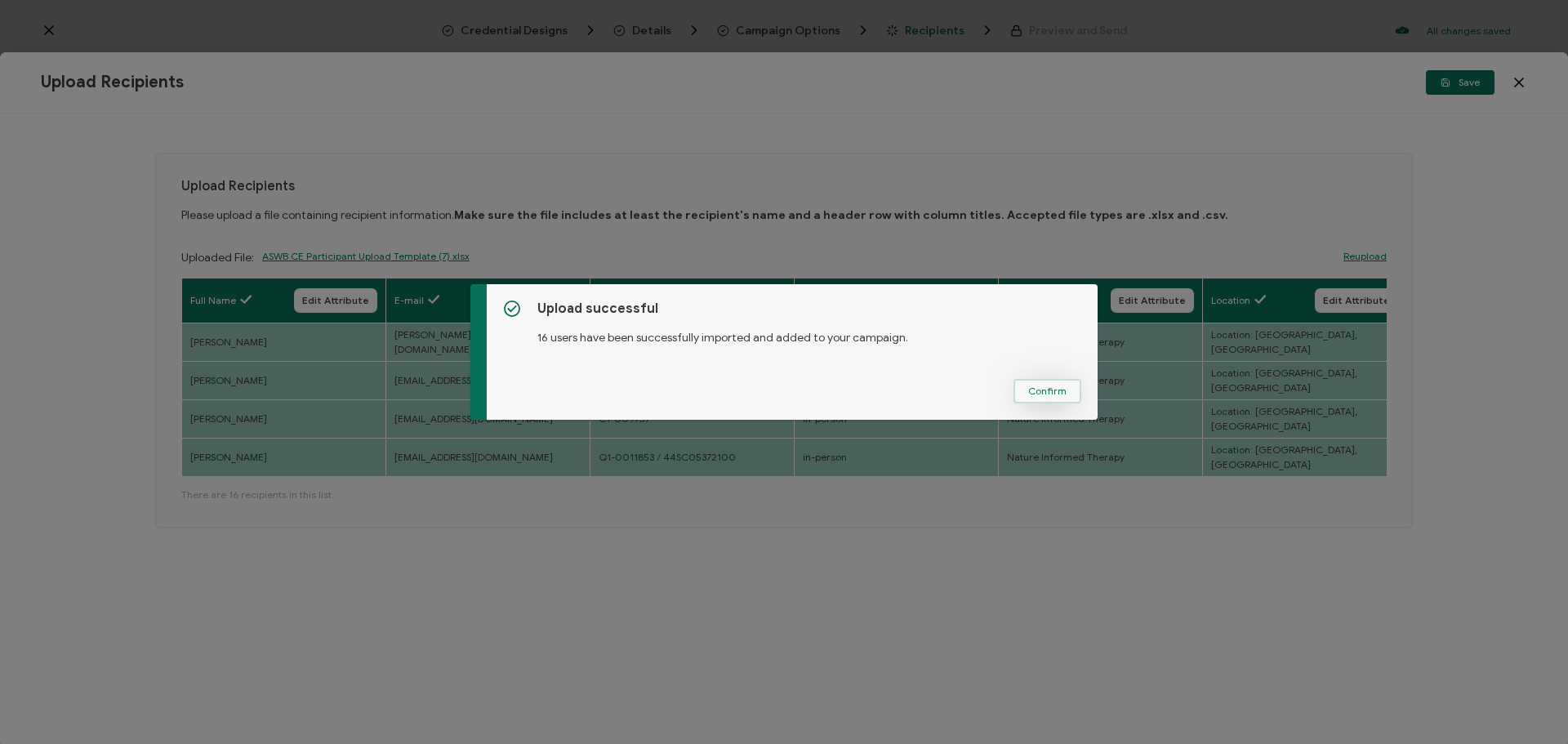
click at [1056, 391] on span "Confirm" at bounding box center [1047, 391] width 38 height 10
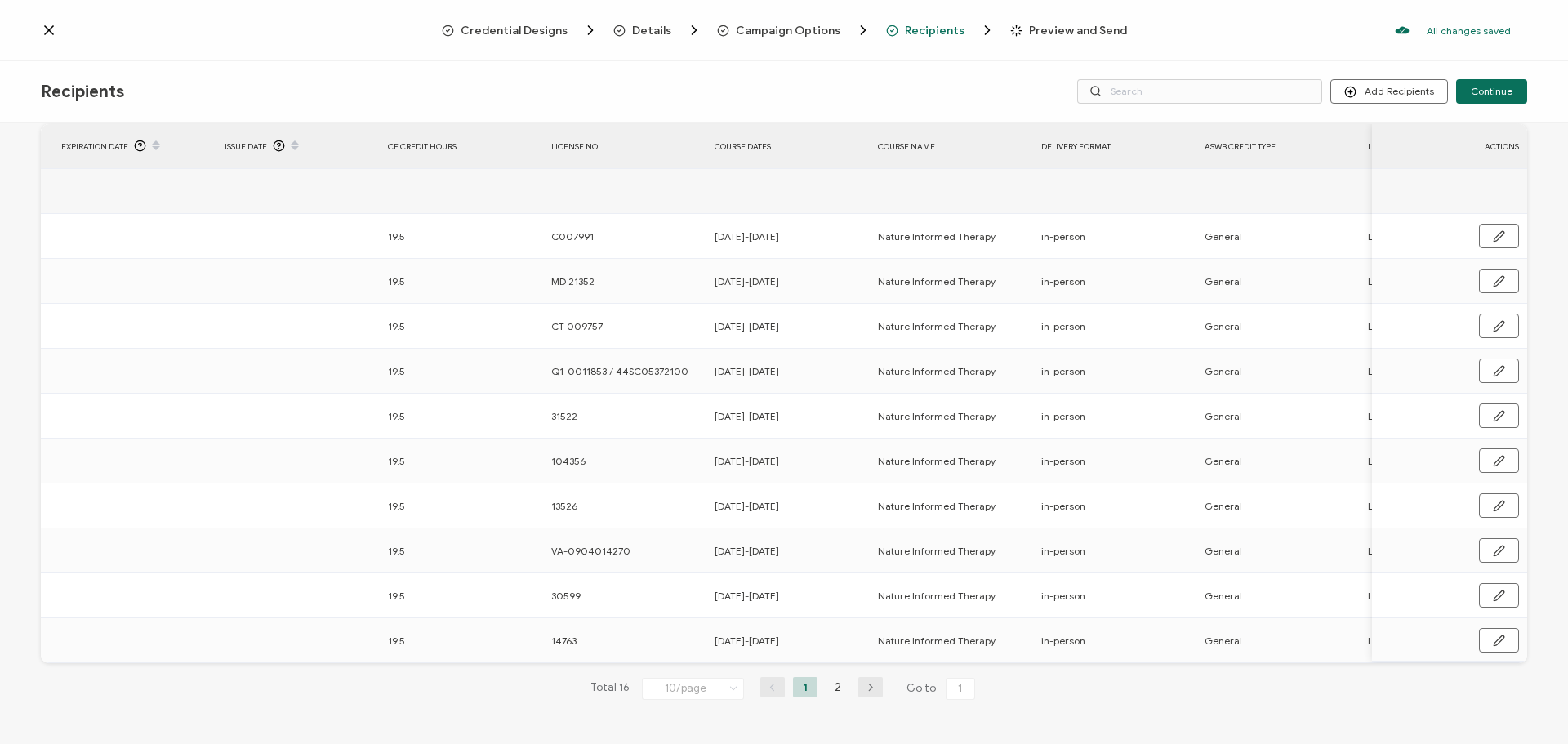
scroll to position [0, 449]
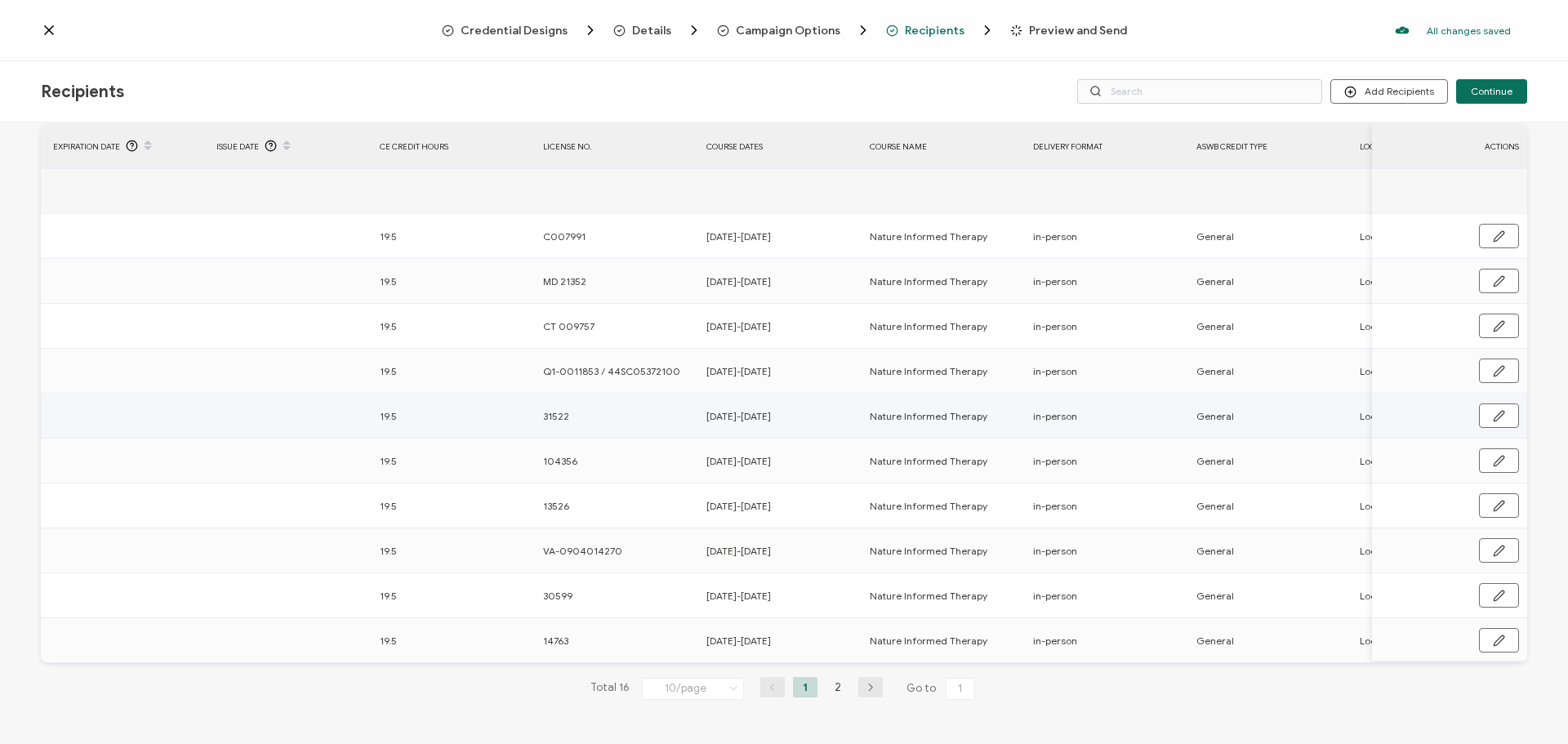
drag, startPoint x: 1479, startPoint y: 95, endPoint x: 739, endPoint y: 661, distance: 931.6
click at [739, 661] on div "Recipients Add Recipients Continue 16 Recipients Added FULL NAME EMAIL Expirati…" at bounding box center [784, 404] width 1568 height 687
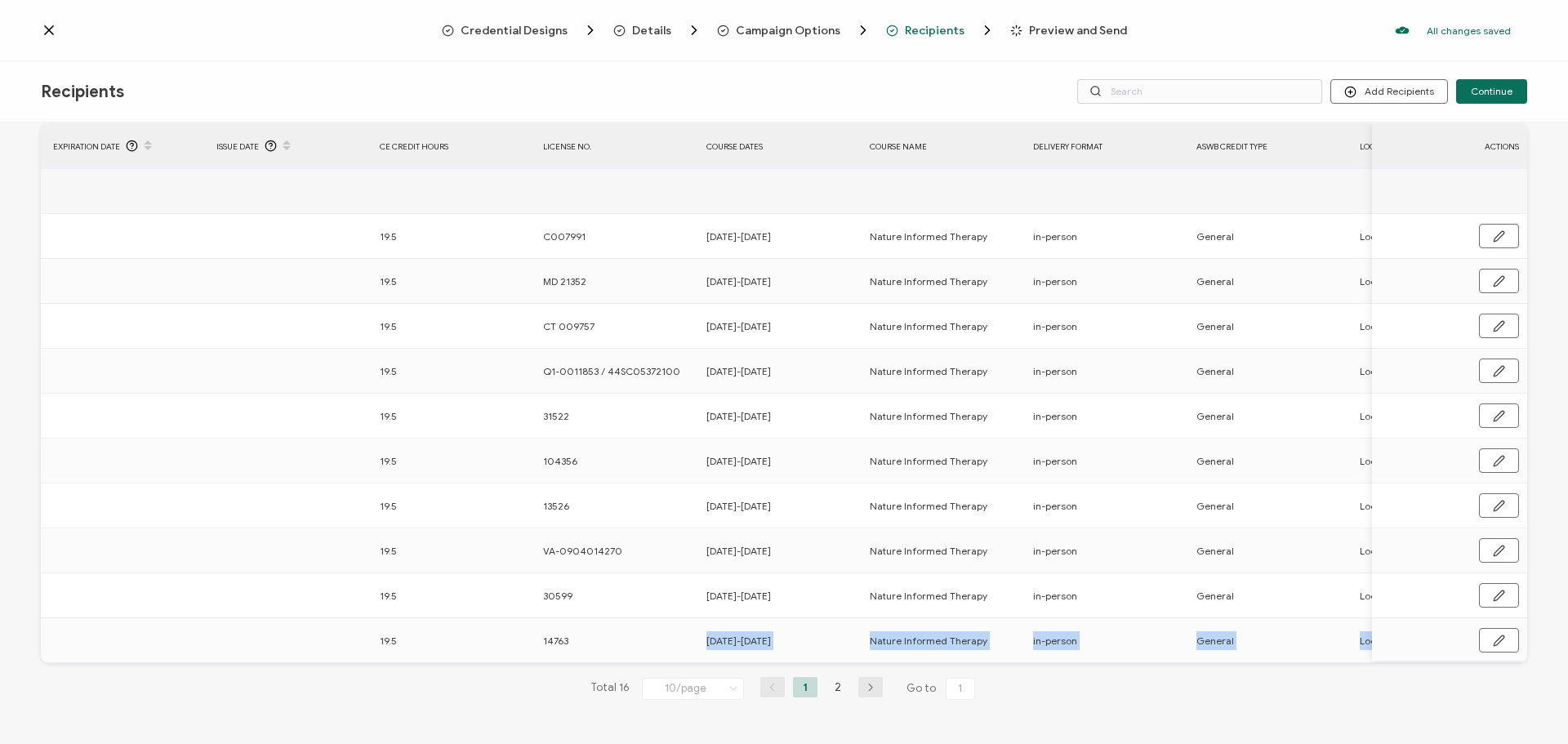
drag, startPoint x: 692, startPoint y: 658, endPoint x: 453, endPoint y: 677, distance: 239.8
click at [453, 677] on div "16 Recipients Added FULL NAME EMAIL Expiration Date Issue Date CE Credit Hours …" at bounding box center [784, 401] width 1486 height 651
click at [438, 659] on td "19.5" at bounding box center [453, 640] width 163 height 45
drag, startPoint x: 438, startPoint y: 659, endPoint x: 312, endPoint y: 668, distance: 126.3
click at [312, 668] on div "16 Recipients Added FULL NAME EMAIL Expiration Date Issue Date CE Credit Hours …" at bounding box center [784, 401] width 1486 height 651
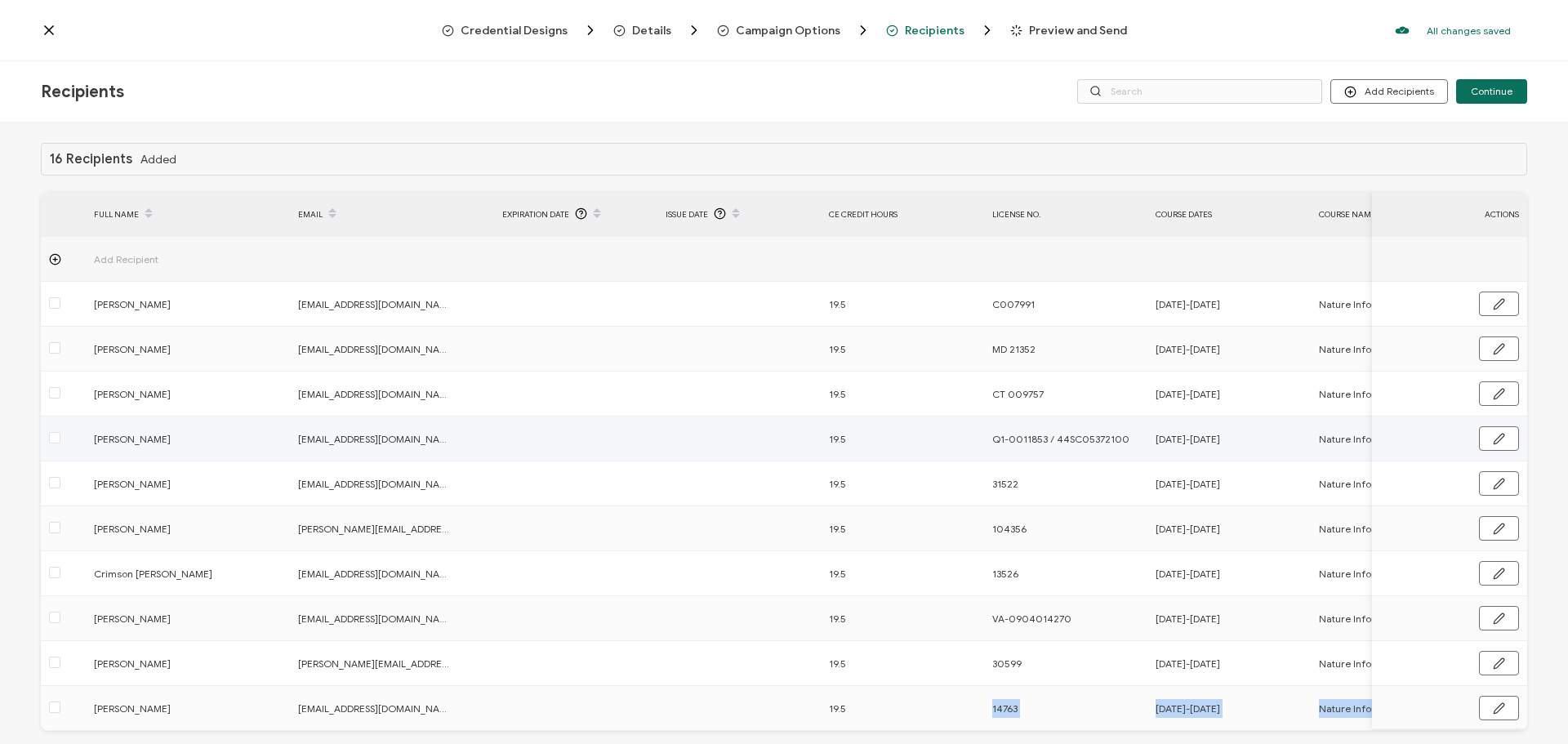
scroll to position [72, 0]
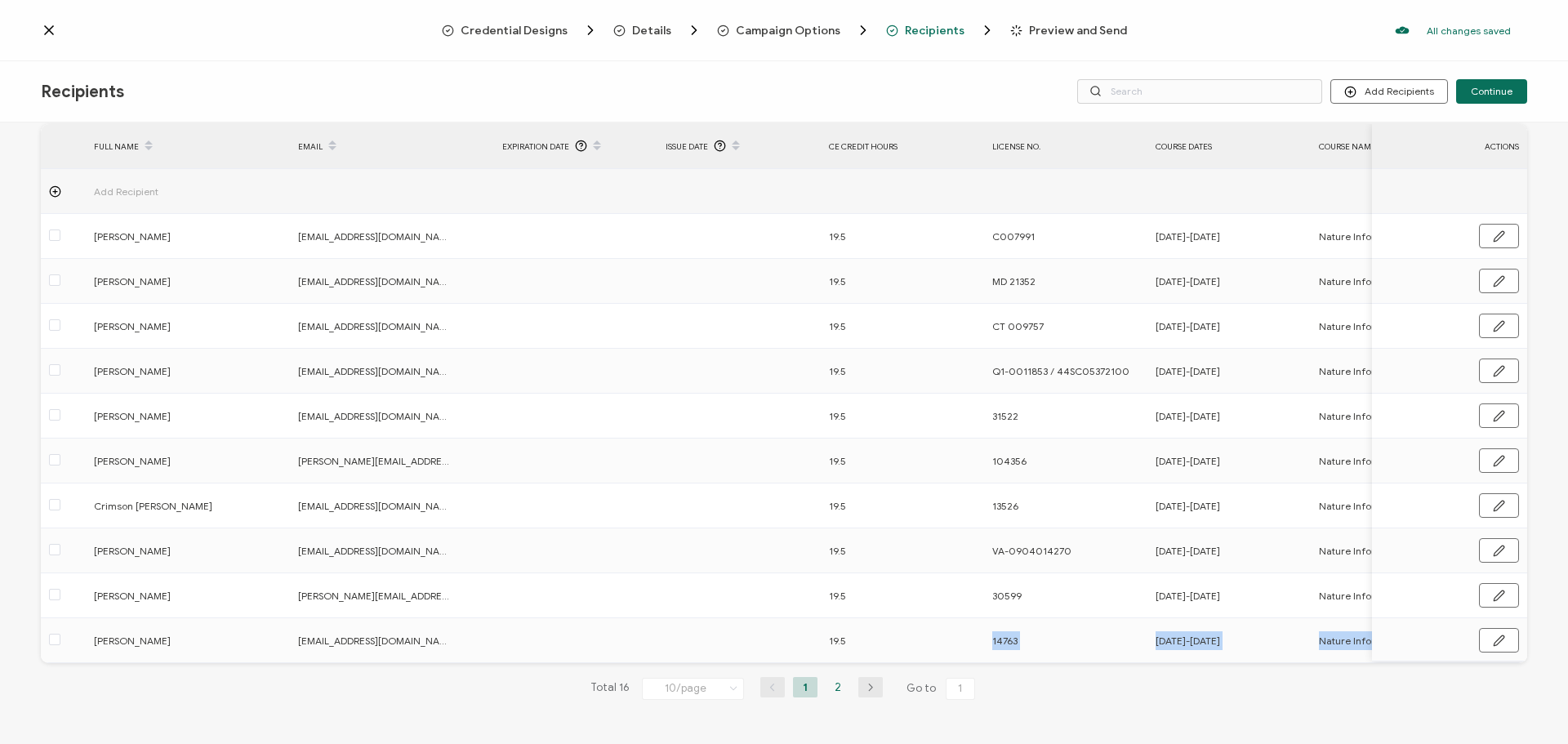
click at [840, 687] on li "2" at bounding box center [838, 687] width 25 height 21
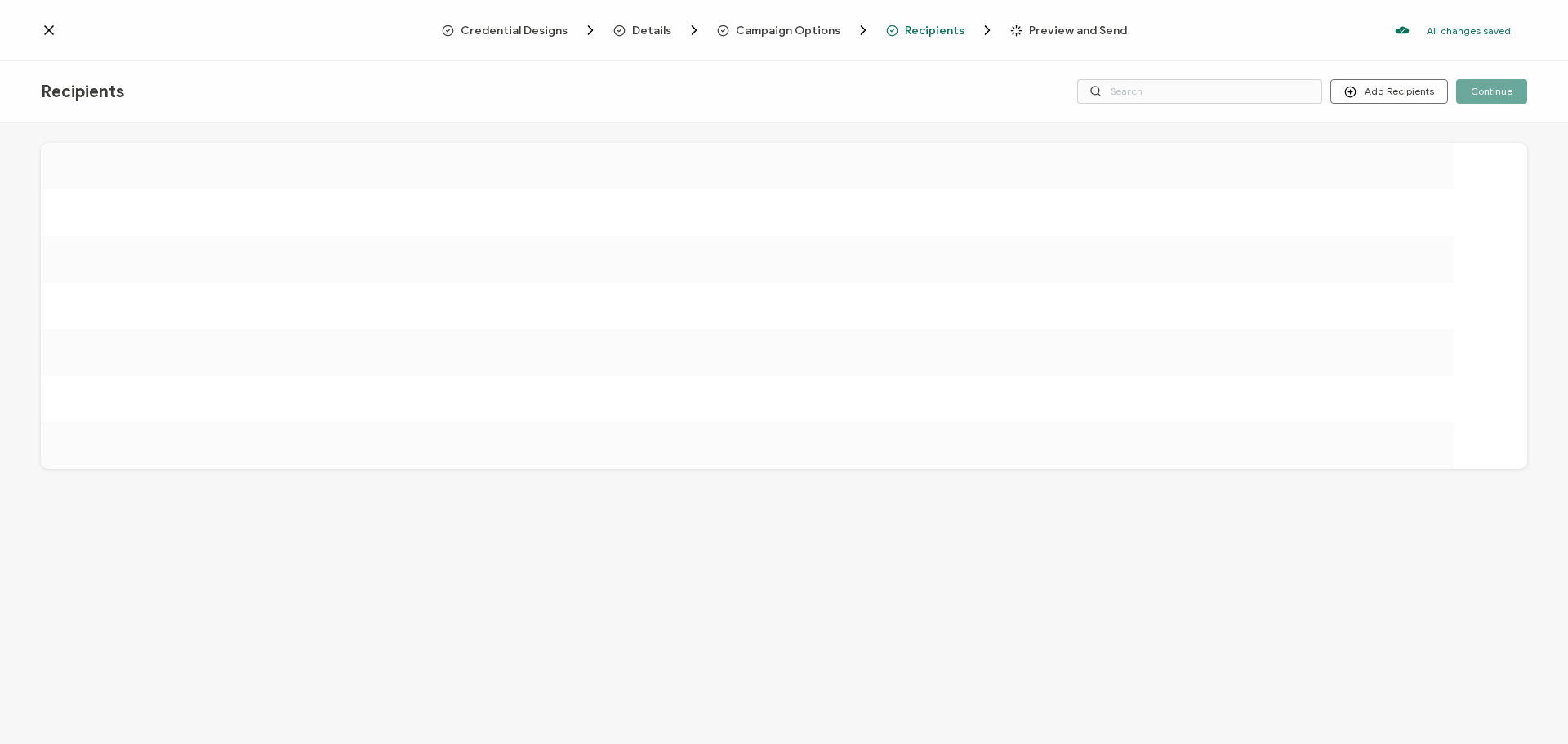
scroll to position [0, 0]
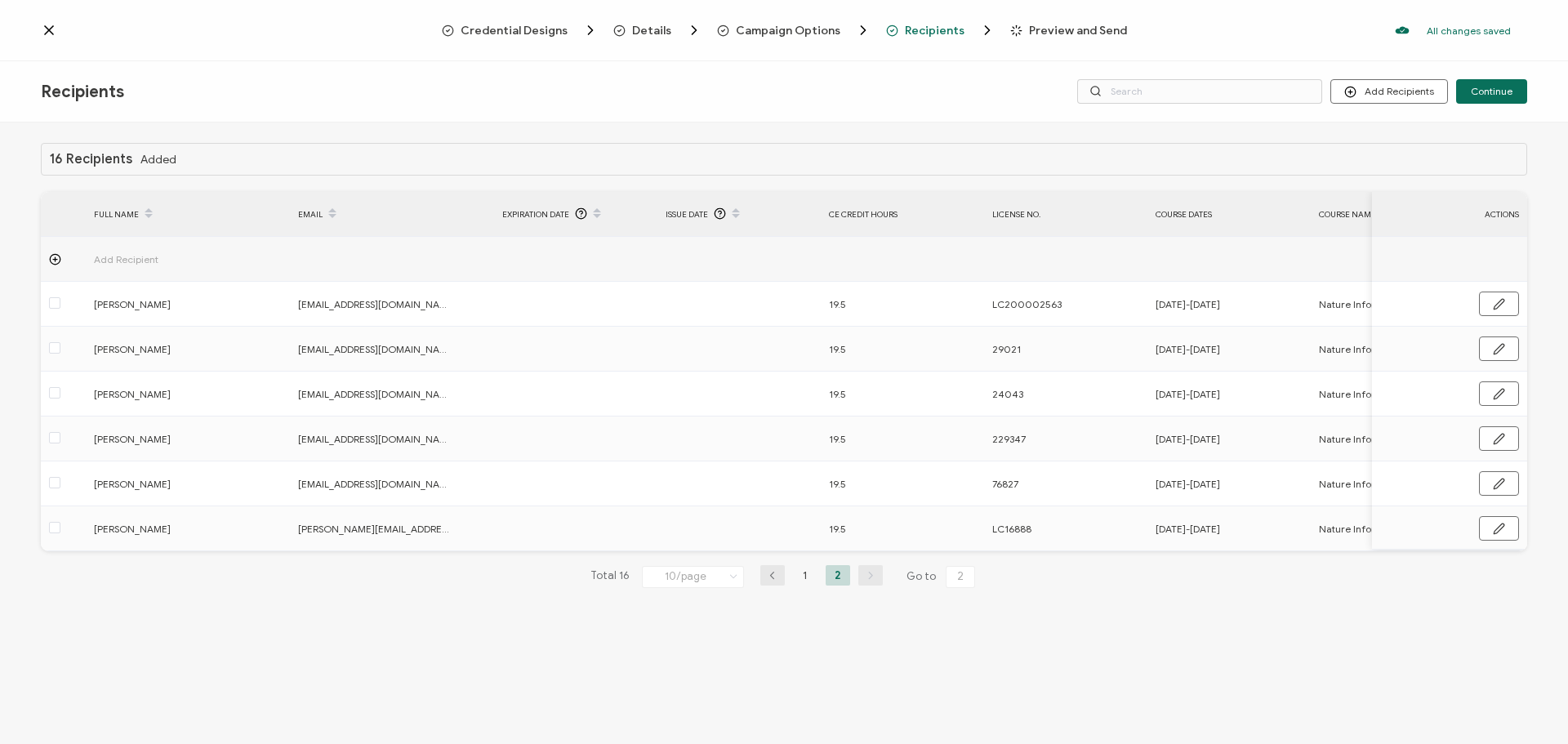
click at [774, 581] on icon "button" at bounding box center [773, 576] width 25 height 10
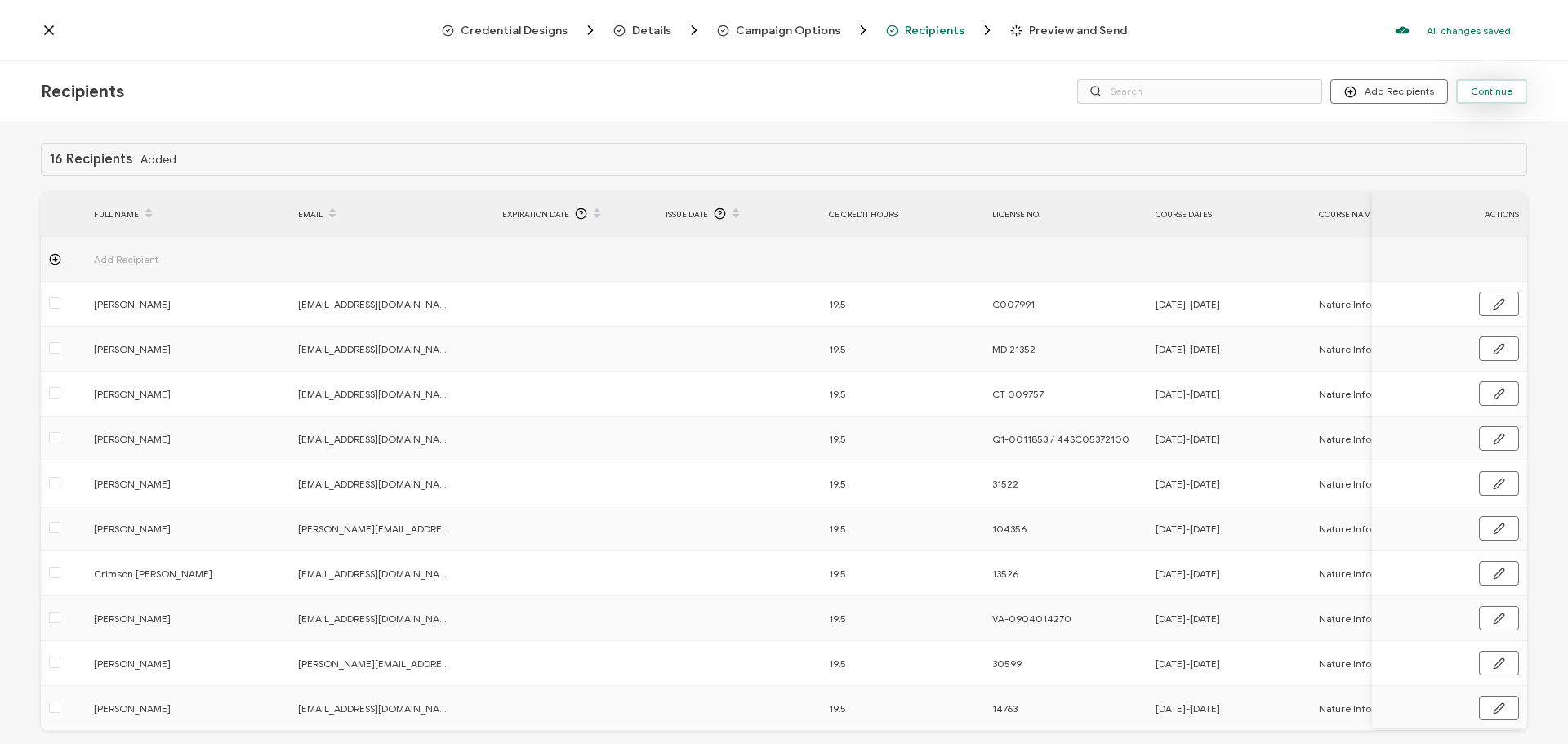
click at [1508, 92] on span "Continue" at bounding box center [1492, 92] width 41 height 10
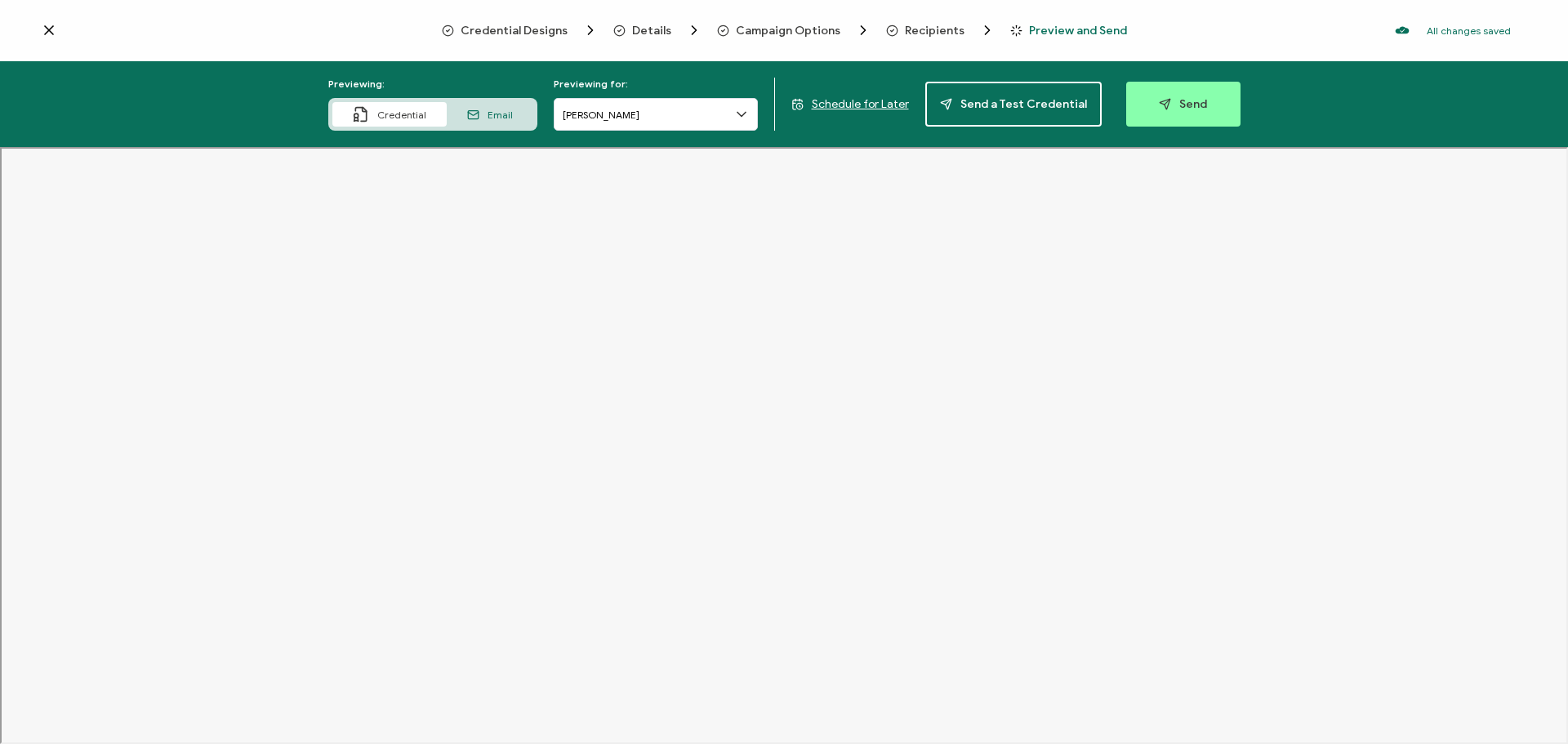
click at [51, 27] on icon at bounding box center [49, 31] width 17 height 17
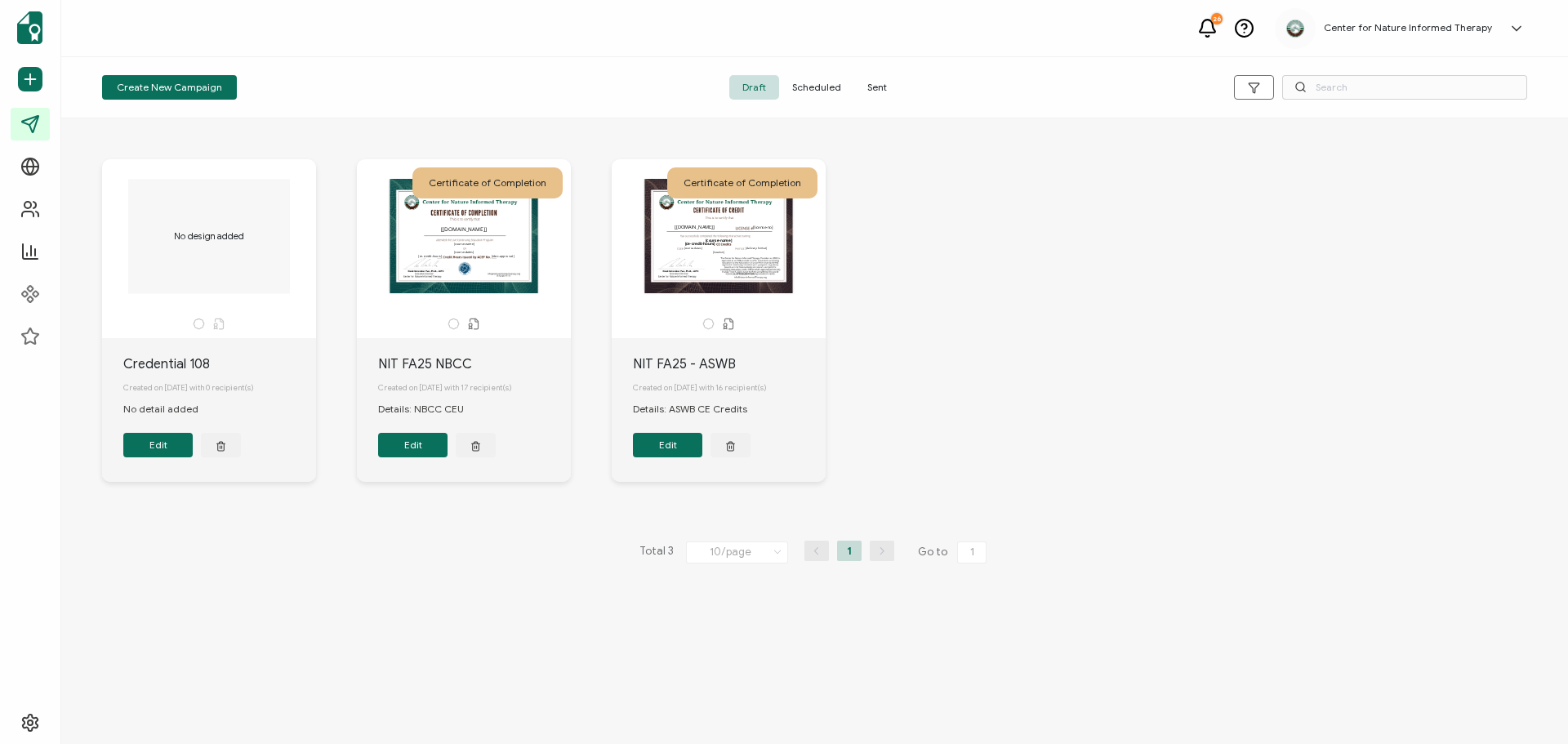
click at [657, 452] on button "Edit" at bounding box center [668, 446] width 70 height 25
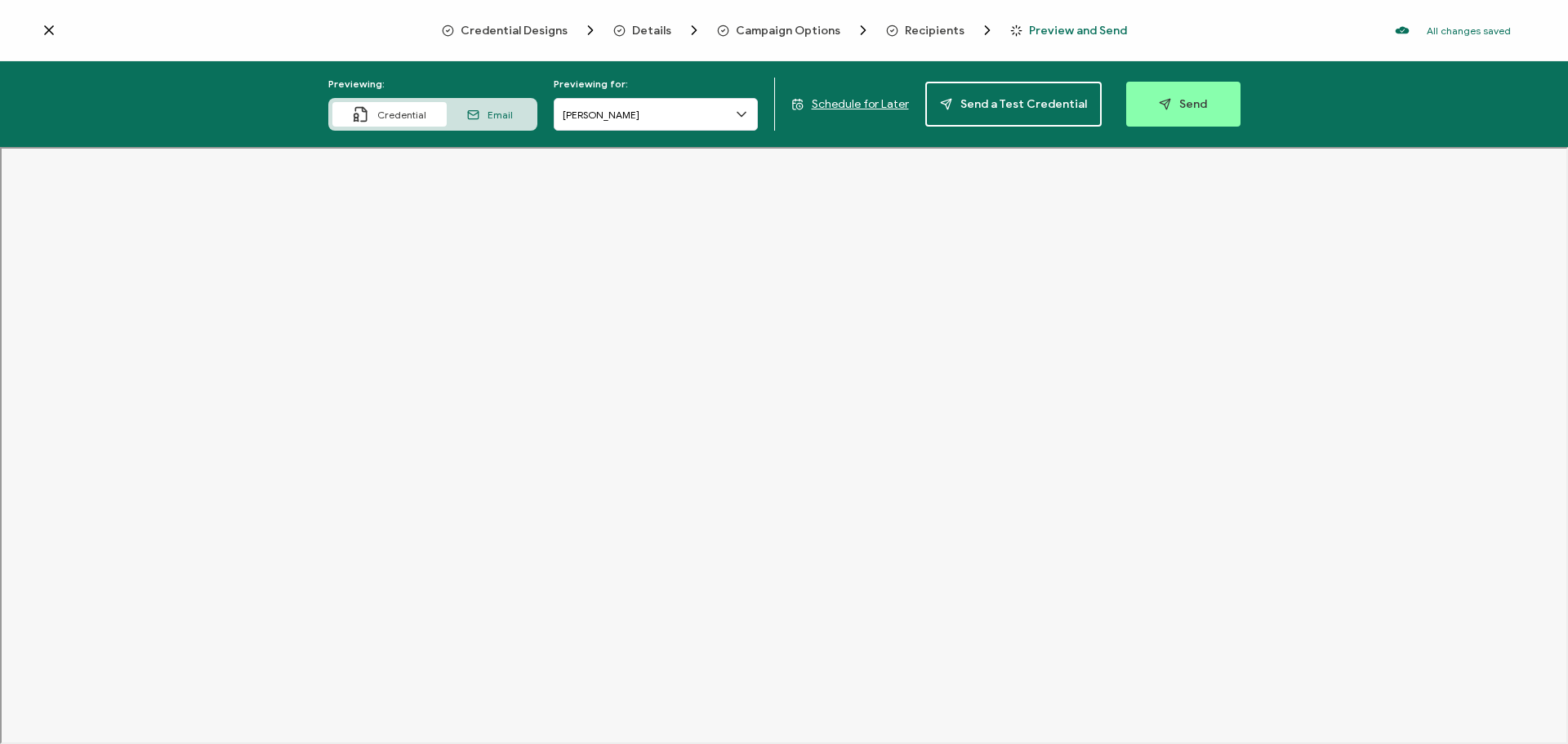
click at [740, 113] on icon at bounding box center [741, 114] width 8 height 4
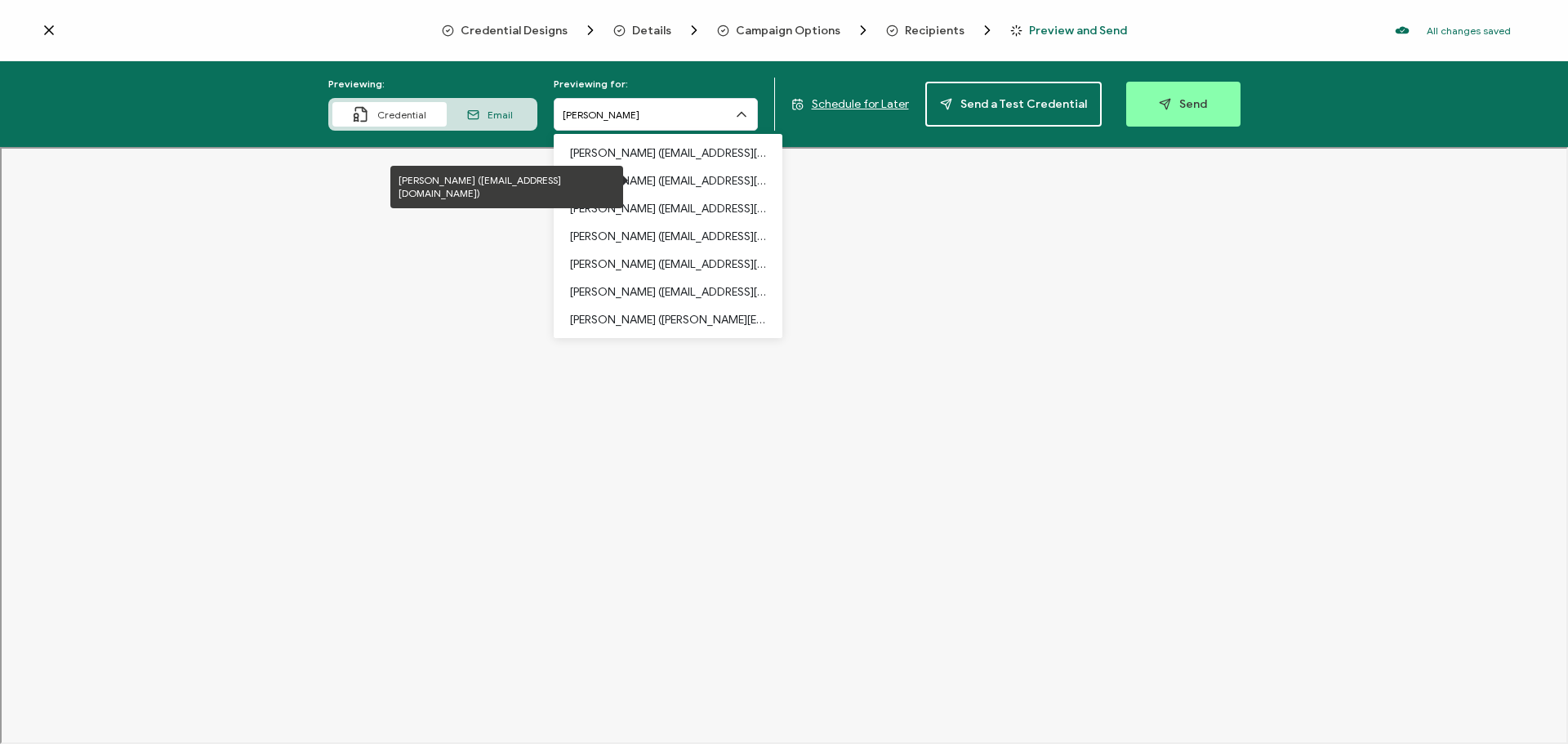
scroll to position [250, 0]
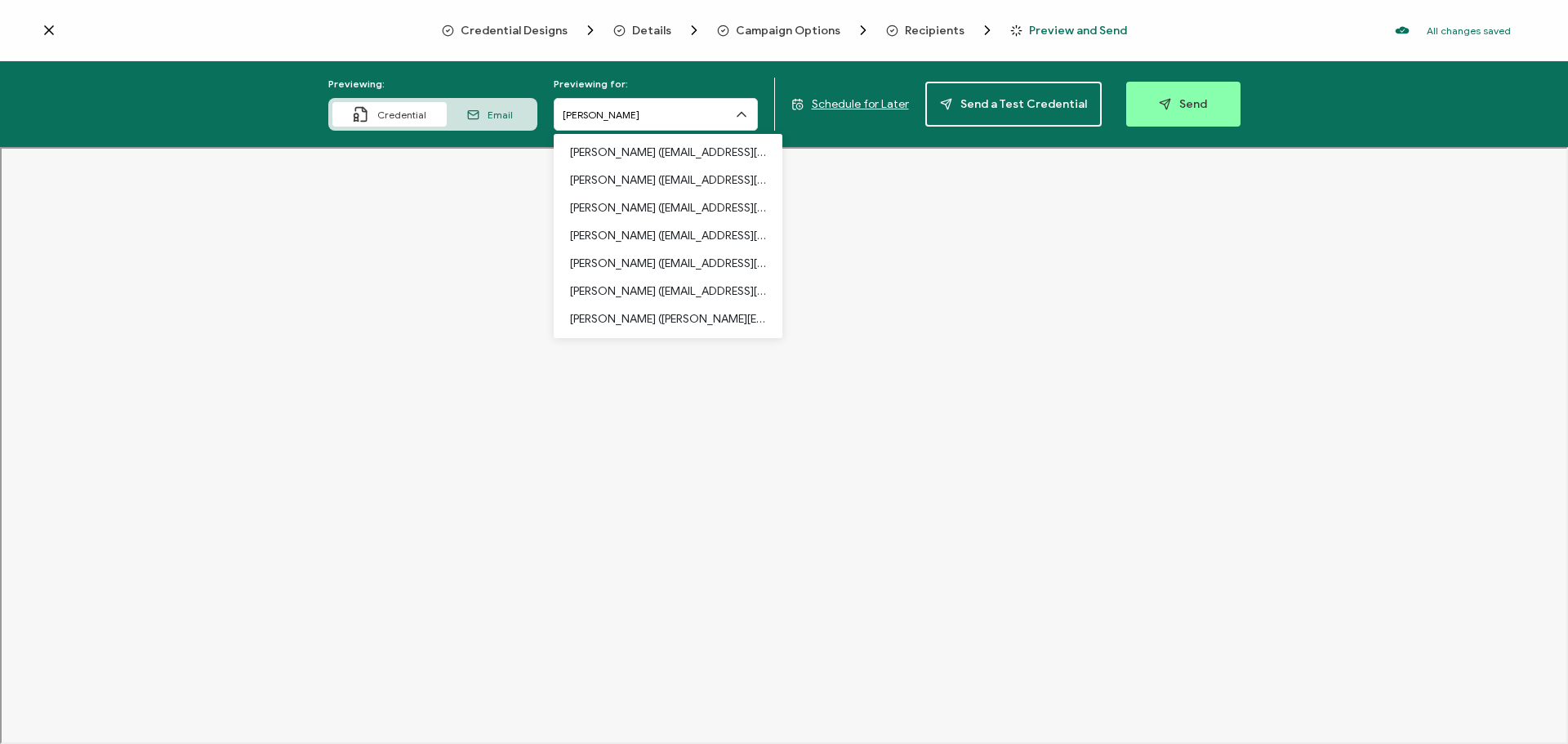
click at [50, 34] on icon at bounding box center [49, 31] width 17 height 17
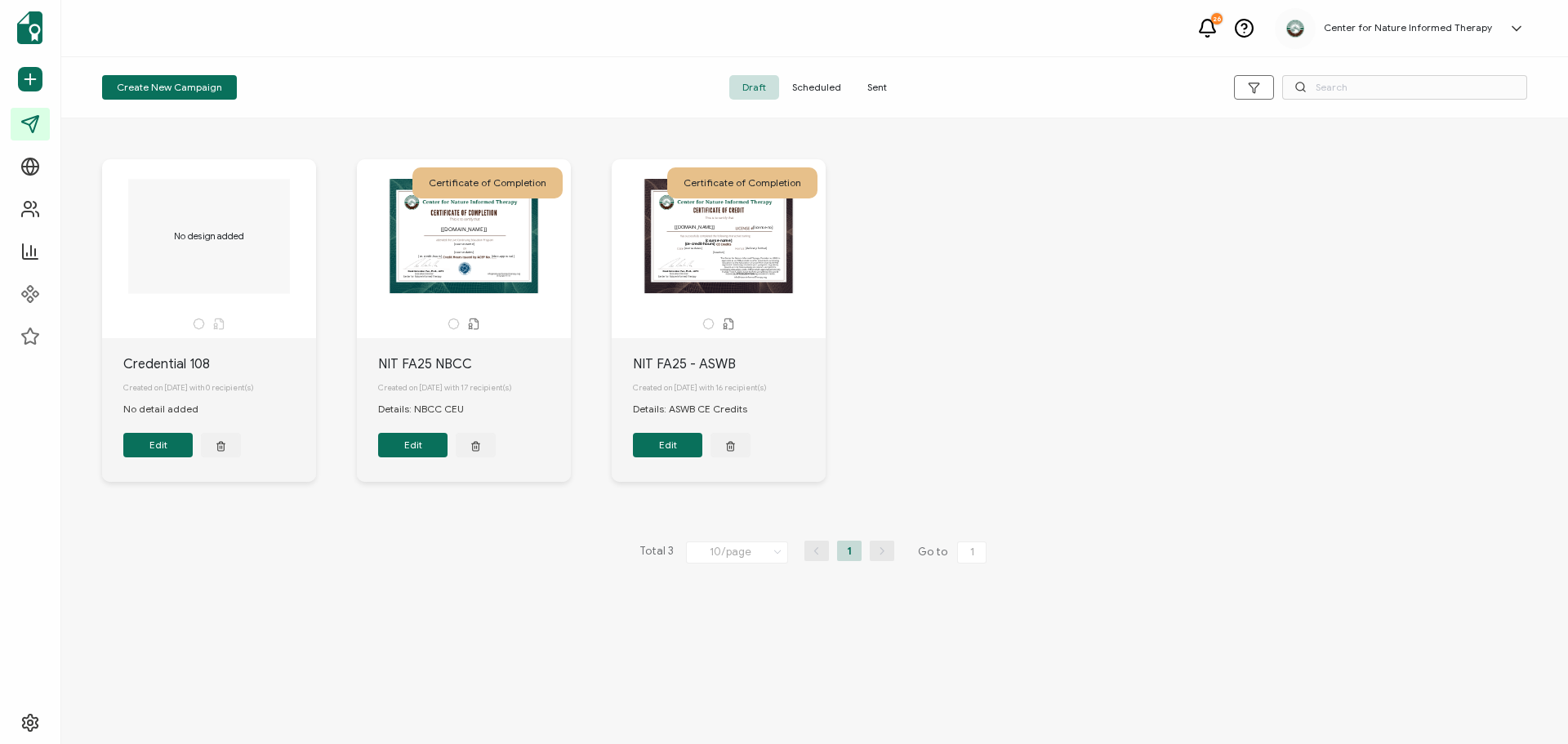
click at [416, 448] on button "Edit" at bounding box center [413, 446] width 70 height 25
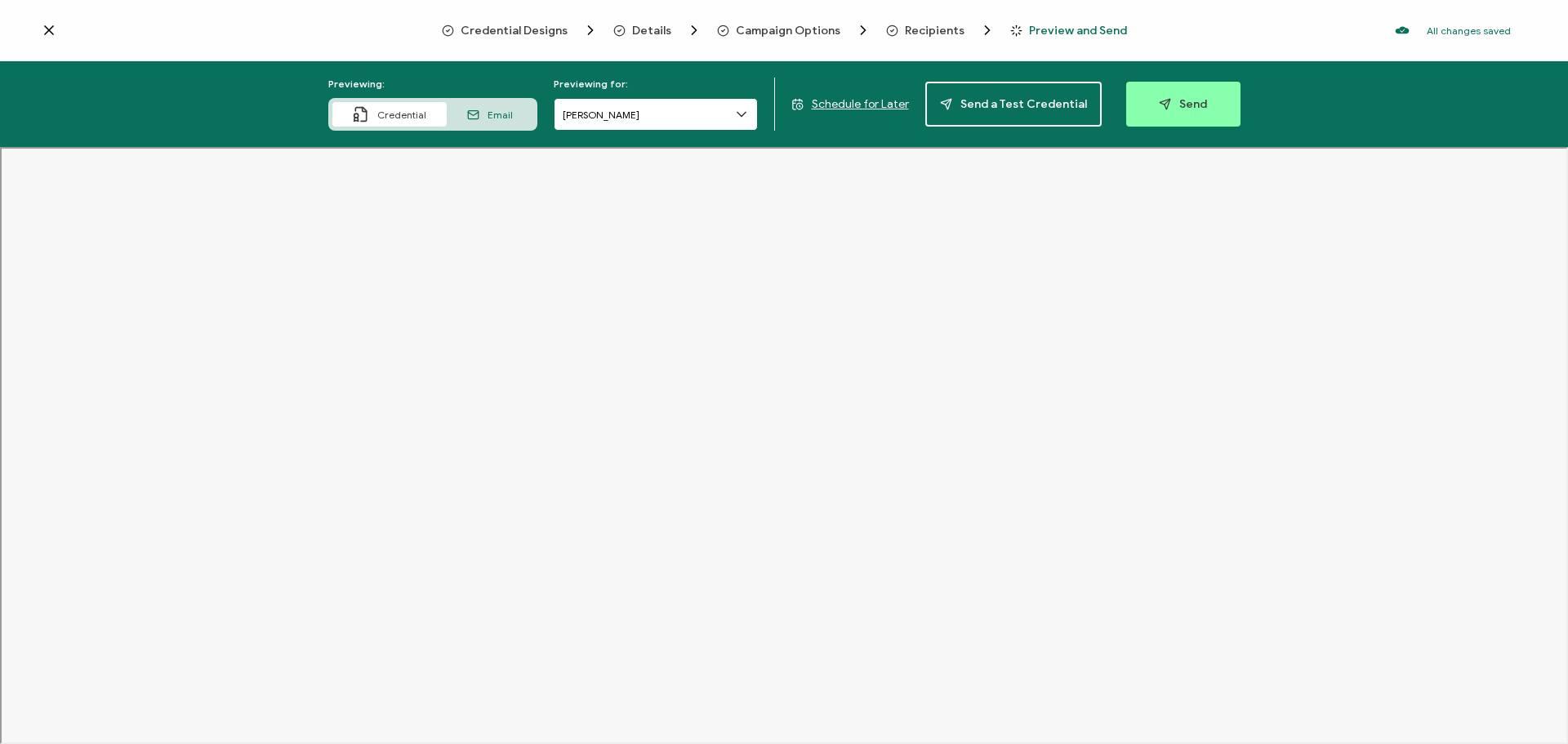
click at [725, 108] on input "[PERSON_NAME]" at bounding box center [655, 114] width 204 height 32
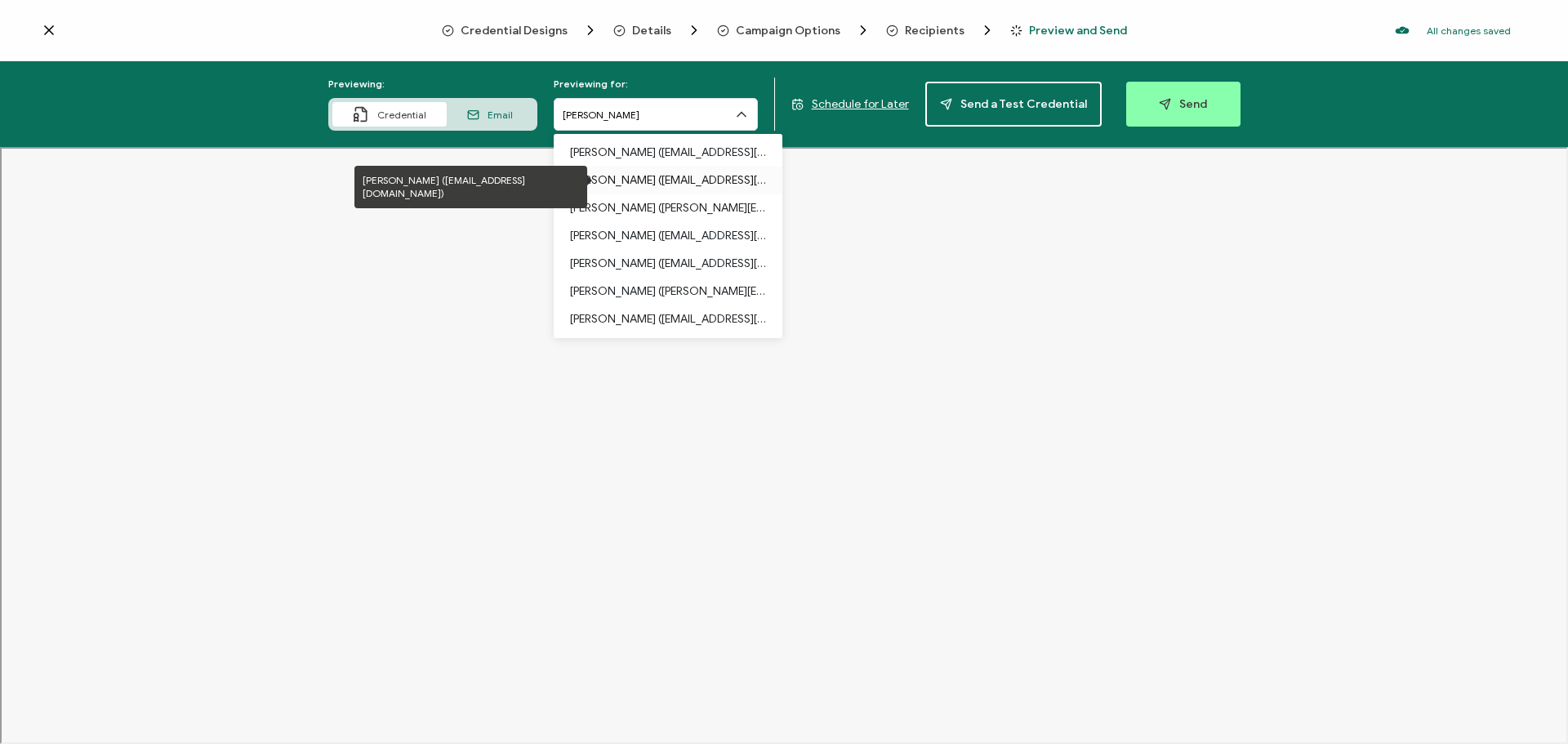
click at [702, 184] on p "[PERSON_NAME] ([EMAIL_ADDRESS][DOMAIN_NAME])" at bounding box center [668, 181] width 196 height 28
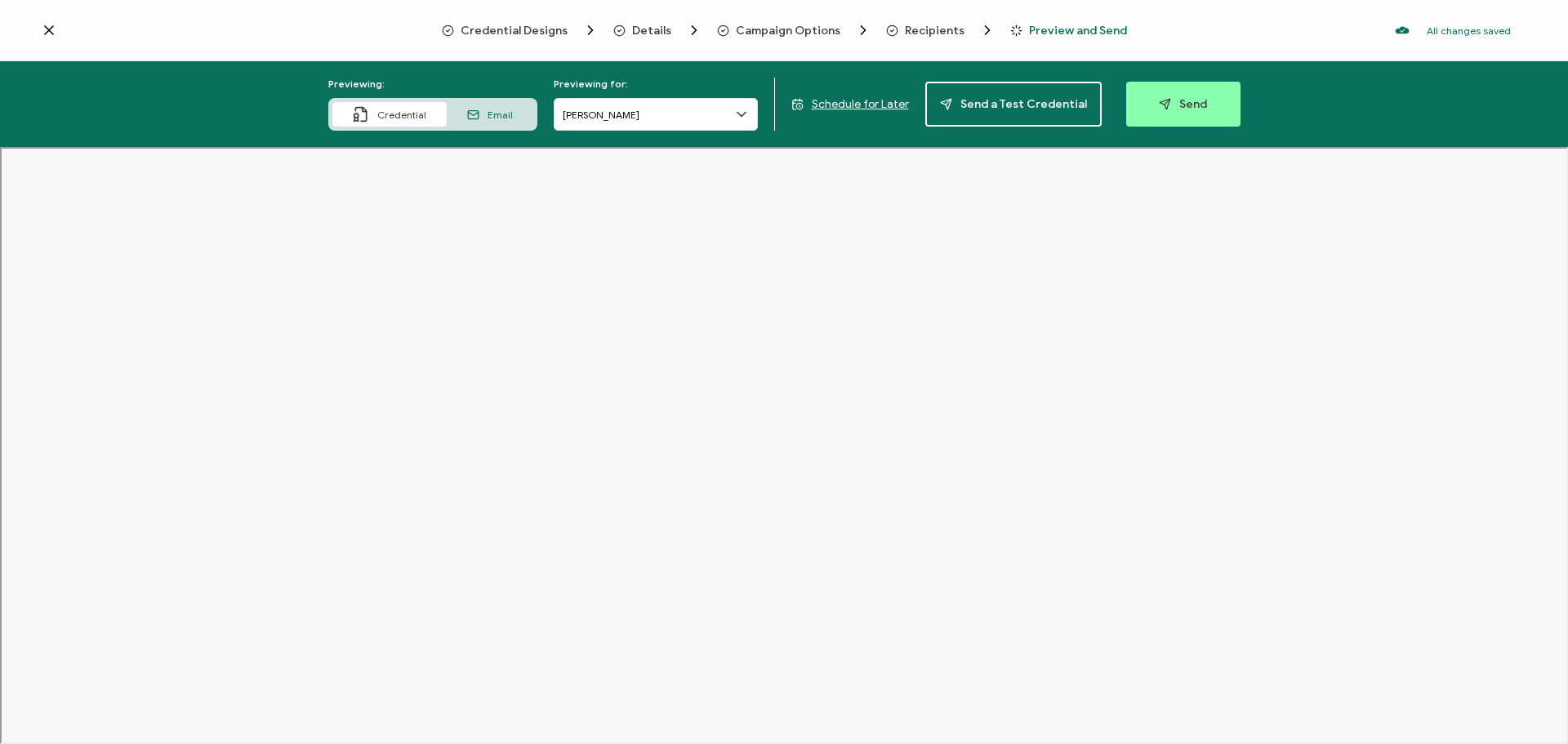
click at [742, 114] on icon at bounding box center [741, 114] width 17 height 17
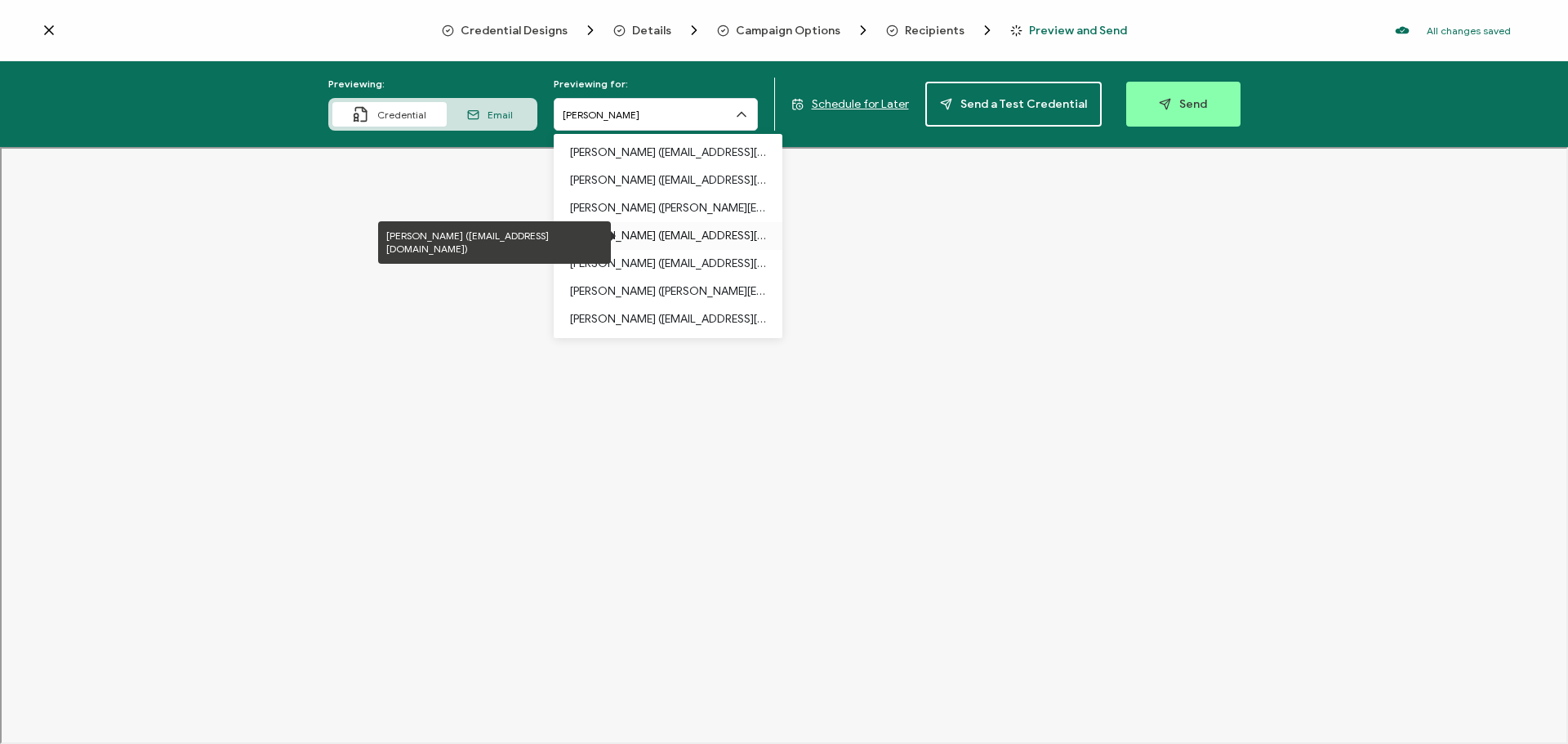
click at [697, 234] on p "[PERSON_NAME] ([EMAIL_ADDRESS][DOMAIN_NAME])" at bounding box center [668, 236] width 196 height 28
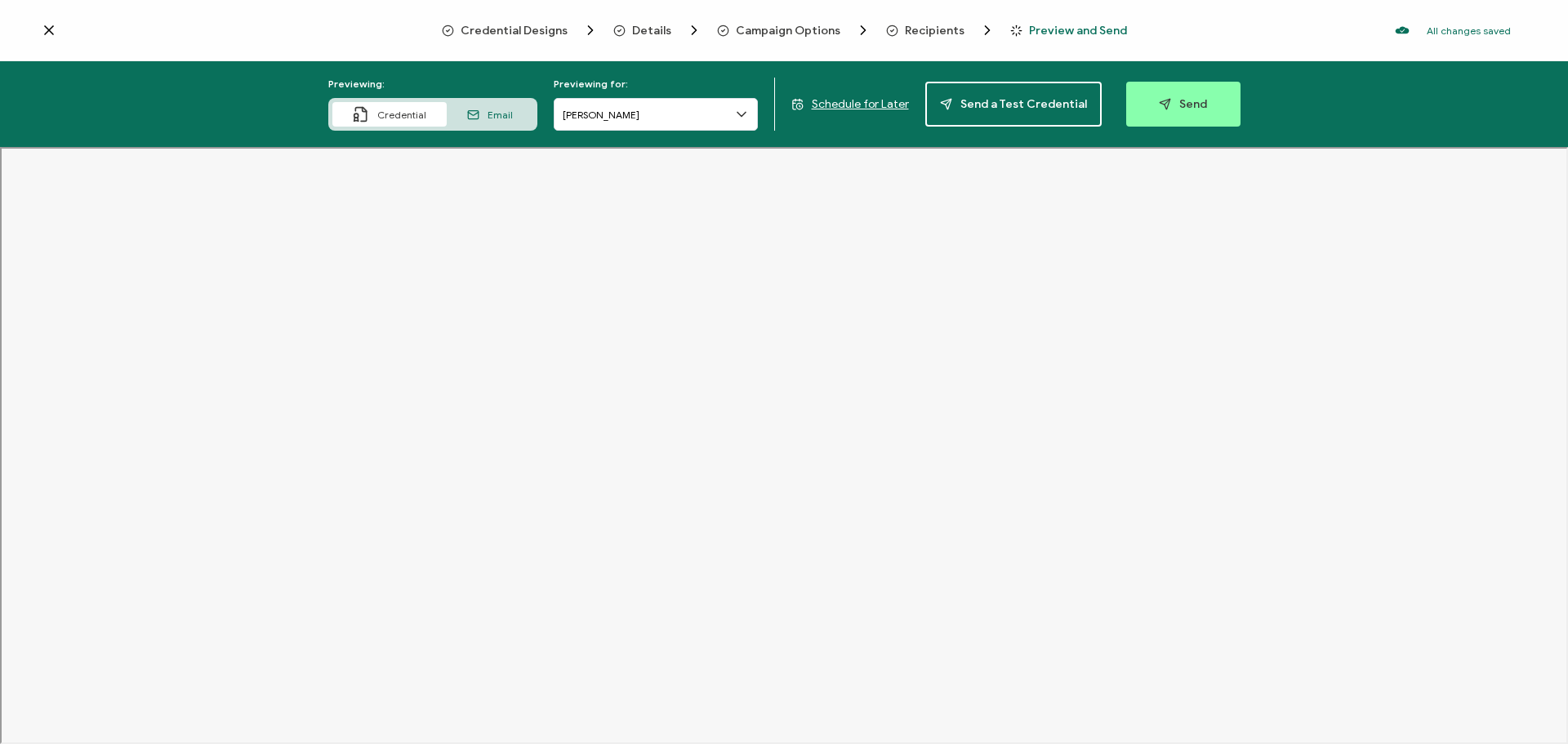
click at [905, 29] on span "Recipients" at bounding box center [934, 31] width 60 height 12
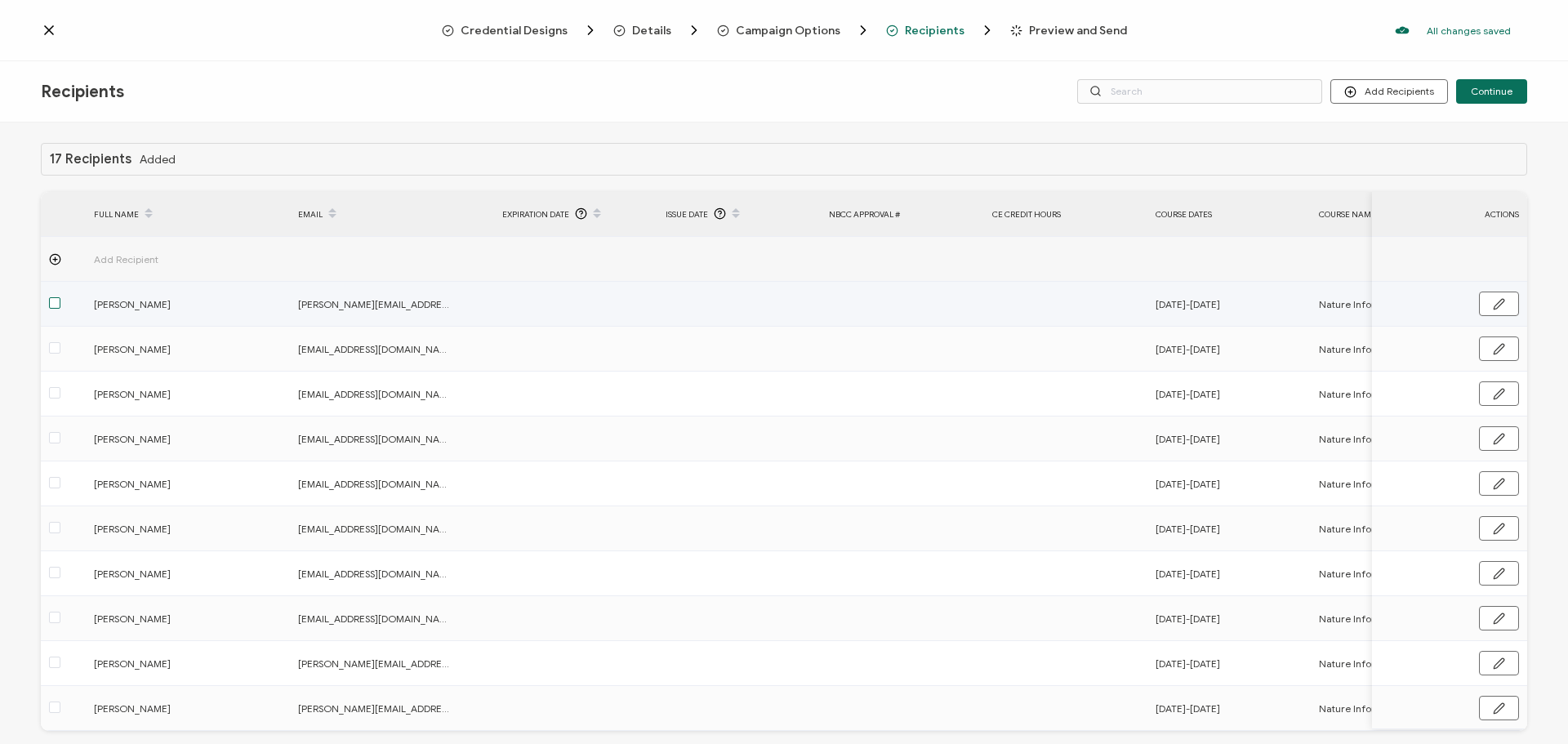
click at [51, 304] on span at bounding box center [55, 303] width 12 height 12
click at [60, 297] on input "checkbox" at bounding box center [60, 297] width 0 height 0
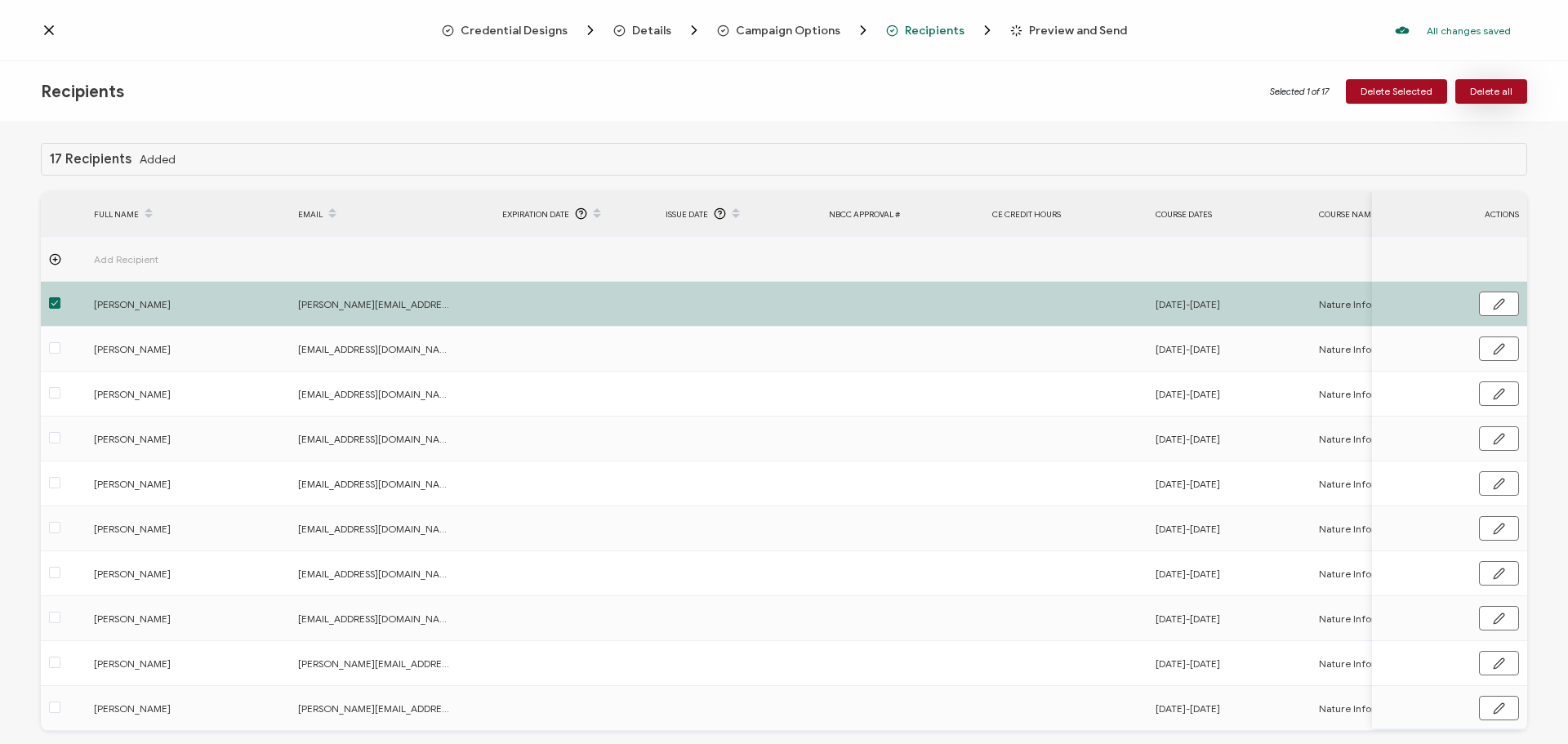
click at [1479, 90] on span "Delete all" at bounding box center [1491, 92] width 42 height 10
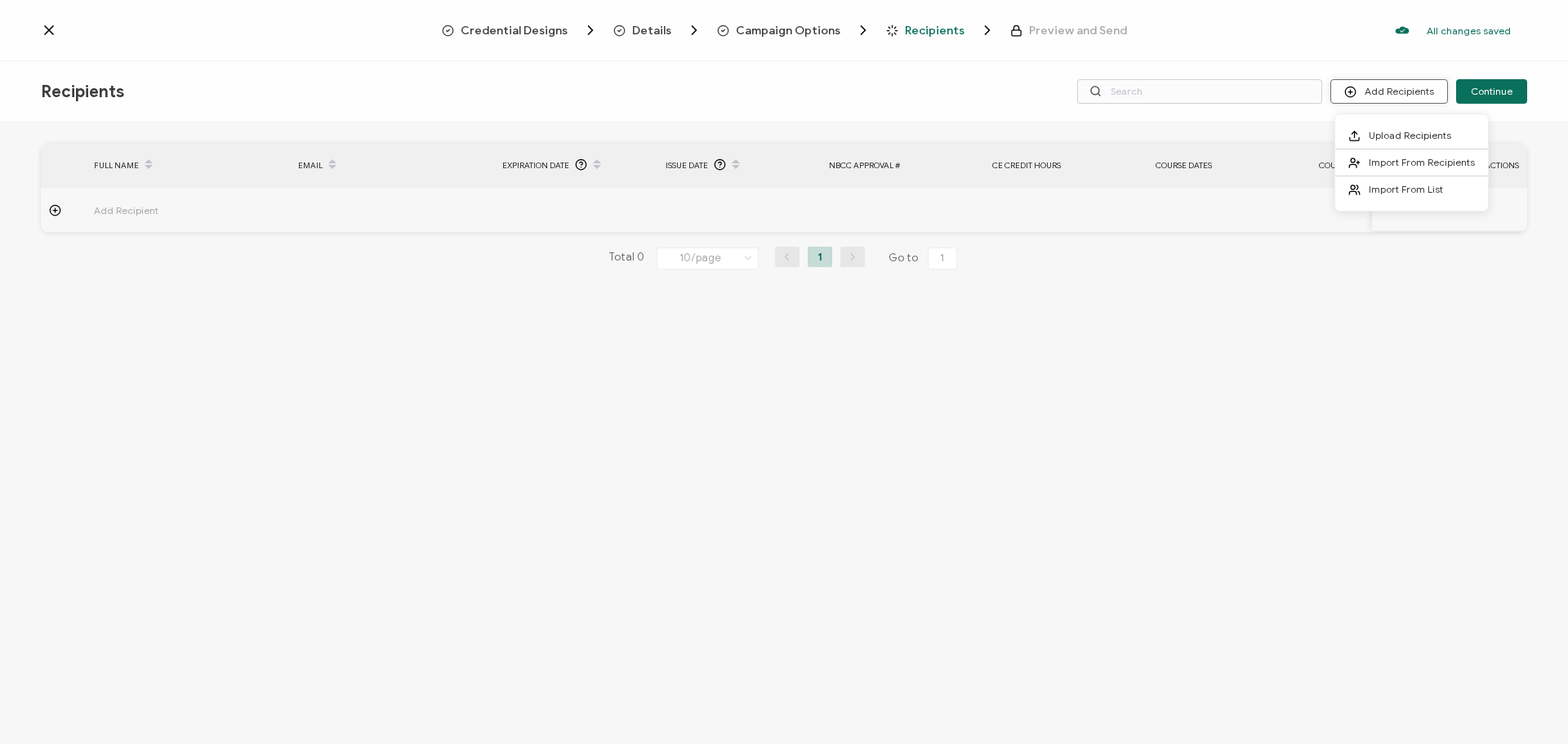
click at [1381, 91] on button "Add Recipients" at bounding box center [1389, 92] width 118 height 25
click at [1382, 133] on span "Upload Recipients" at bounding box center [1410, 135] width 83 height 12
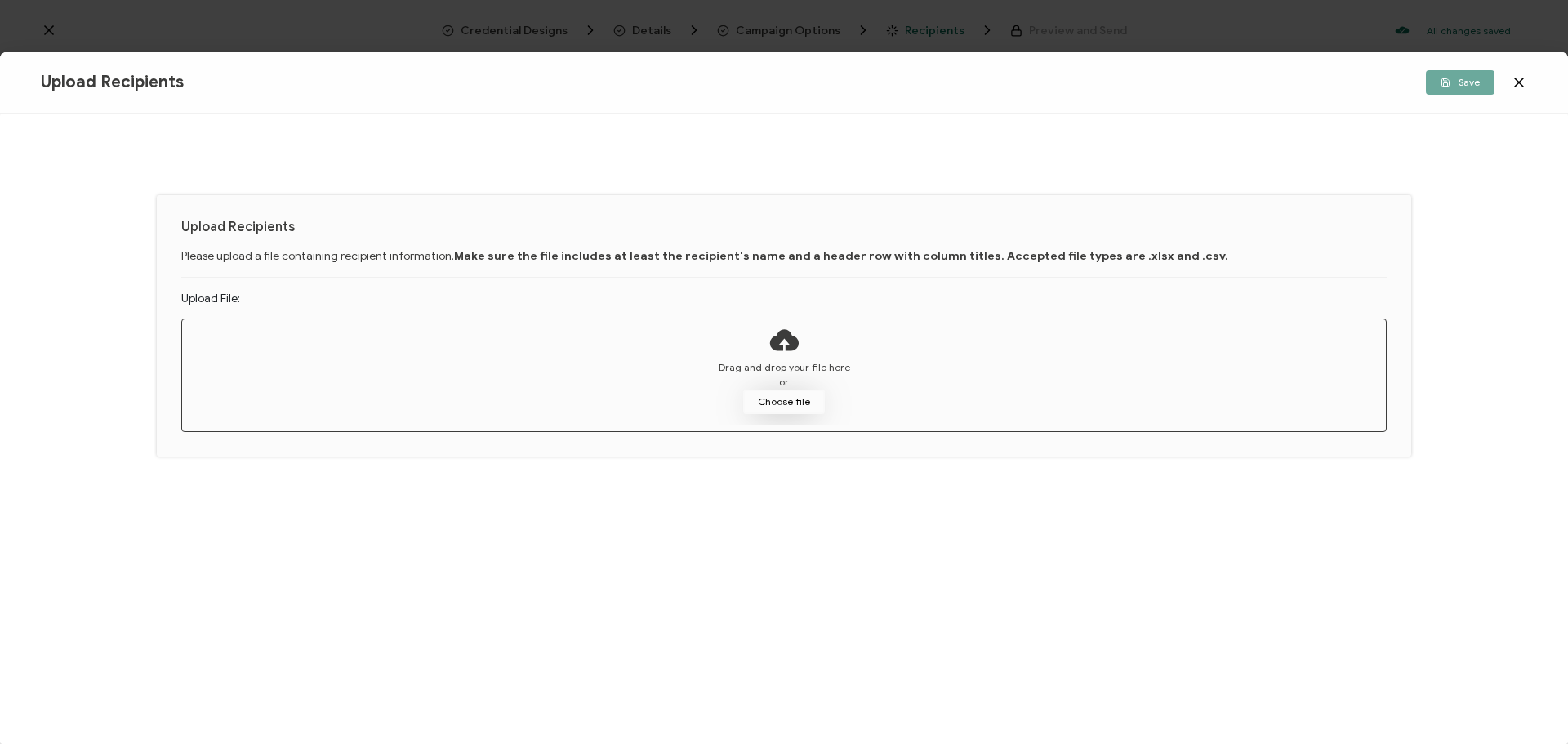
click at [792, 402] on button "Choose file" at bounding box center [784, 402] width 82 height 25
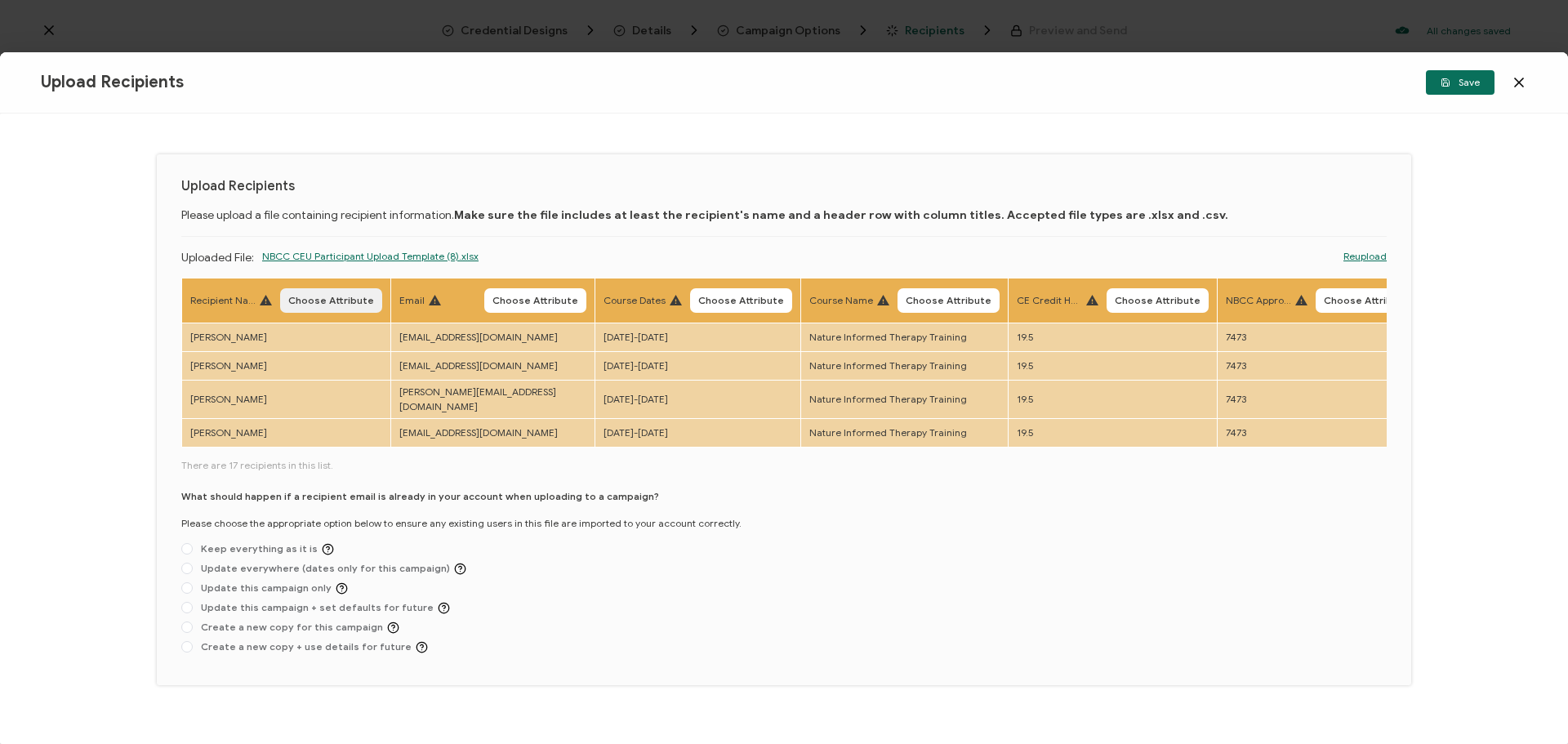
click at [325, 302] on span "Choose Attribute" at bounding box center [331, 301] width 86 height 10
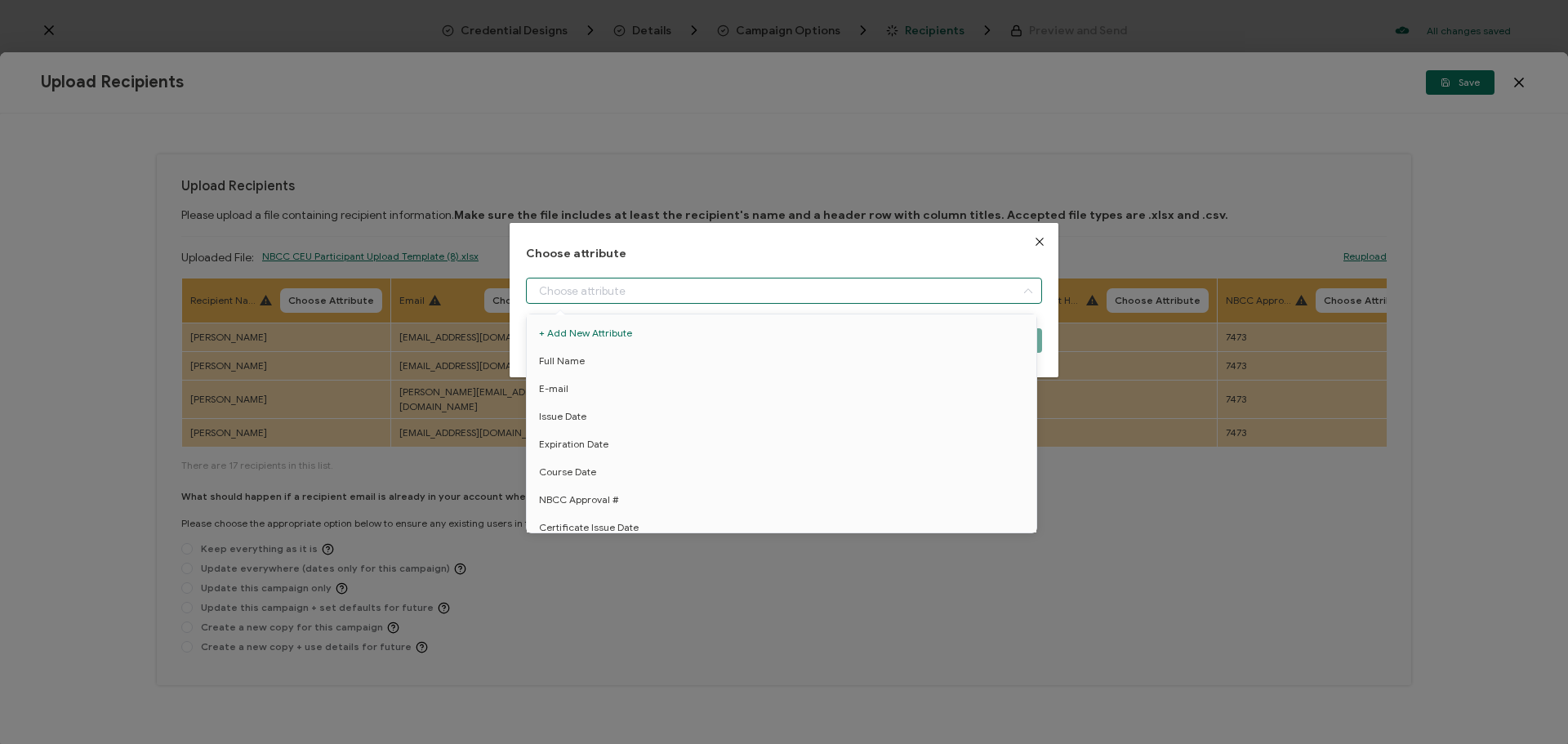
click at [650, 298] on input "dialog" at bounding box center [784, 291] width 516 height 27
click at [624, 351] on li "Full Name" at bounding box center [784, 361] width 523 height 28
type input "Full Name"
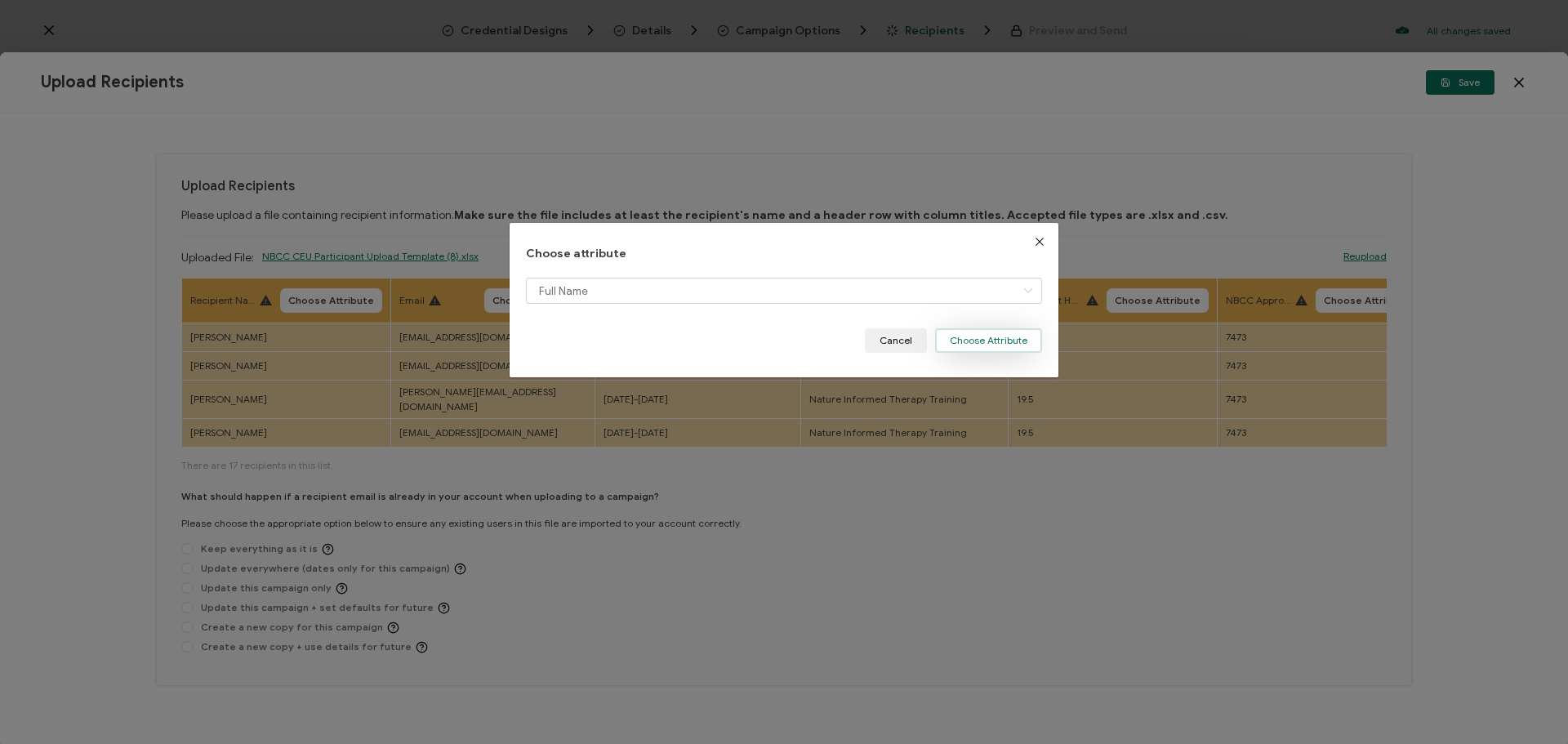
click at [982, 349] on button "Choose Attribute" at bounding box center [988, 341] width 107 height 25
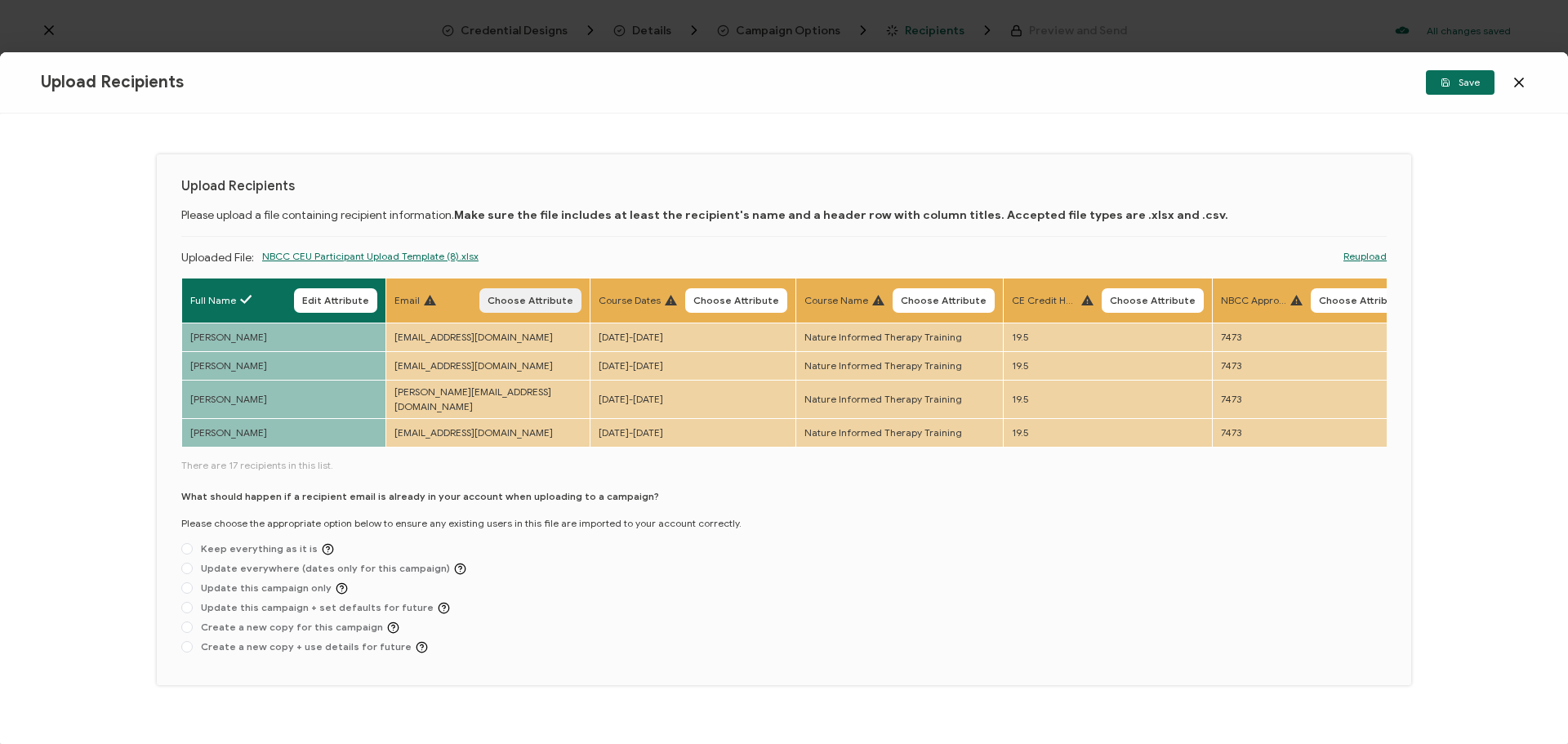
click at [531, 305] on span "Choose Attribute" at bounding box center [531, 301] width 86 height 10
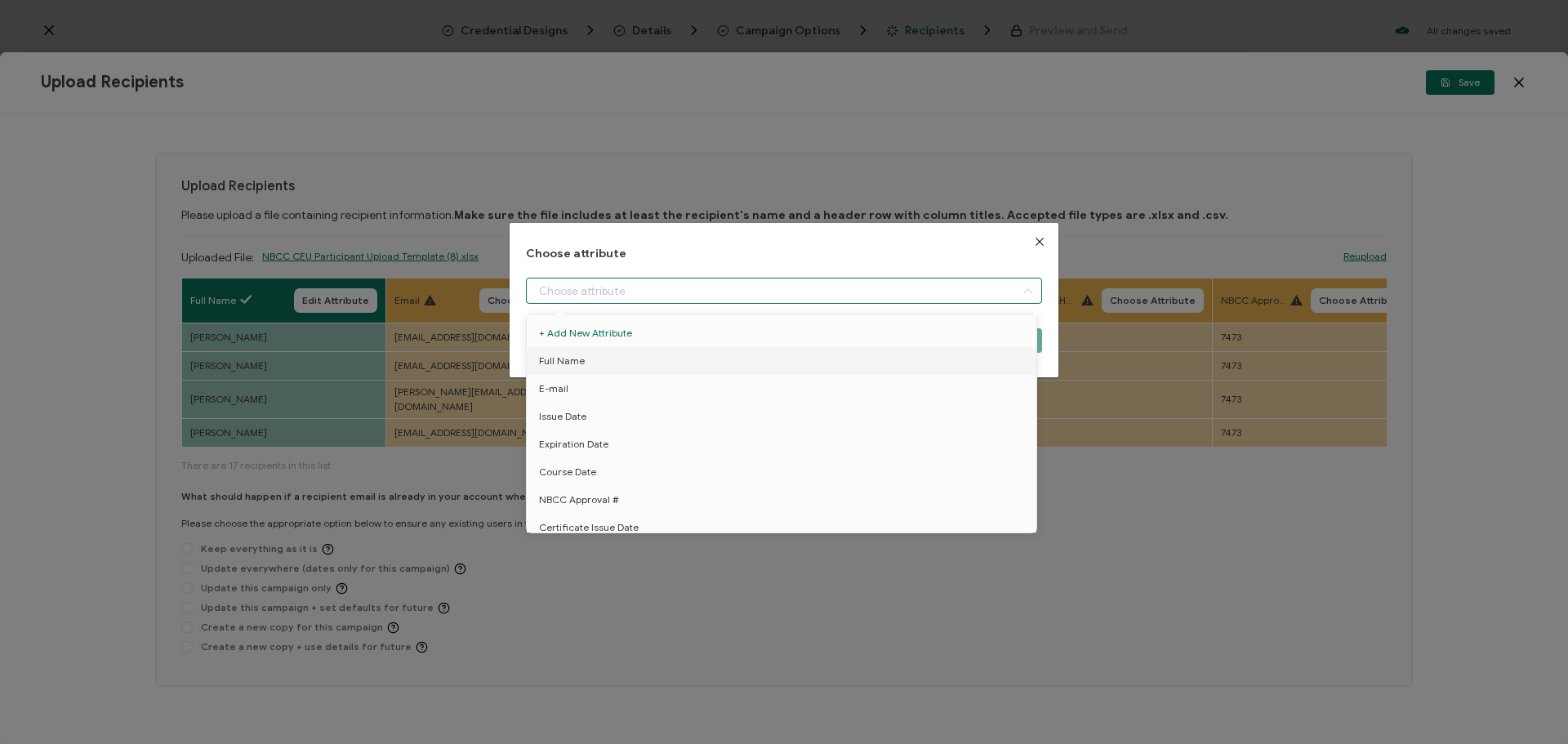
click at [626, 300] on input "dialog" at bounding box center [784, 291] width 516 height 27
click at [595, 386] on li "E-mail" at bounding box center [784, 389] width 523 height 28
type input "E-mail"
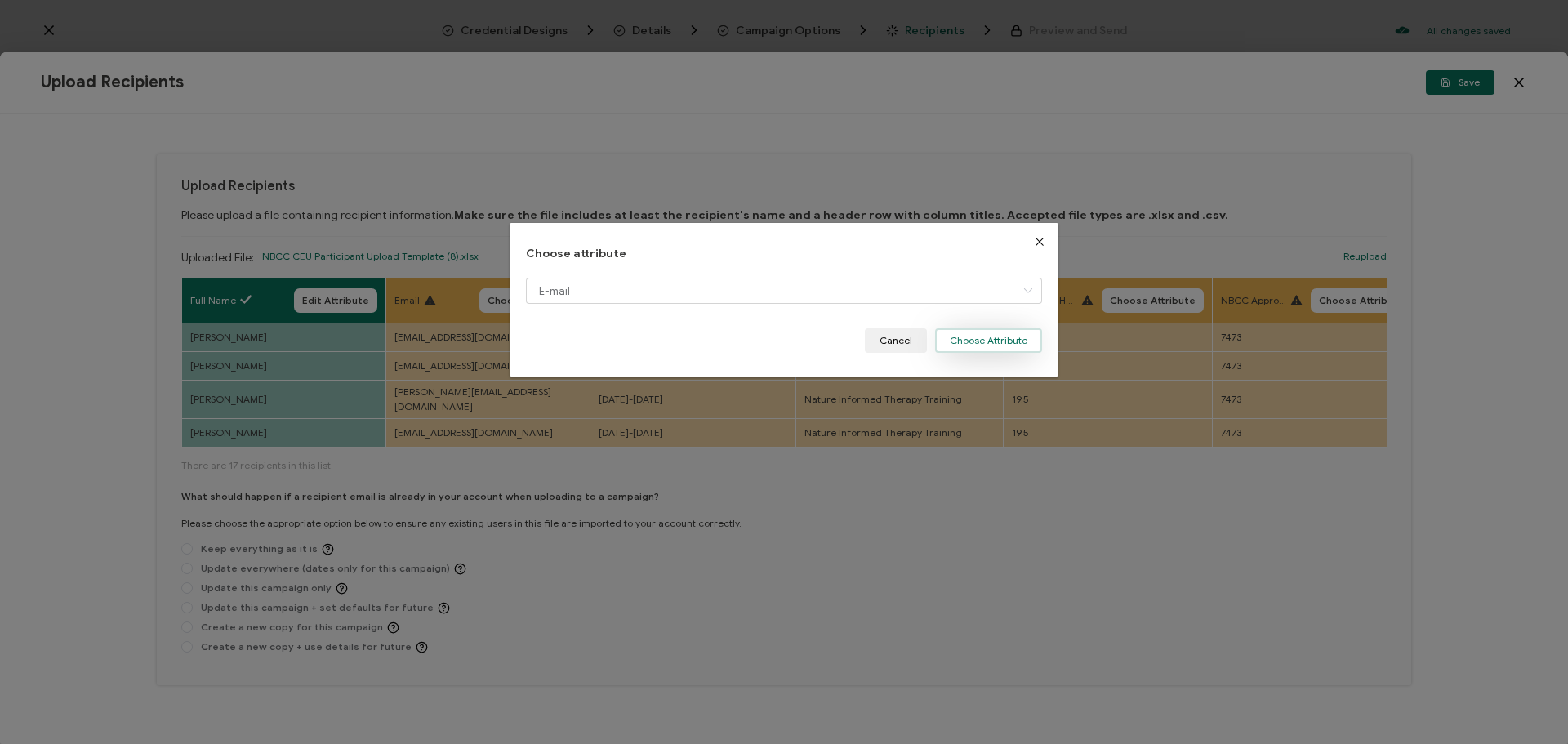
click at [981, 349] on button "Choose Attribute" at bounding box center [988, 341] width 107 height 25
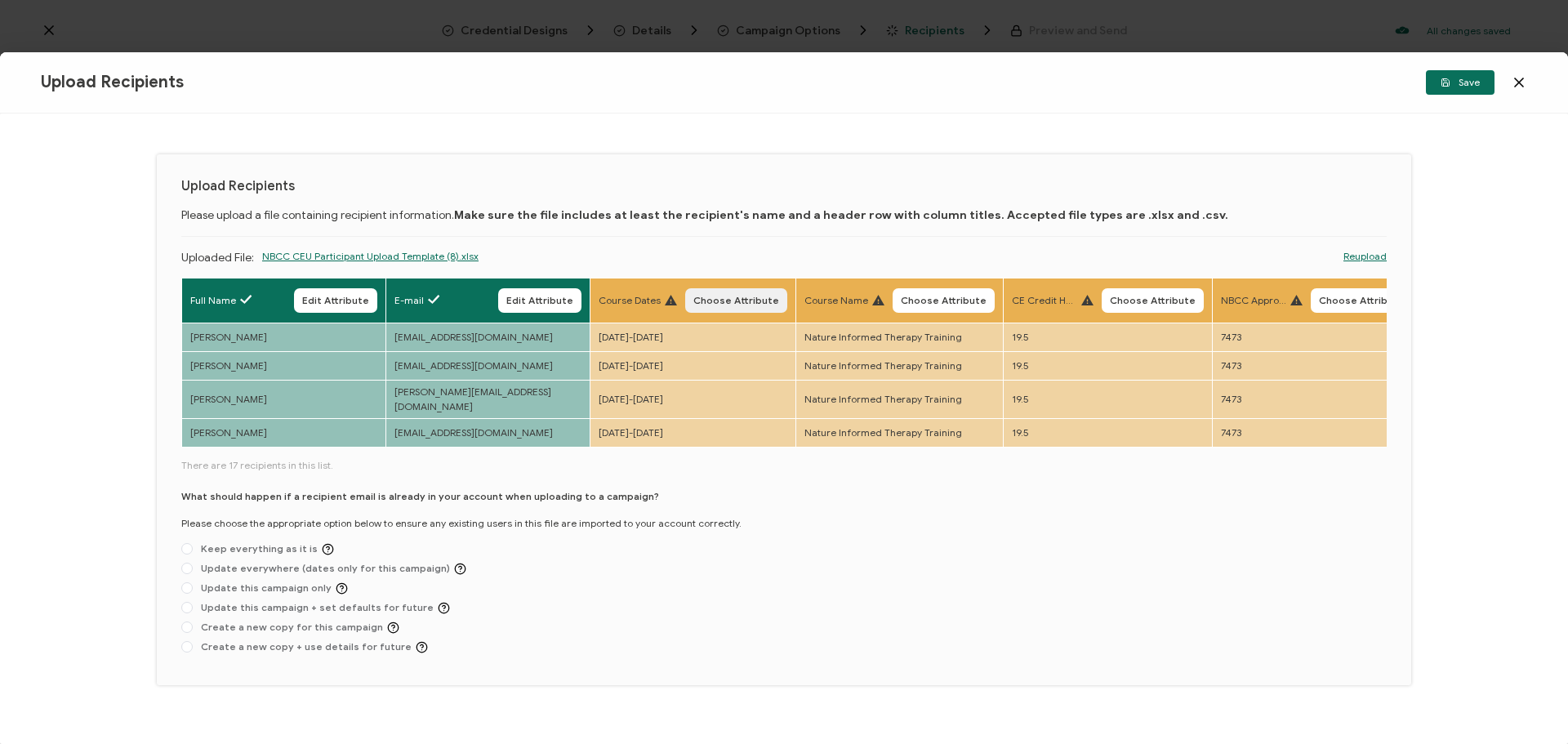
click at [751, 301] on span "Choose Attribute" at bounding box center [736, 301] width 86 height 10
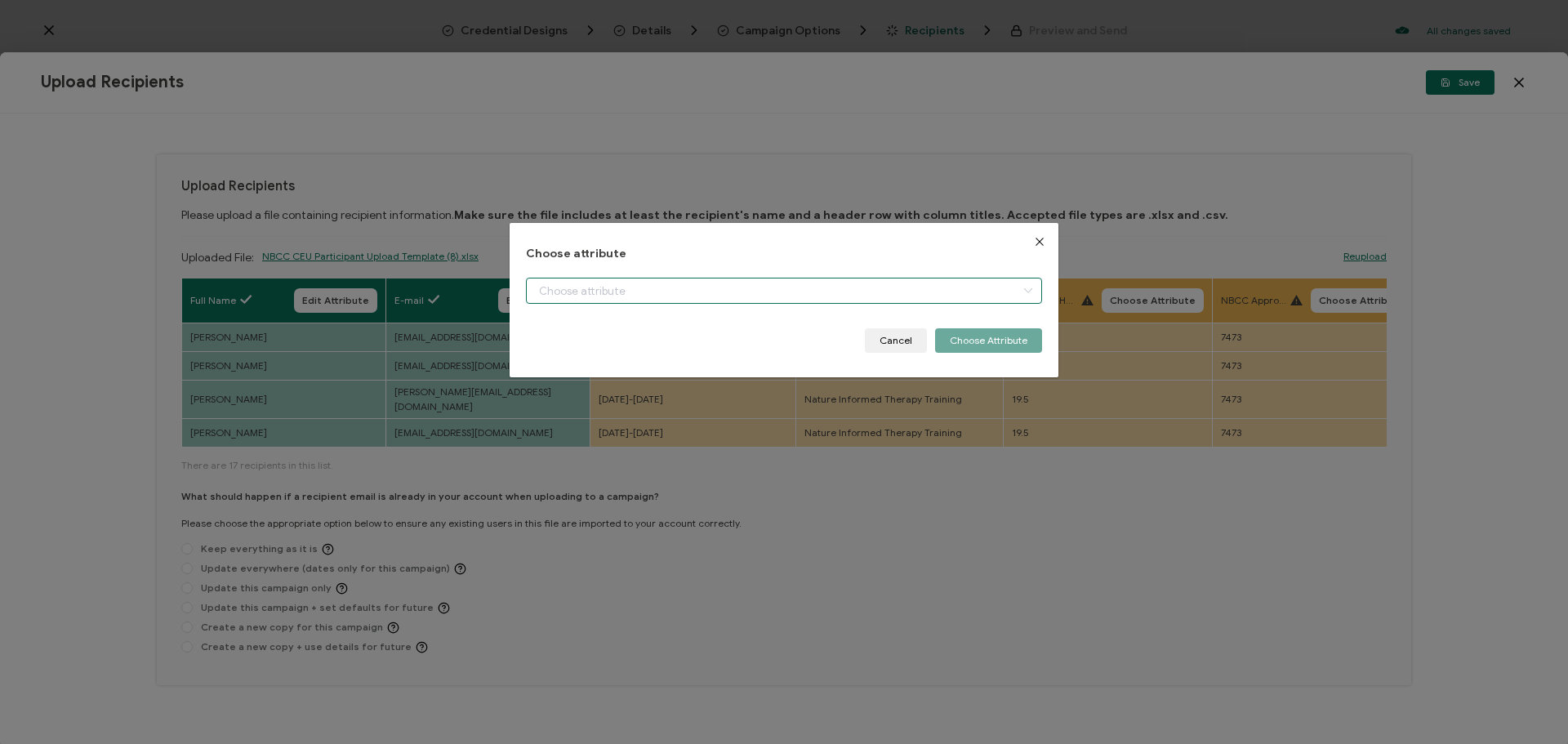
click at [741, 300] on input "dialog" at bounding box center [784, 291] width 516 height 27
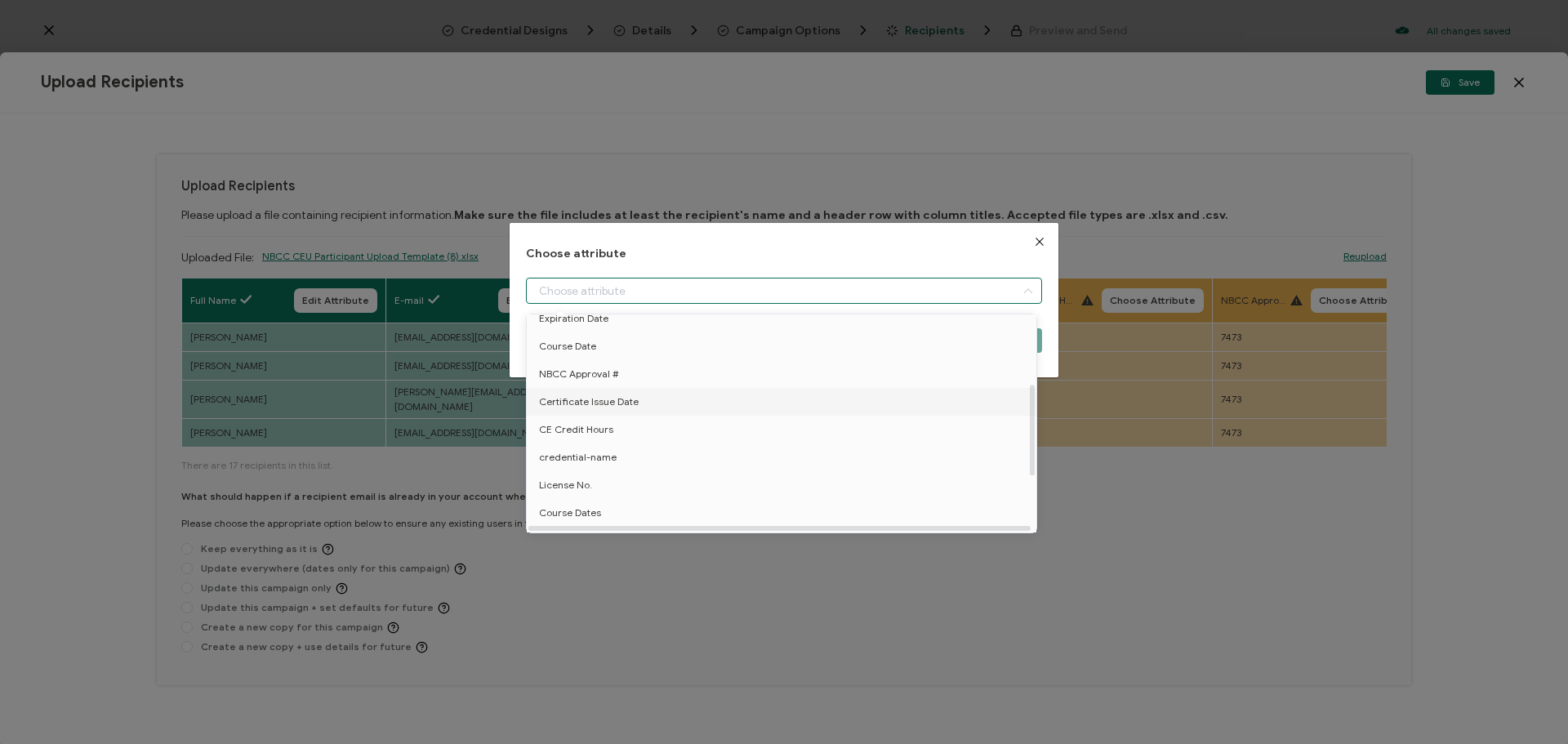
scroll to position [163, 0]
click at [618, 479] on li "Course Dates" at bounding box center [784, 476] width 523 height 28
type input "Course Dates"
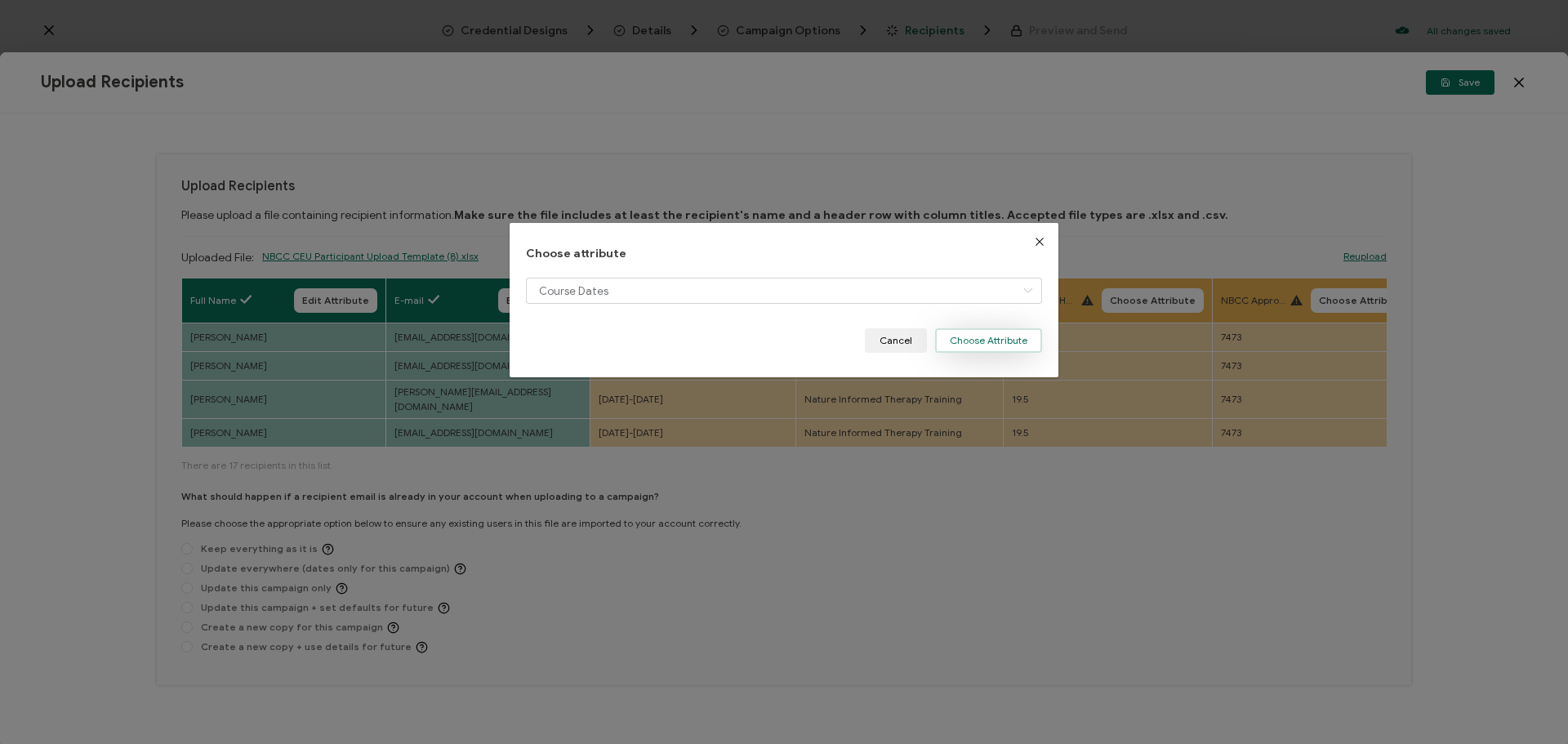
click at [1026, 343] on button "Choose Attribute" at bounding box center [988, 341] width 107 height 25
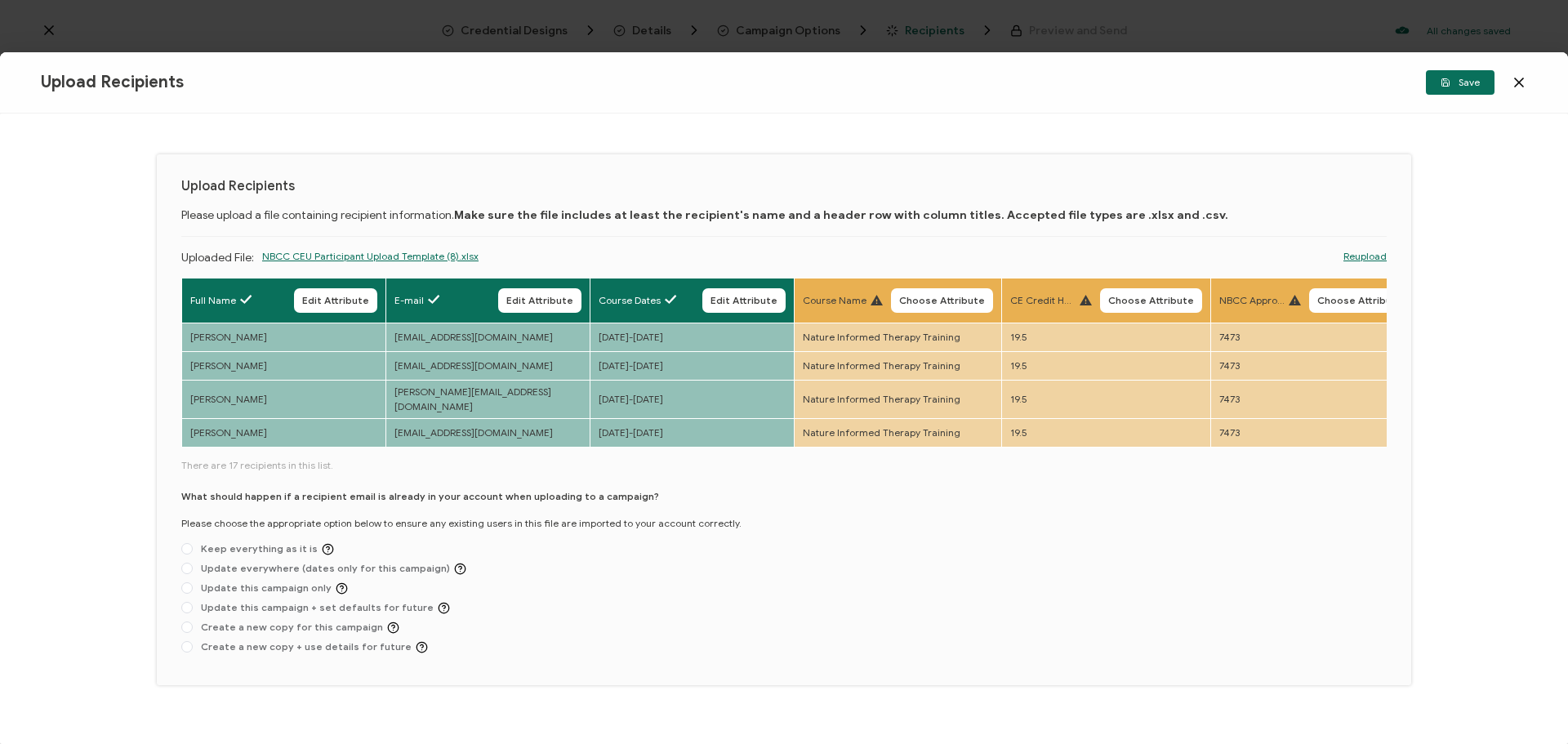
click at [956, 302] on span "Choose Attribute" at bounding box center [942, 301] width 86 height 10
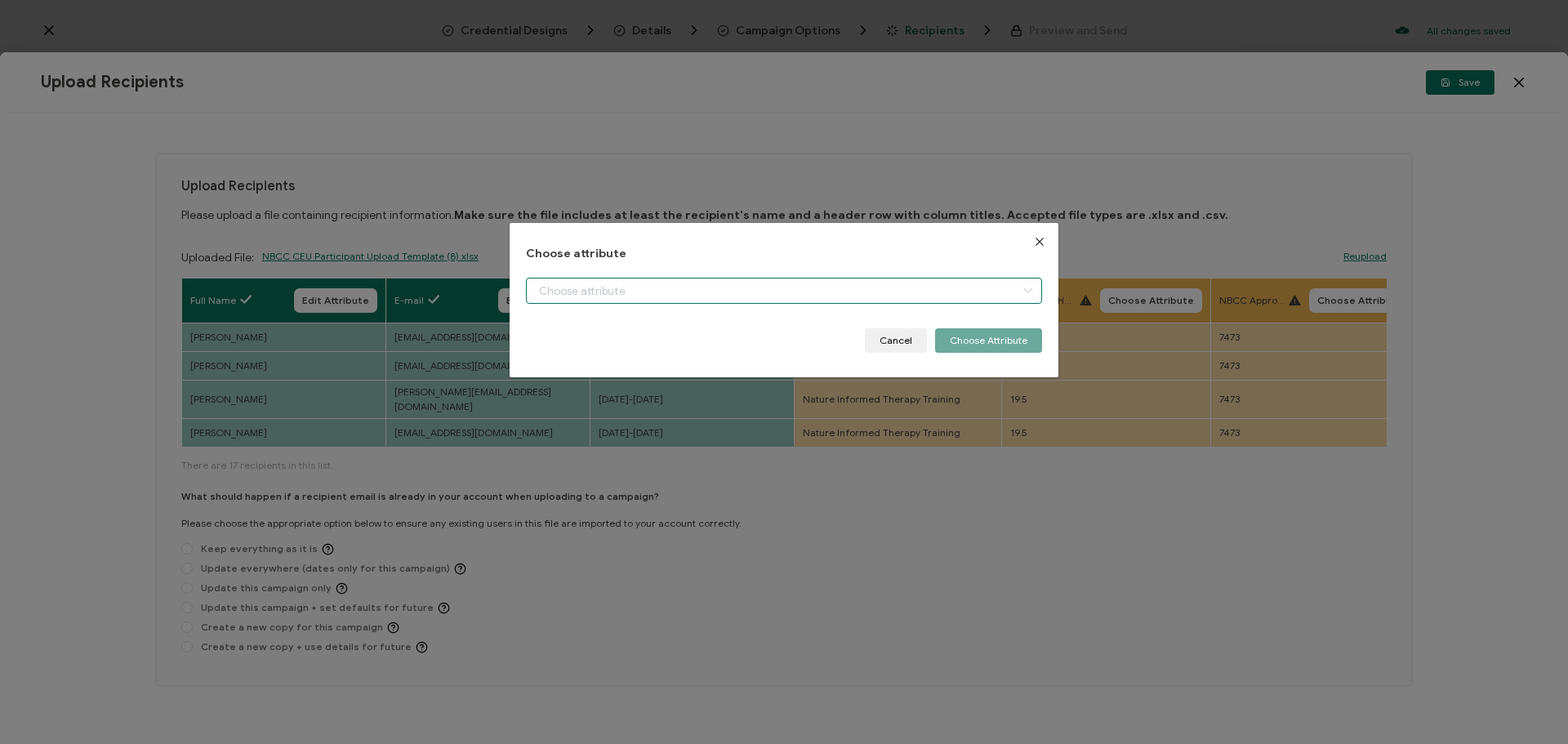
click at [894, 298] on input "dialog" at bounding box center [784, 291] width 516 height 27
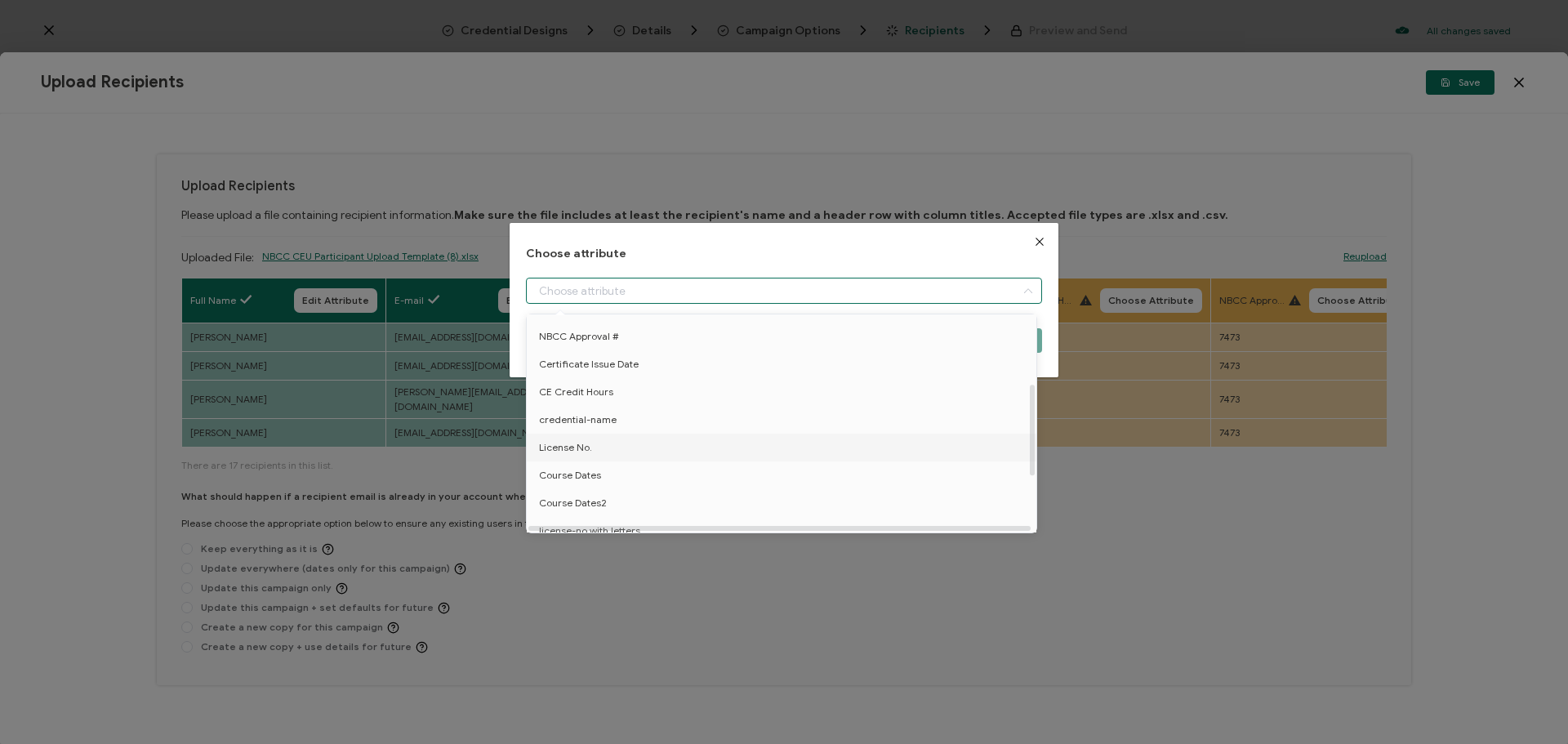
scroll to position [245, 0]
click at [739, 478] on li "Course Name" at bounding box center [784, 477] width 523 height 28
type input "Course Name"
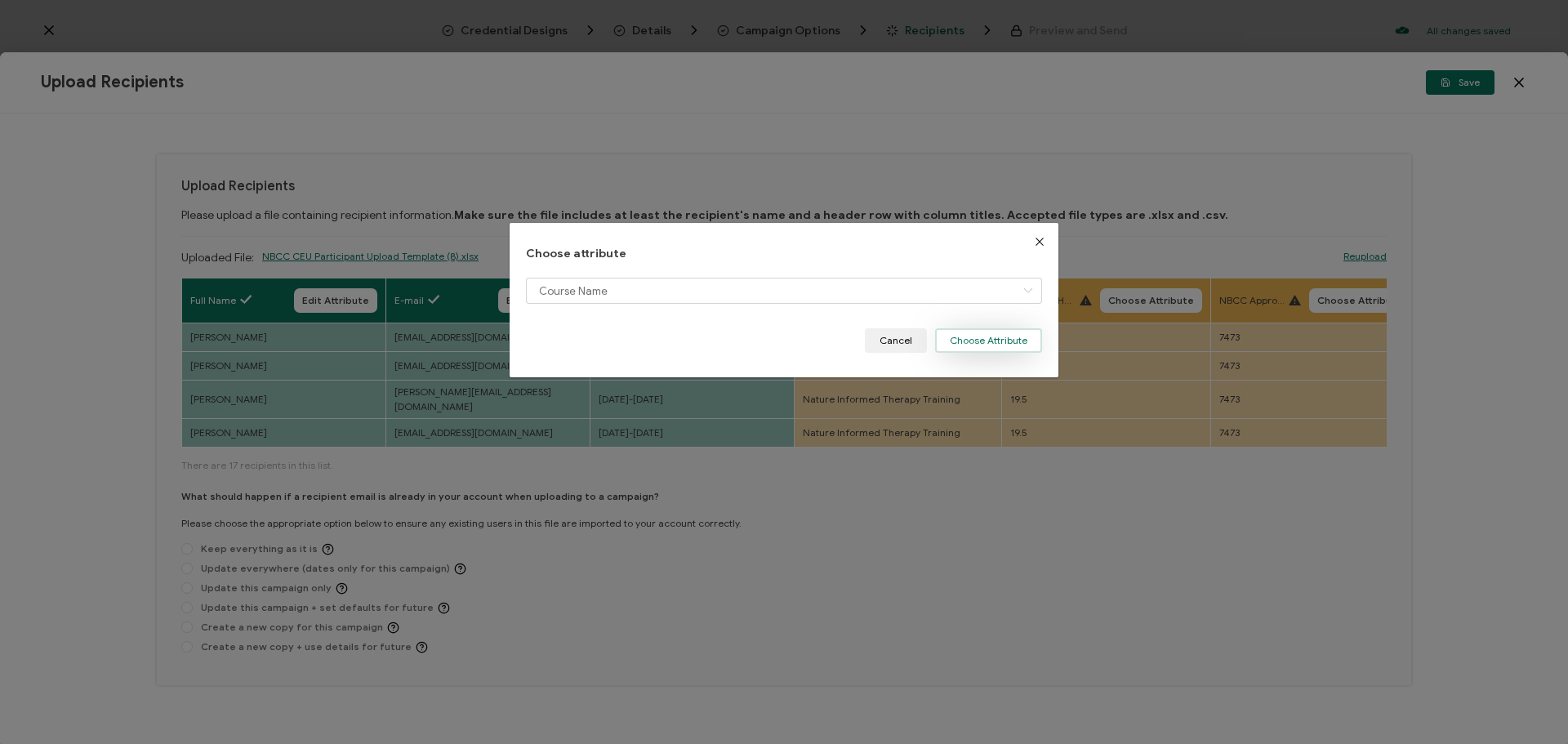
click at [995, 344] on button "Choose Attribute" at bounding box center [988, 341] width 107 height 25
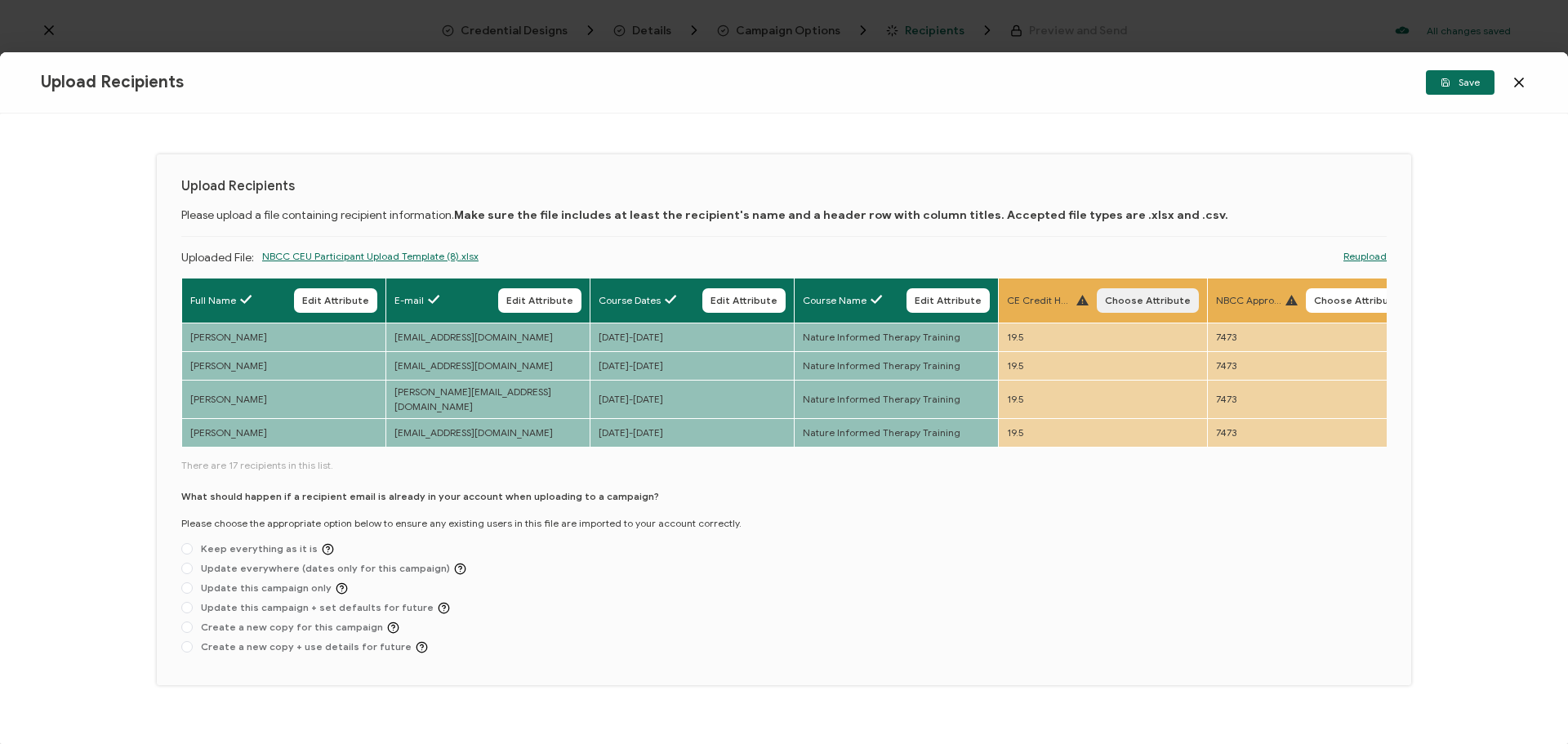
click at [1142, 306] on span "Choose Attribute" at bounding box center [1148, 301] width 86 height 10
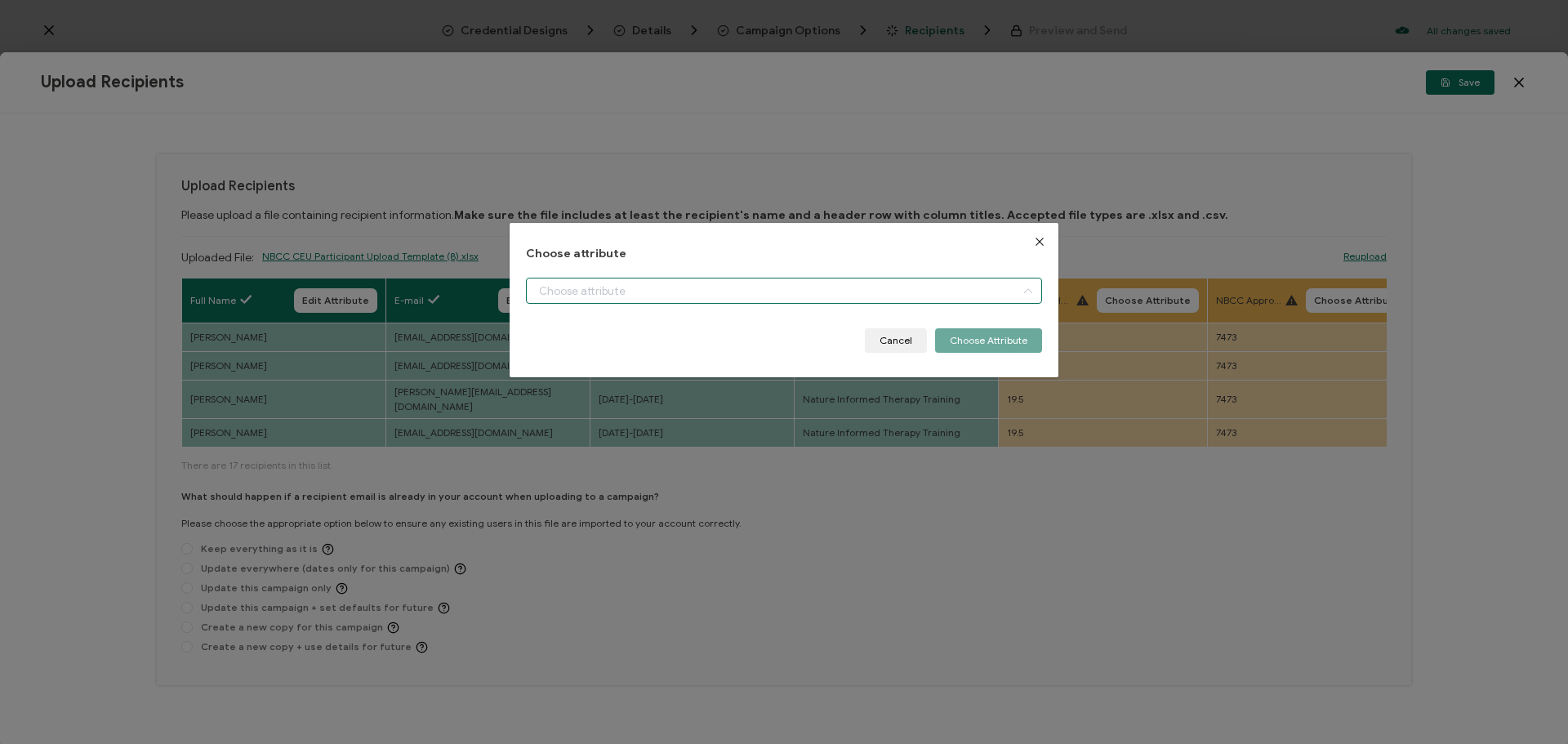
click at [828, 287] on input "dialog" at bounding box center [784, 291] width 516 height 27
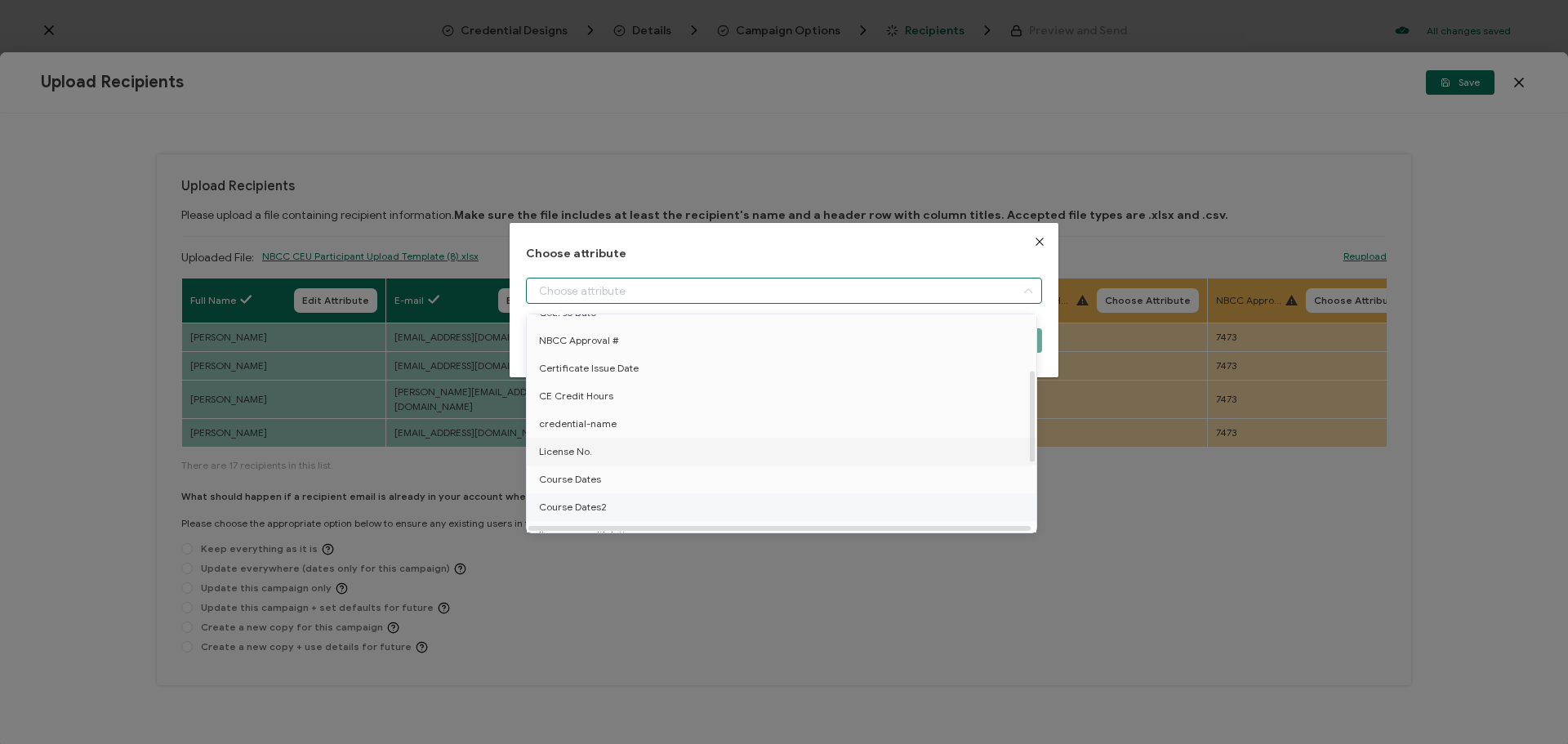
scroll to position [131, 0]
click at [678, 419] on li "CE Credit Hours" at bounding box center [784, 425] width 523 height 28
type input "CE Credit Hours"
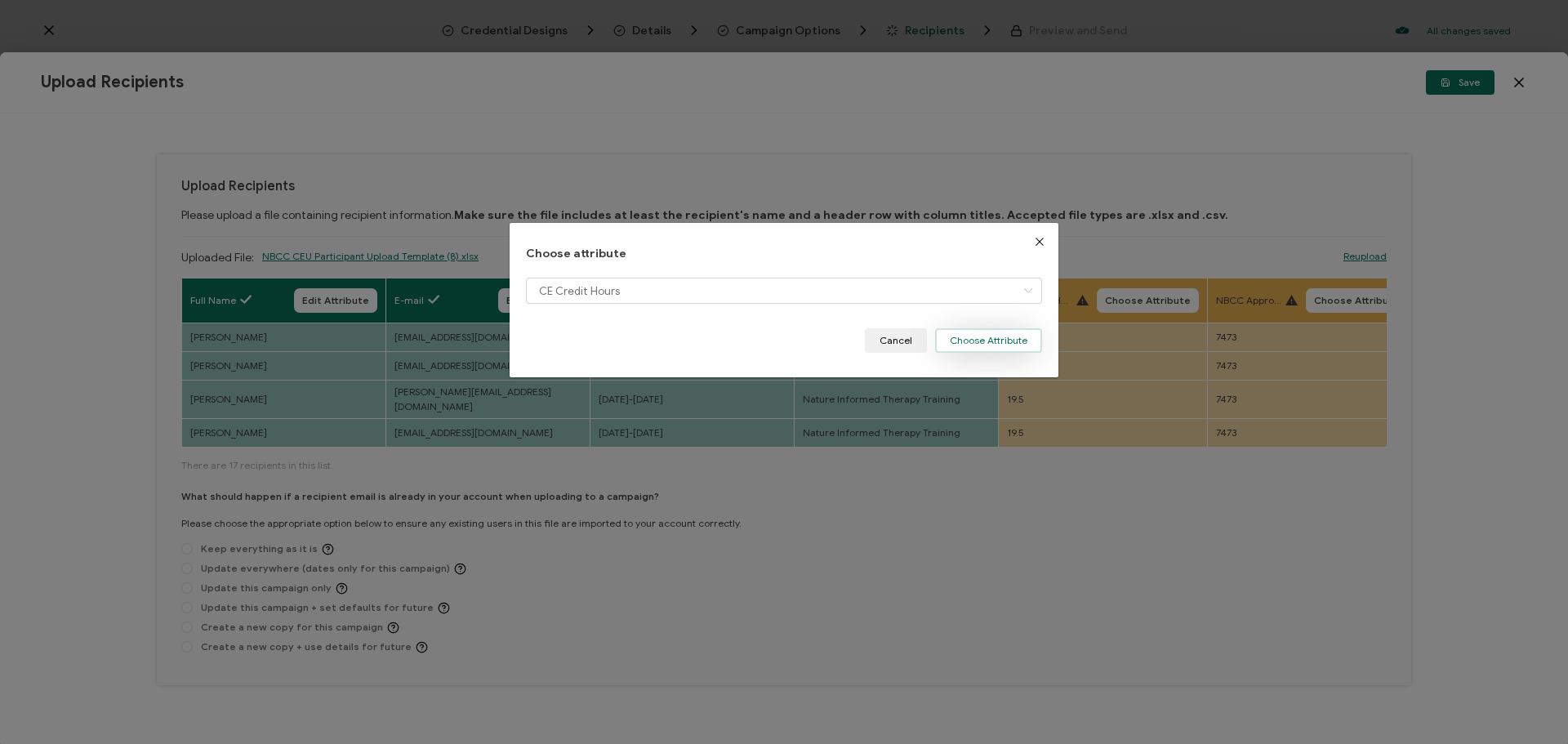
click at [972, 337] on button "Choose Attribute" at bounding box center [988, 341] width 107 height 25
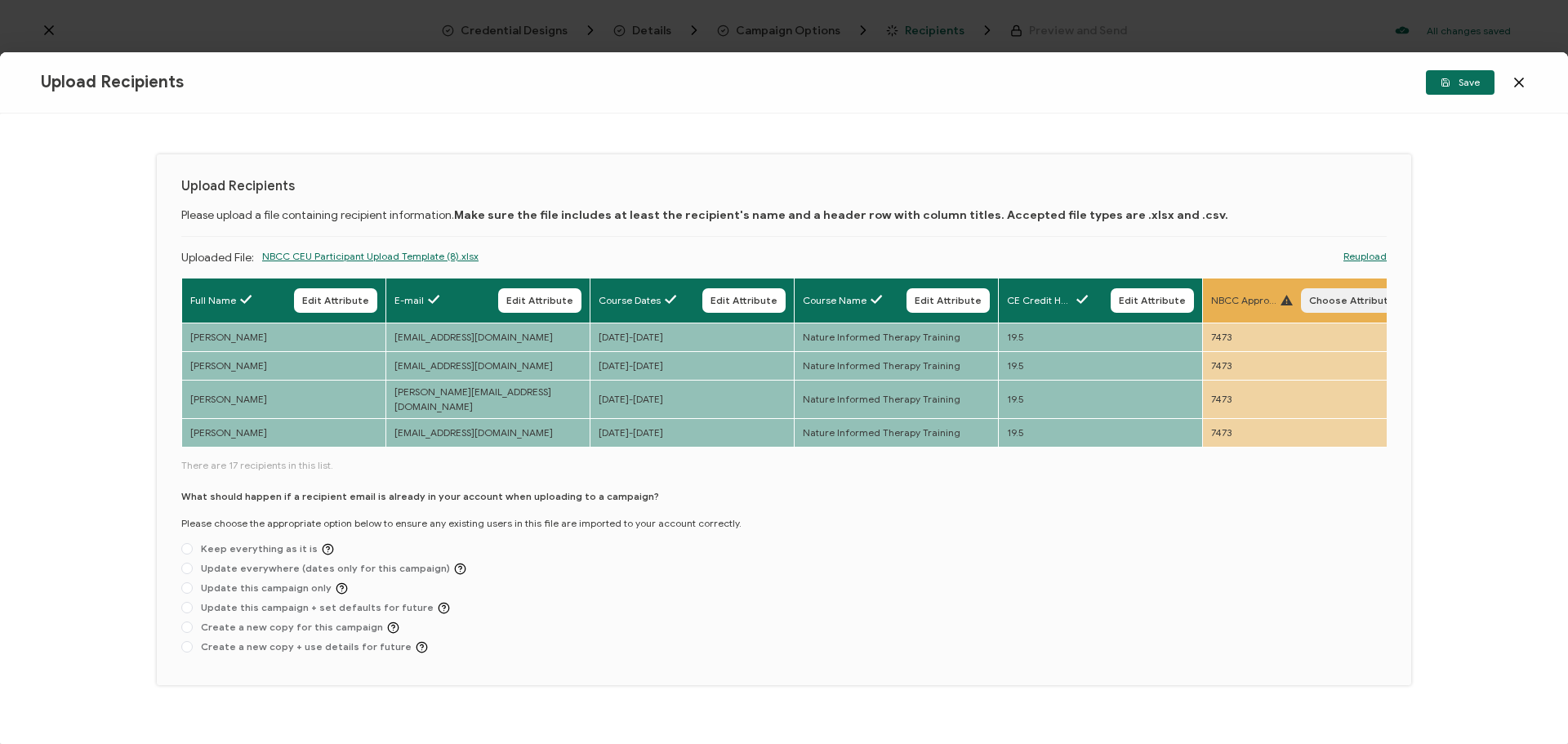
click at [1340, 307] on button "Choose Attribute" at bounding box center [1352, 301] width 102 height 25
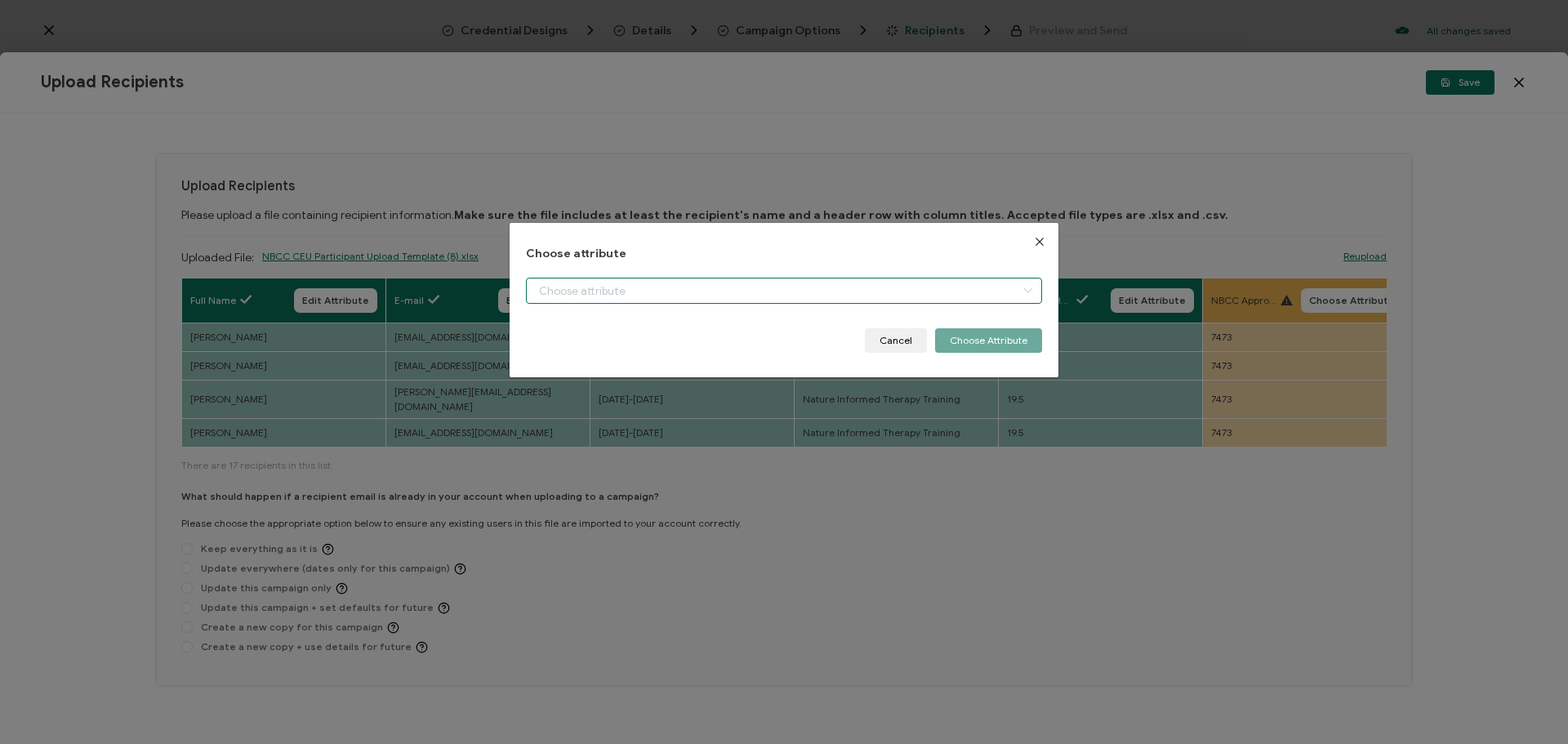
click at [875, 285] on input "dialog" at bounding box center [784, 291] width 516 height 27
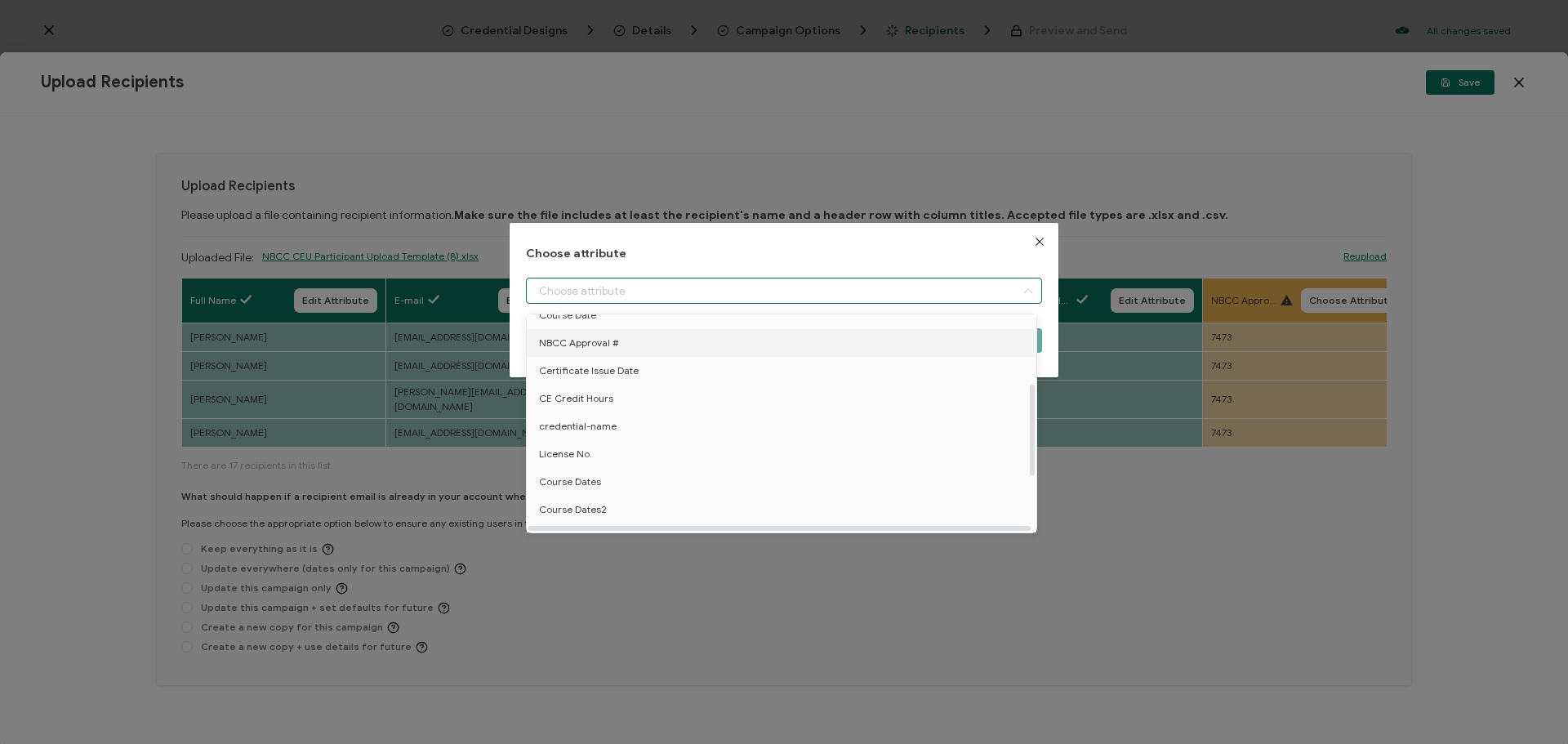
scroll to position [163, 0]
click at [669, 337] on li "NBCC Approval #" at bounding box center [784, 336] width 523 height 28
type input "NBCC Approval #"
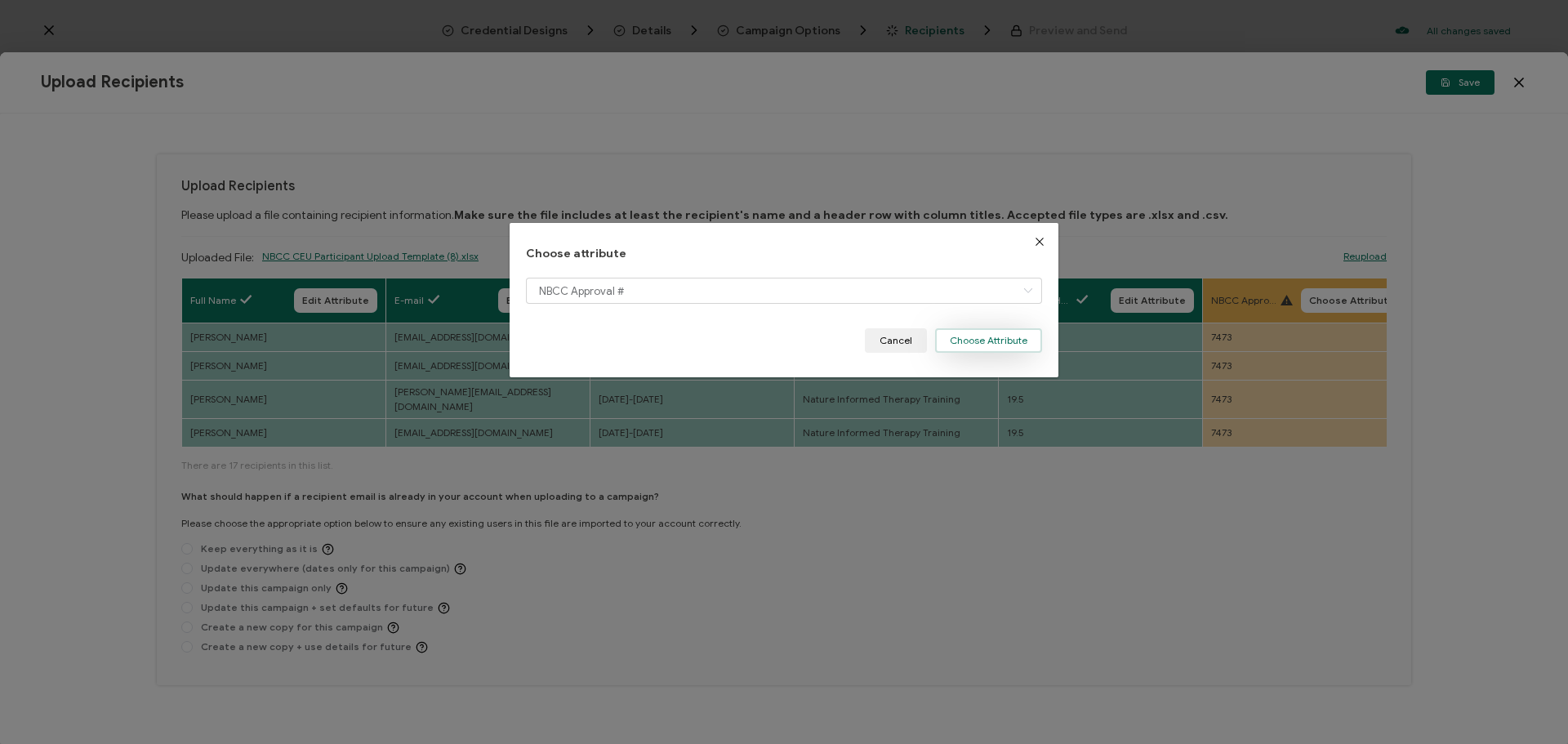
click at [1011, 345] on button "Choose Attribute" at bounding box center [988, 341] width 107 height 25
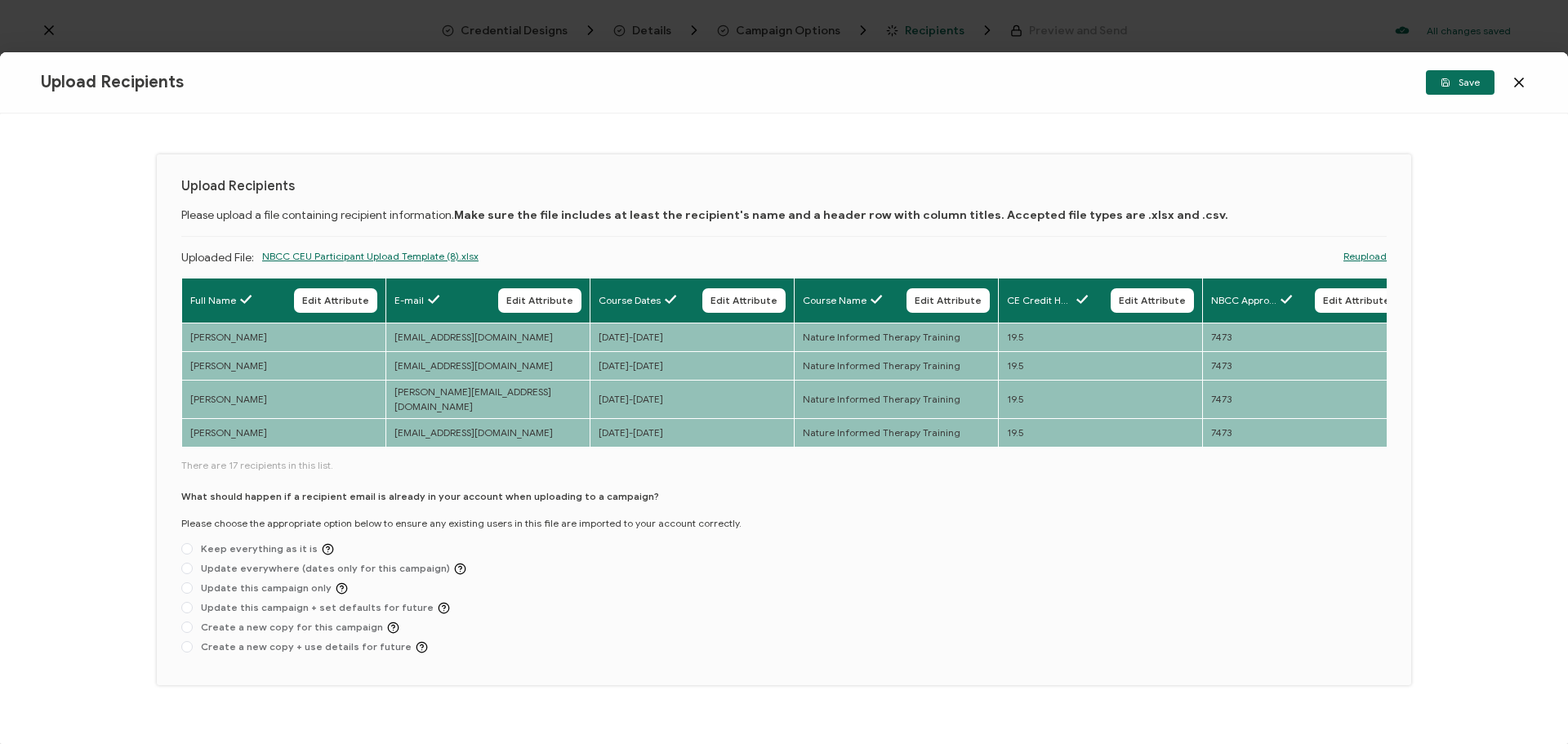
drag, startPoint x: 1153, startPoint y: 439, endPoint x: 1247, endPoint y: 437, distance: 94.0
click at [1247, 437] on div "Full Name Edit Attribute E-mail Edit Attribute Course Dates Edit Attribute Cour…" at bounding box center [784, 364] width 1205 height 172
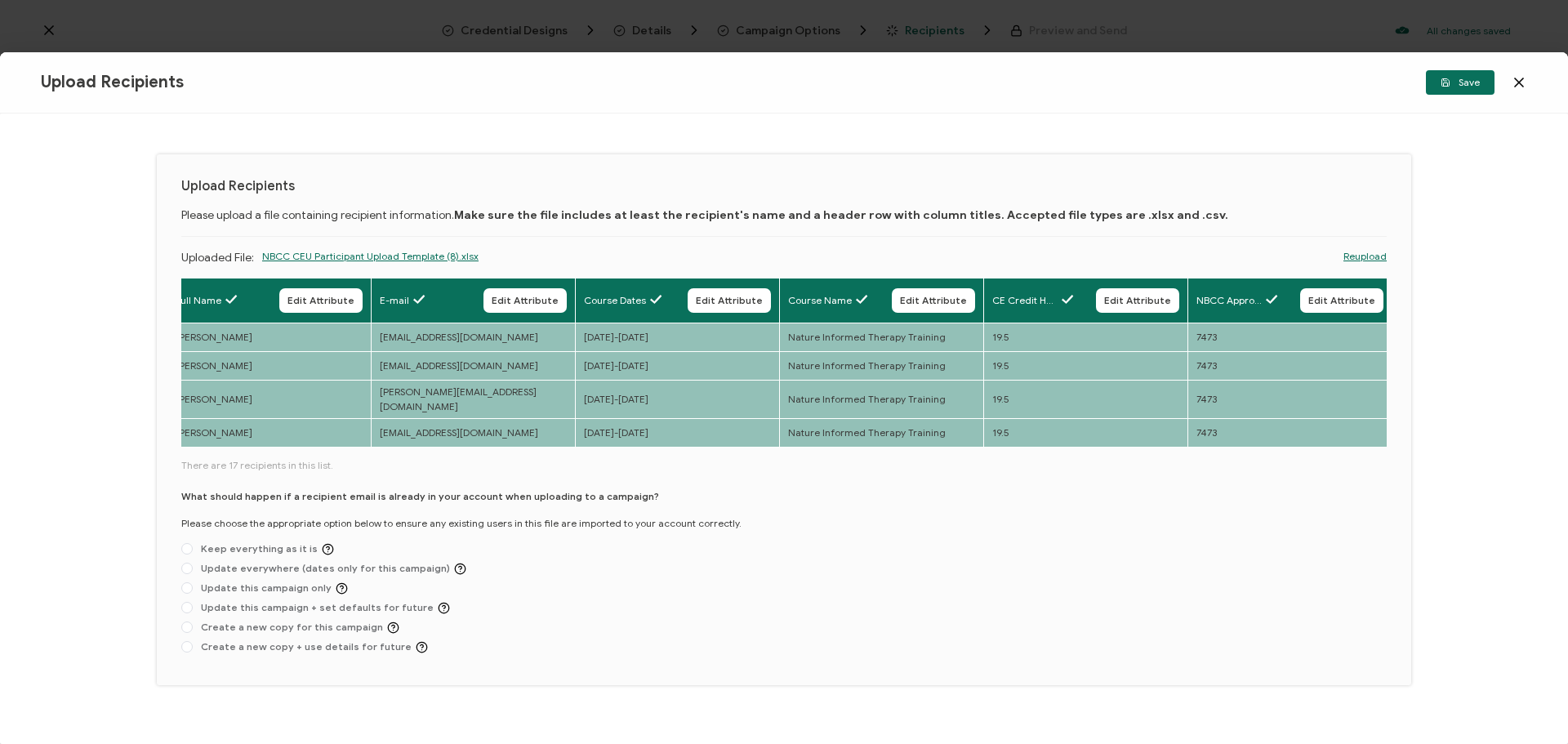
scroll to position [0, 25]
click at [205, 621] on span "Create a new copy for this campaign" at bounding box center [296, 627] width 206 height 12
click at [193, 621] on input "Create a new copy for this campaign" at bounding box center [187, 628] width 12 height 13
radio input "true"
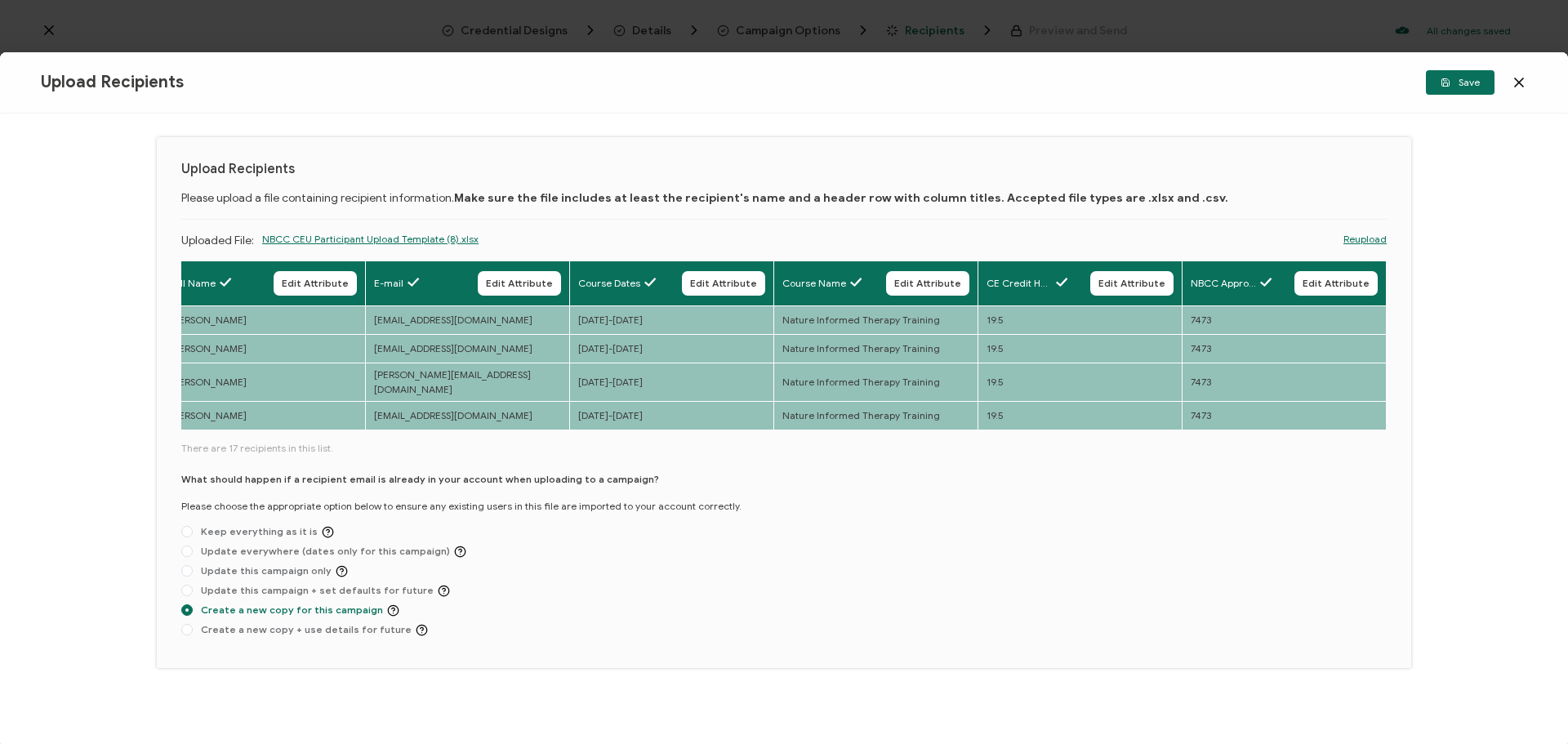
scroll to position [0, 0]
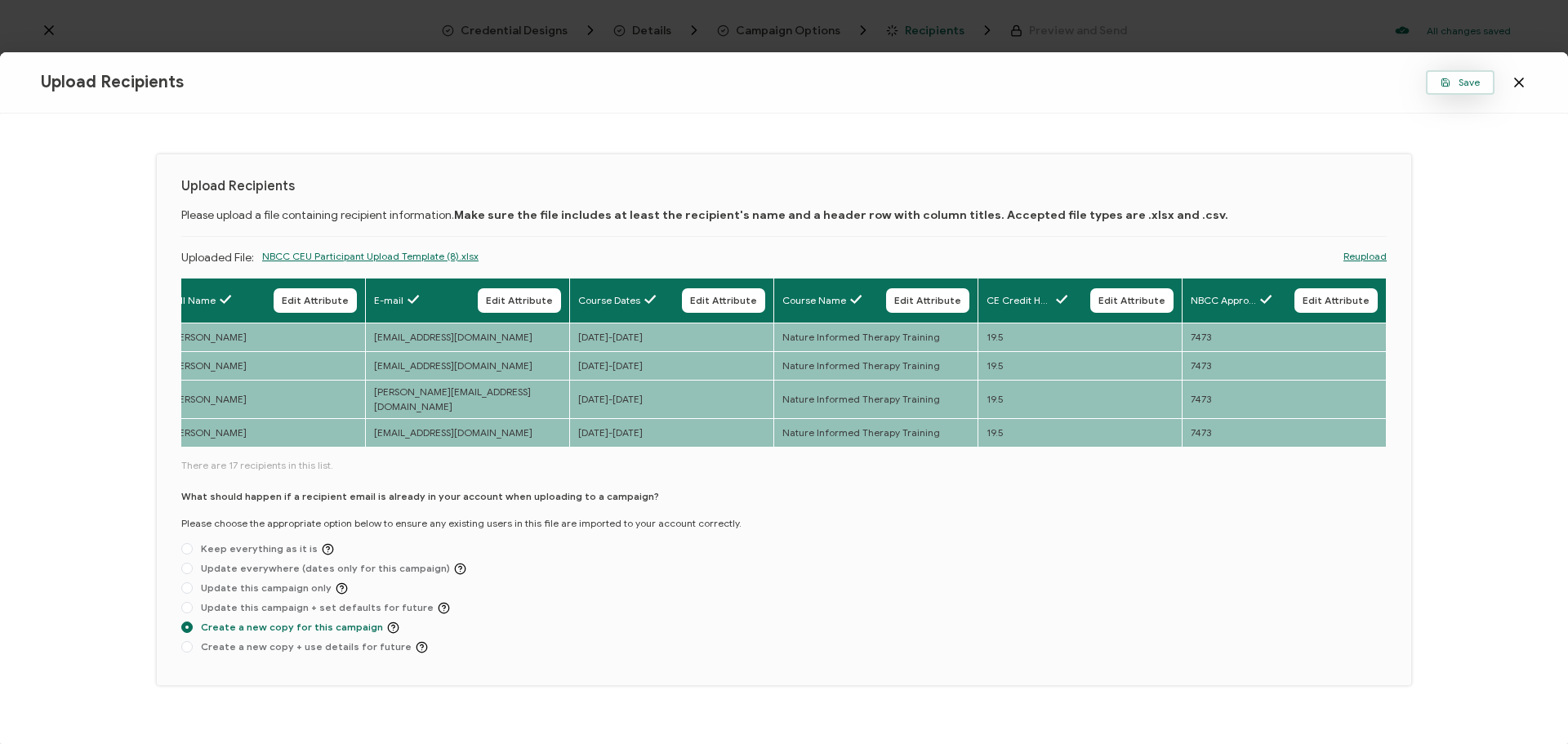
click at [1448, 87] on icon "button" at bounding box center [1445, 83] width 10 height 10
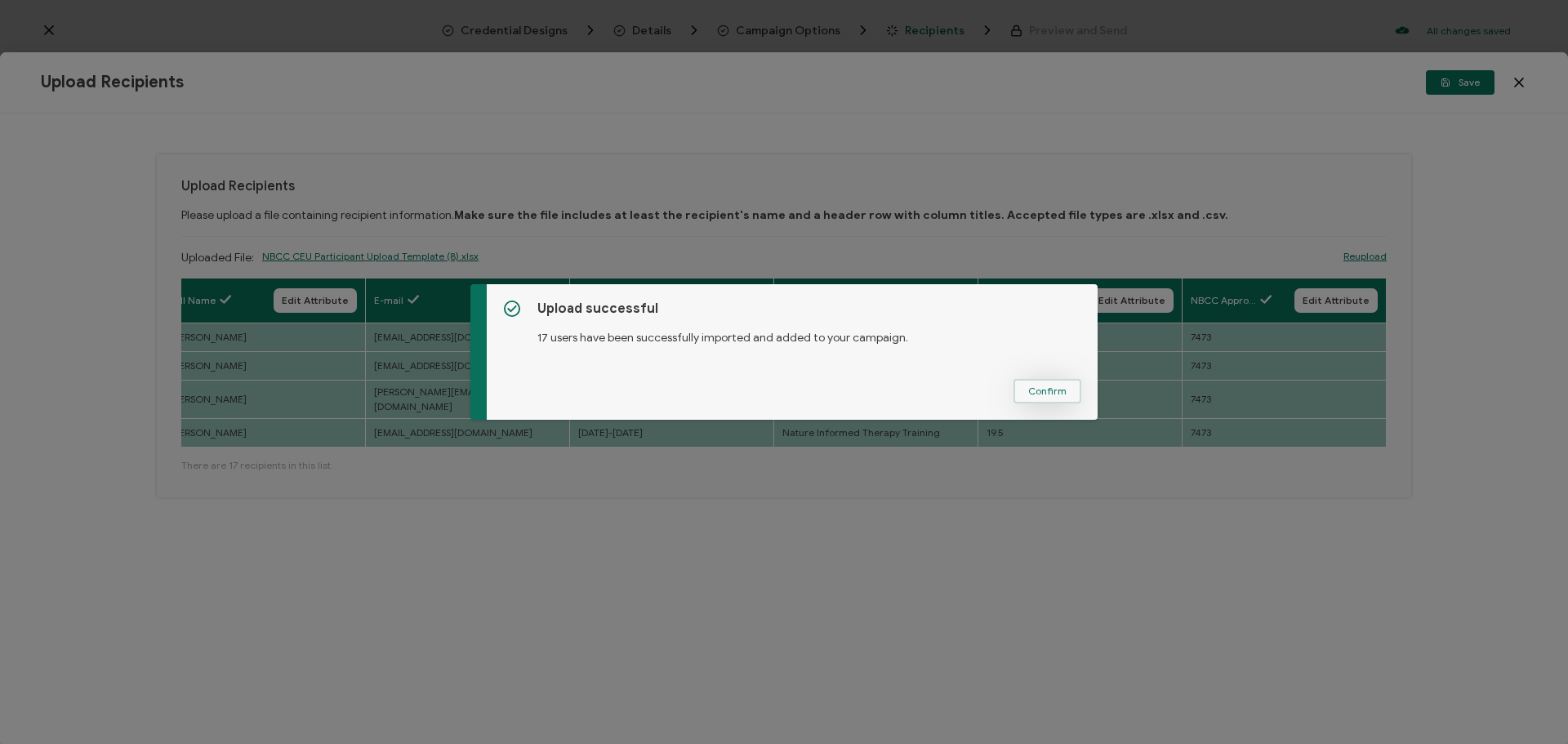
click at [1062, 395] on button "Confirm" at bounding box center [1048, 391] width 68 height 25
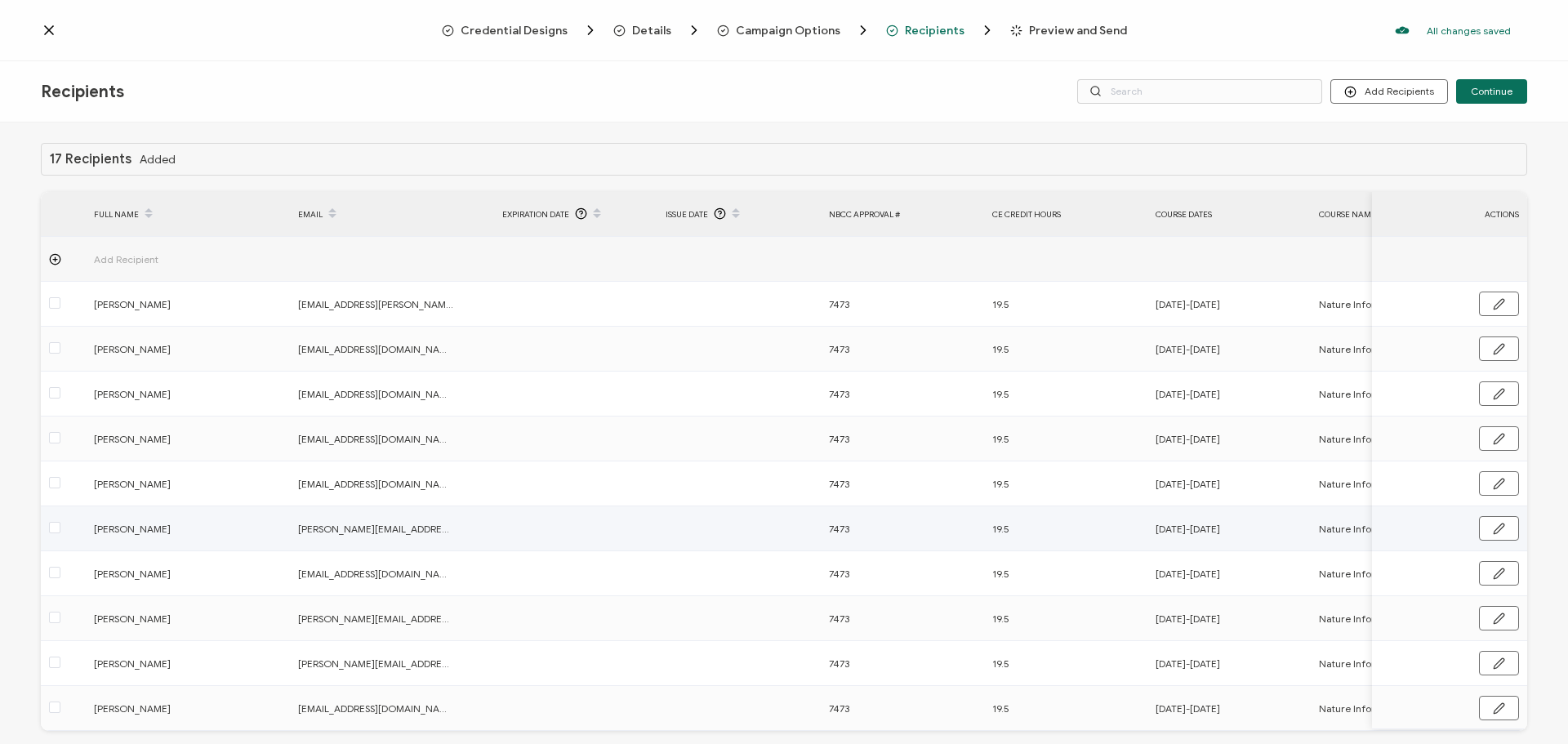
scroll to position [72, 0]
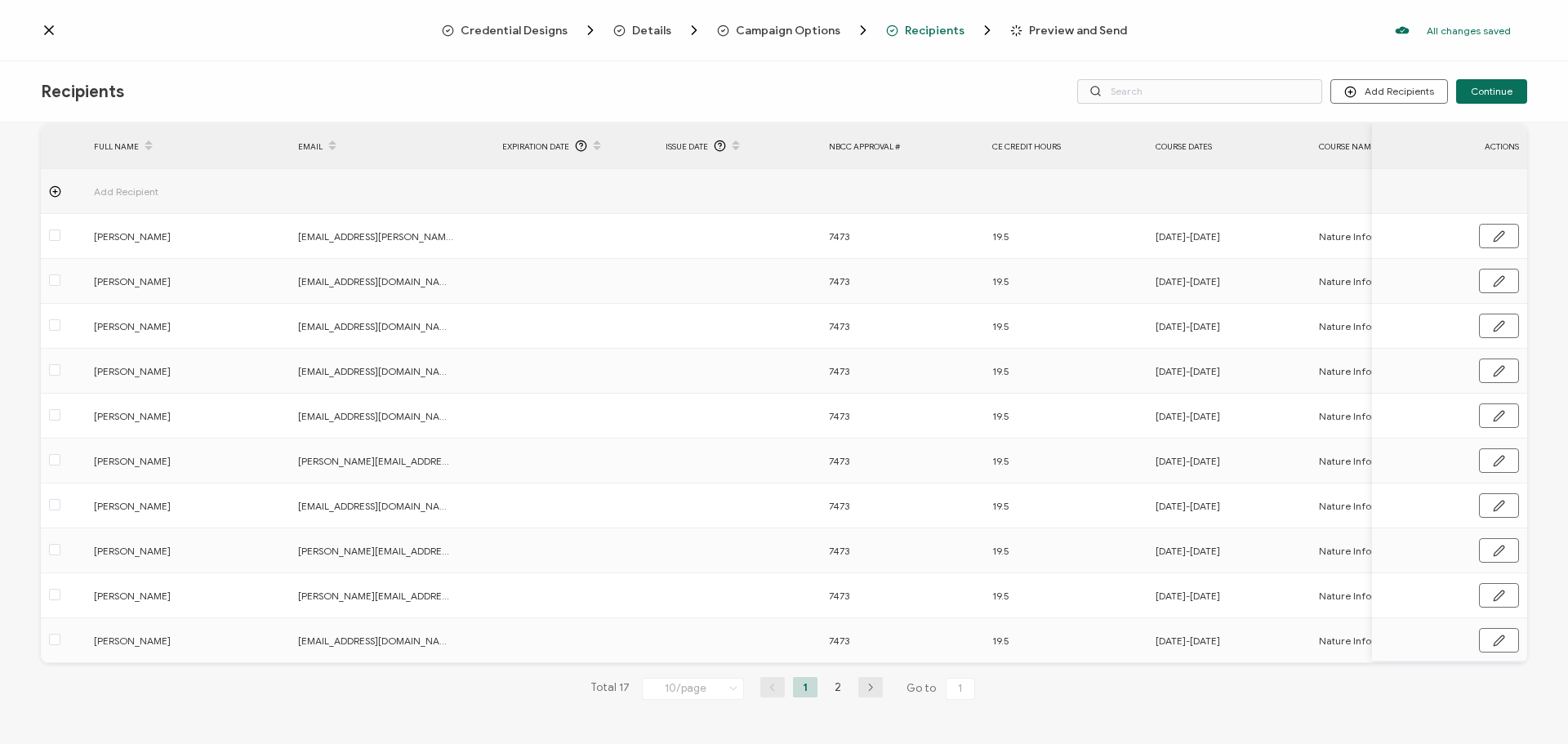
click at [1057, 32] on span "Preview and Send" at bounding box center [1078, 31] width 98 height 12
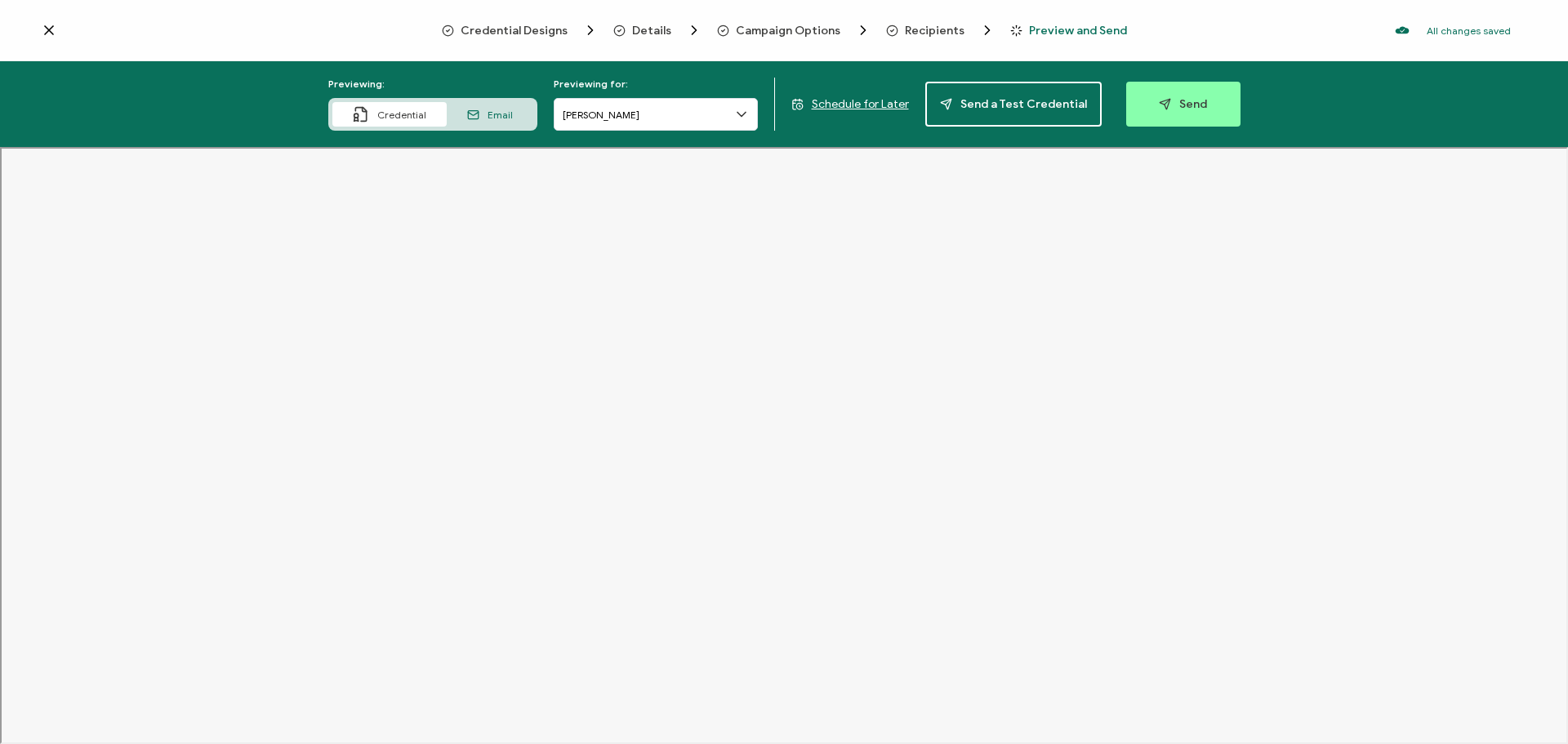
click at [44, 26] on icon at bounding box center [49, 31] width 17 height 17
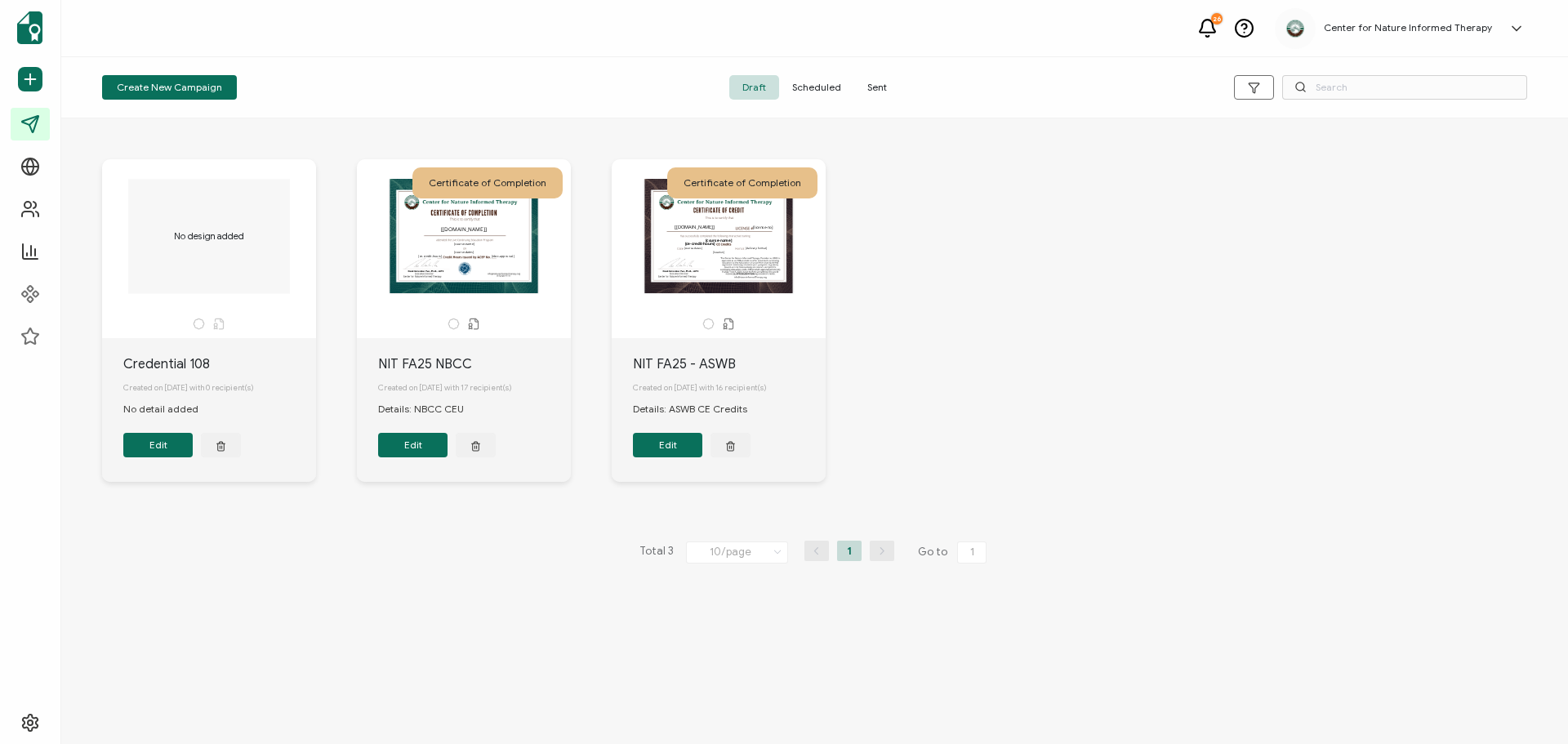
click at [662, 449] on button "Edit" at bounding box center [668, 446] width 70 height 25
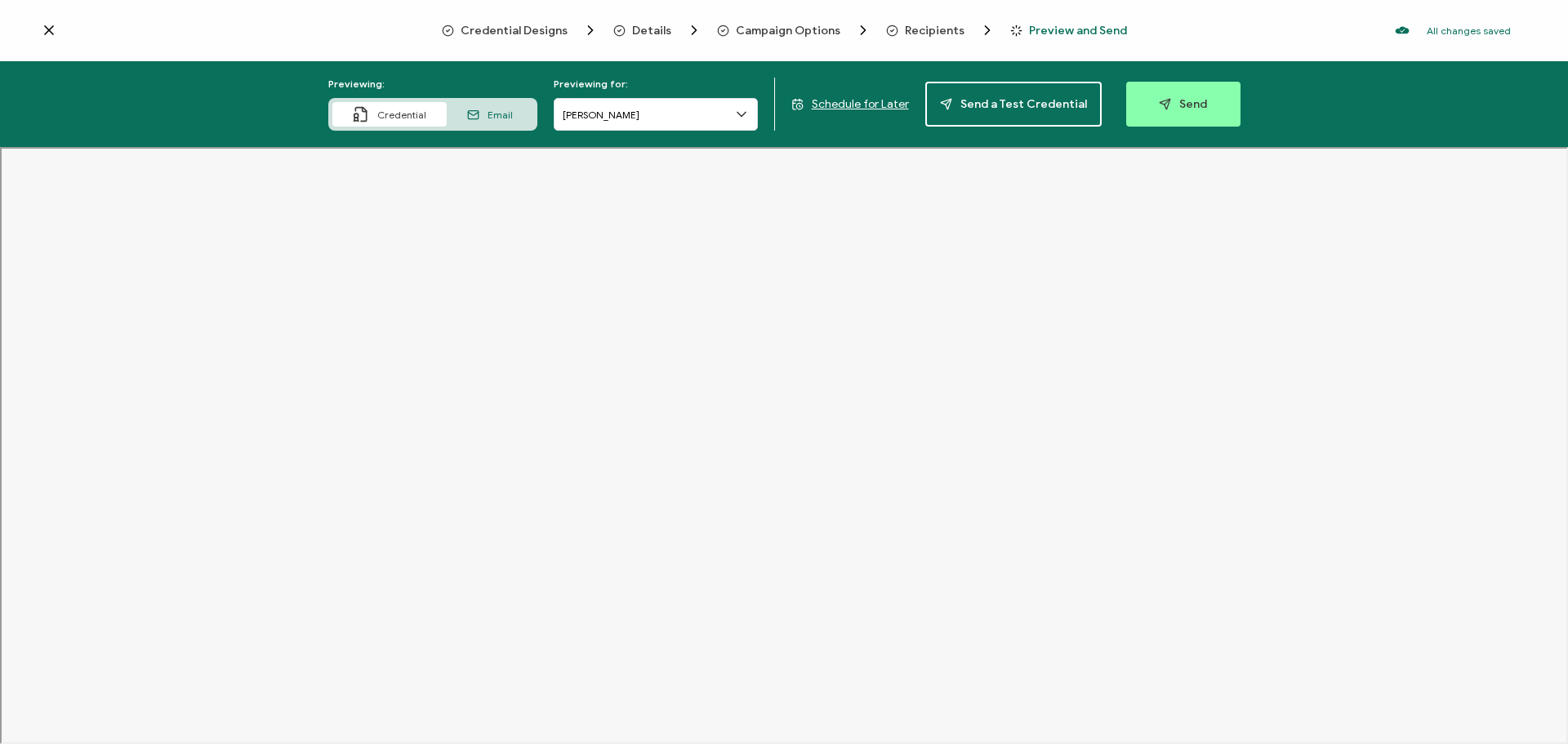
click at [907, 25] on span "Recipients" at bounding box center [934, 31] width 60 height 12
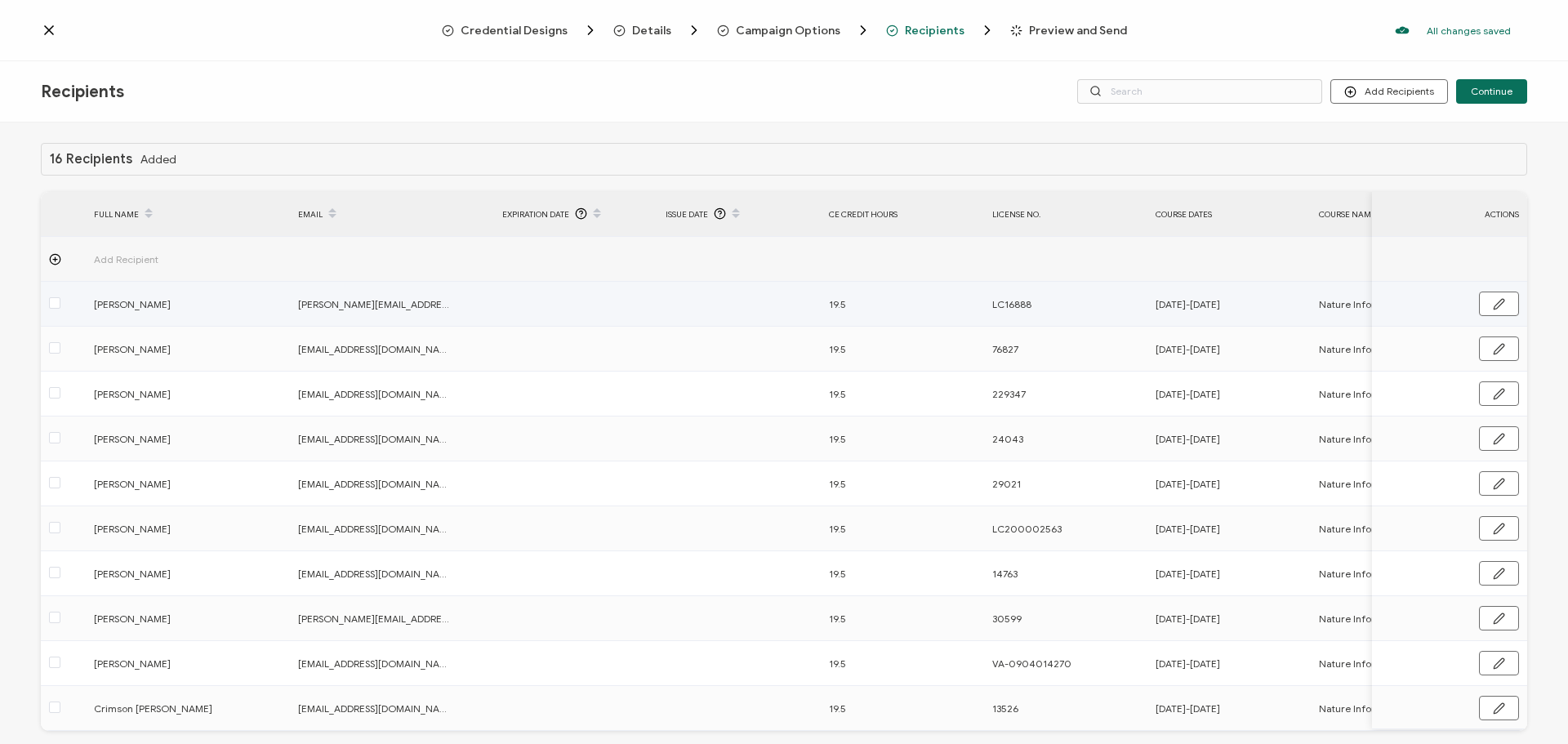
click at [548, 301] on td at bounding box center [575, 304] width 163 height 45
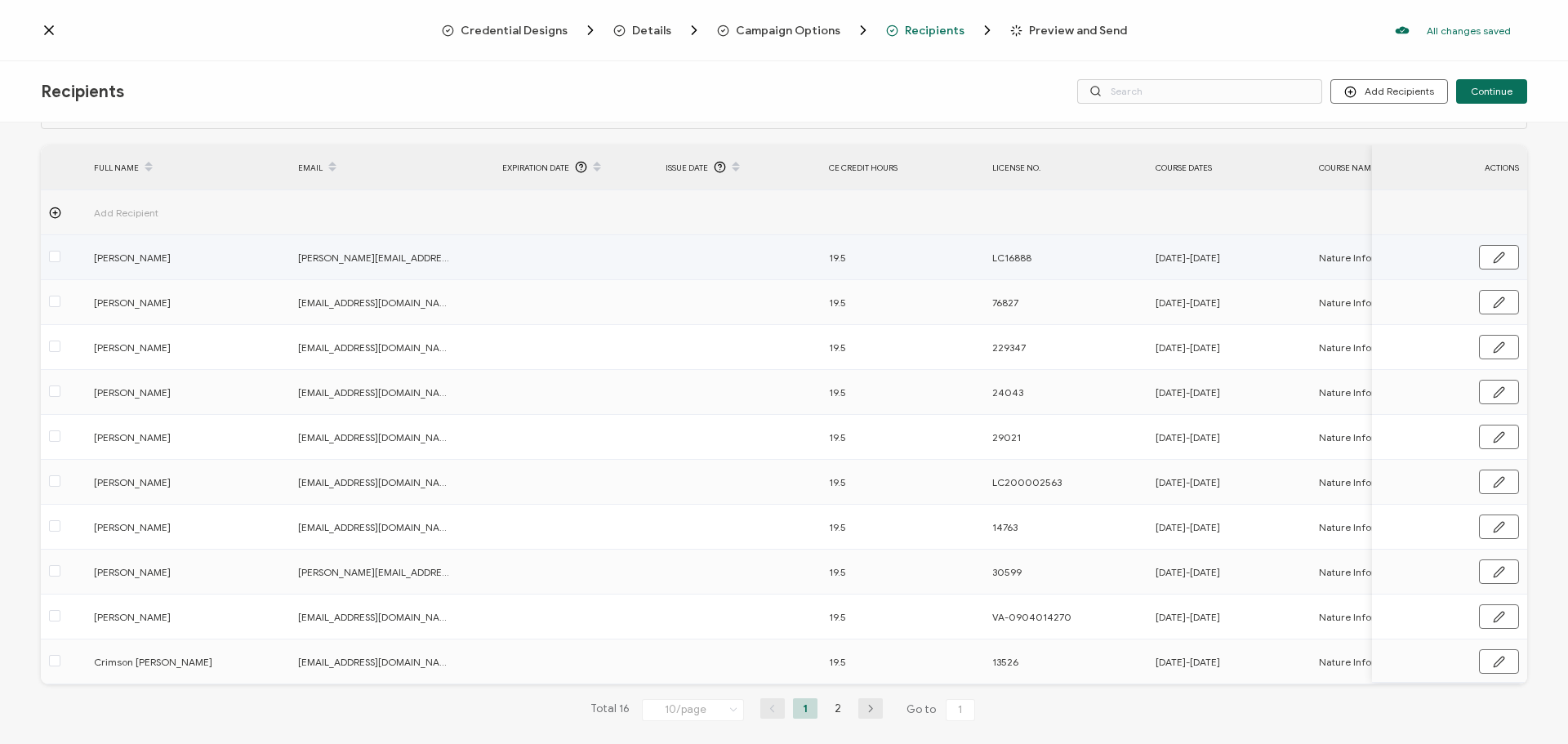
scroll to position [72, 0]
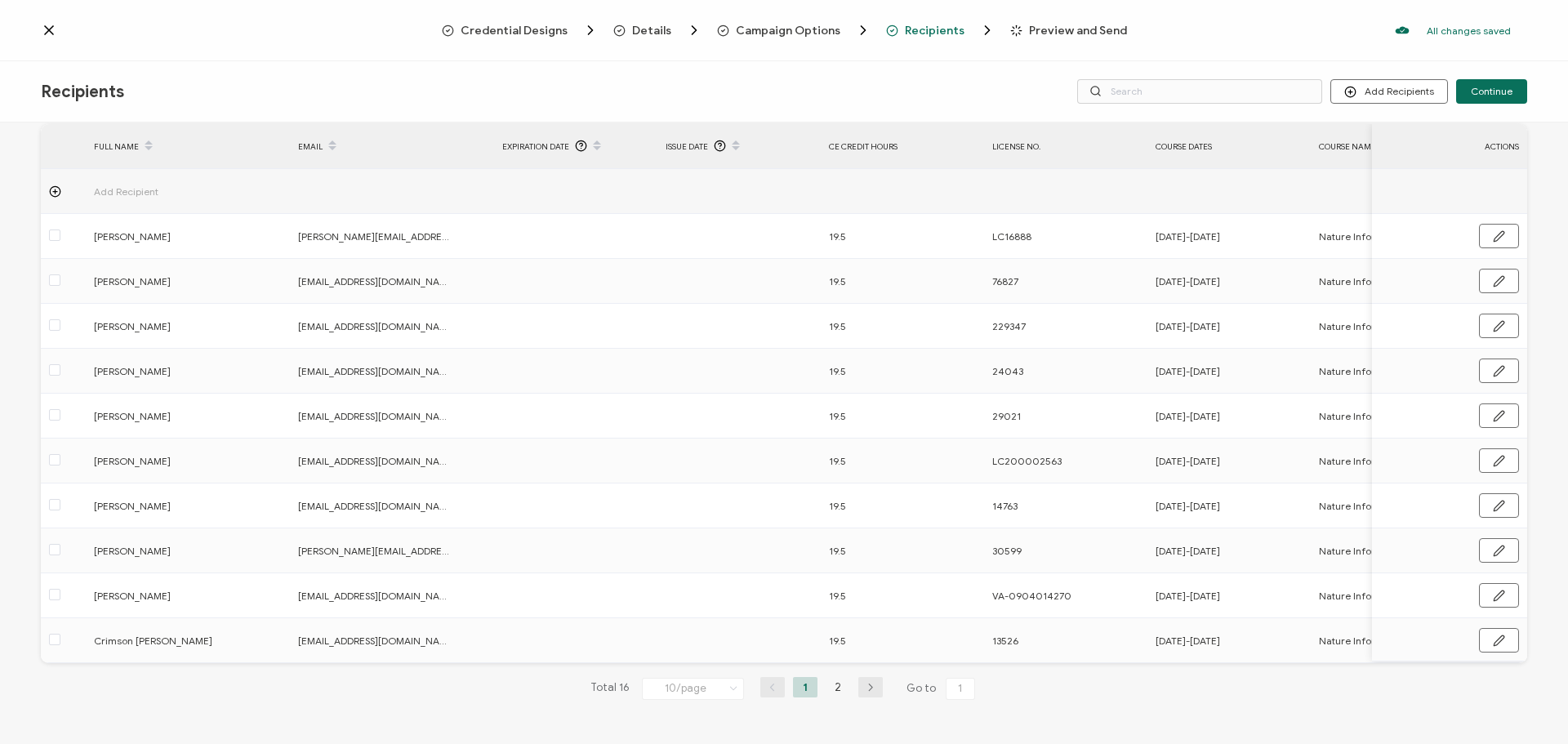
click at [1059, 31] on span "Preview and Send" at bounding box center [1078, 31] width 98 height 12
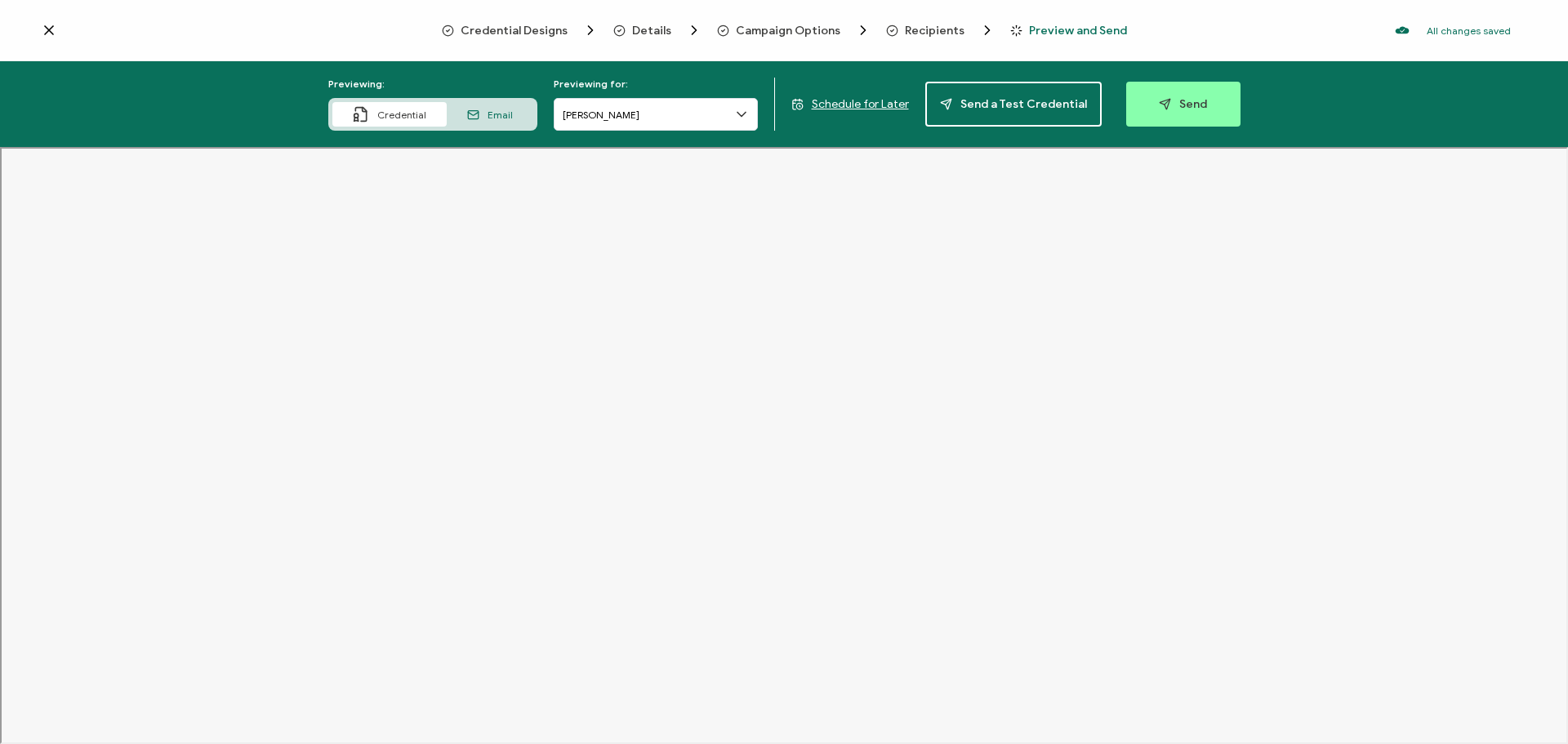
click at [42, 29] on icon at bounding box center [49, 31] width 17 height 17
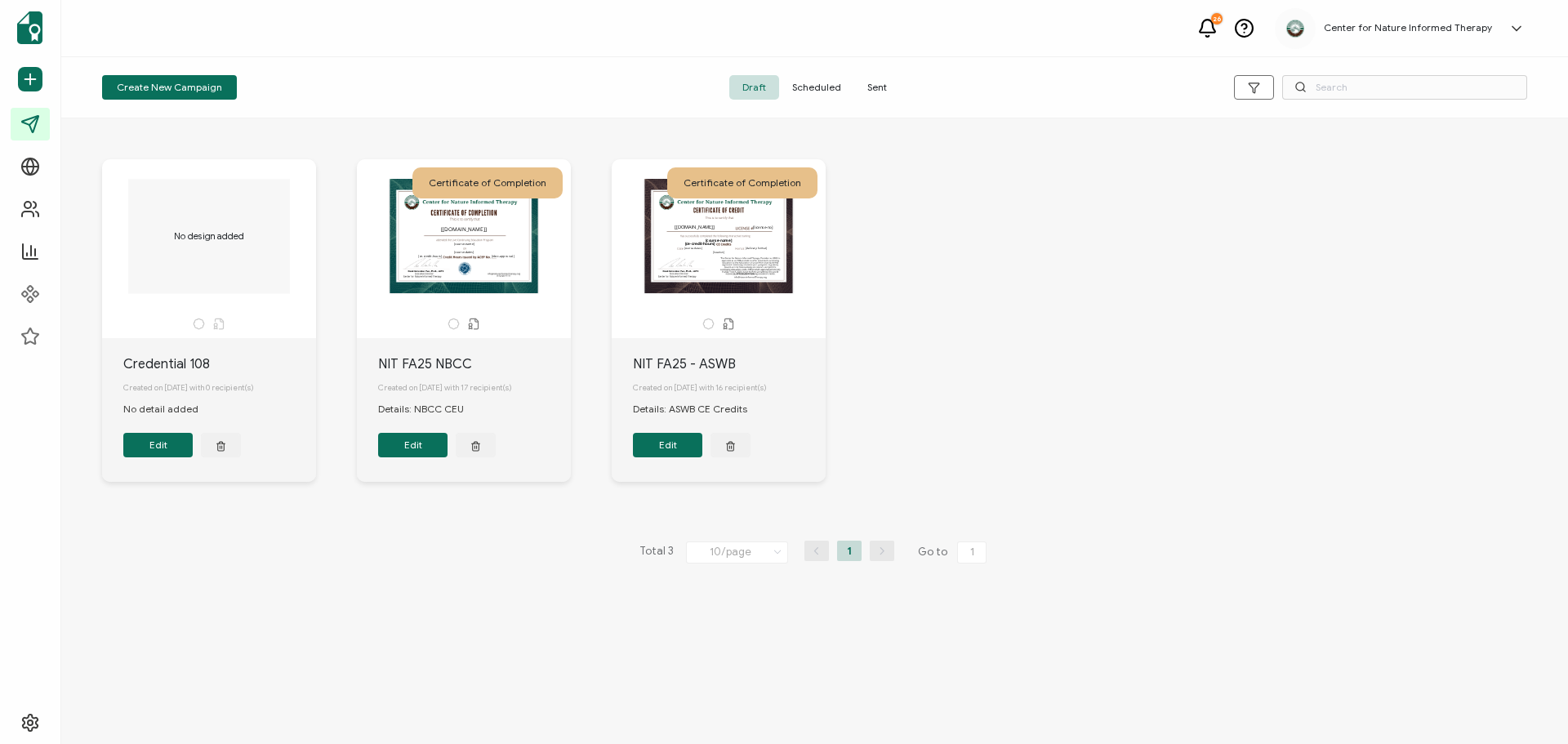
click at [454, 326] on icon at bounding box center [453, 324] width 12 height 12
